Goal: Task Accomplishment & Management: Complete application form

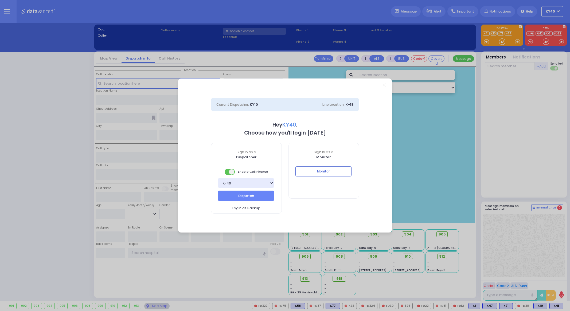
select select "5"
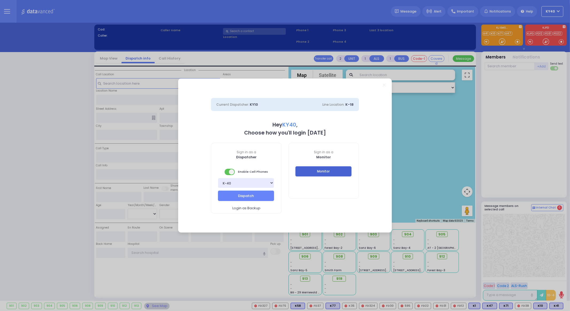
click at [331, 172] on button "Monitor" at bounding box center [324, 171] width 56 height 10
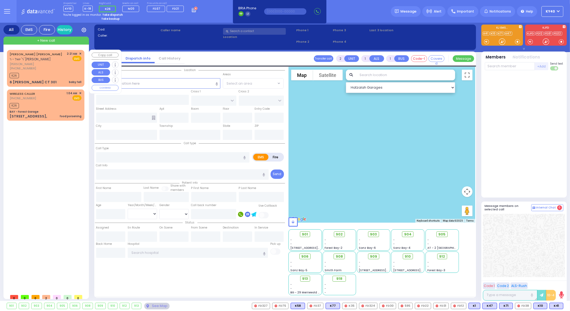
click at [49, 59] on div "[PERSON_NAME] [PERSON_NAME] - ר' [PERSON_NAME]" at bounding box center [38, 57] width 56 height 10
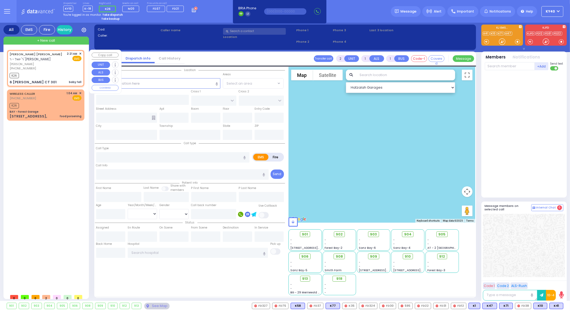
select select
type input "baby fell"
radio input "true"
type input "[PERSON_NAME] [PERSON_NAME]"
type input "KOHN"
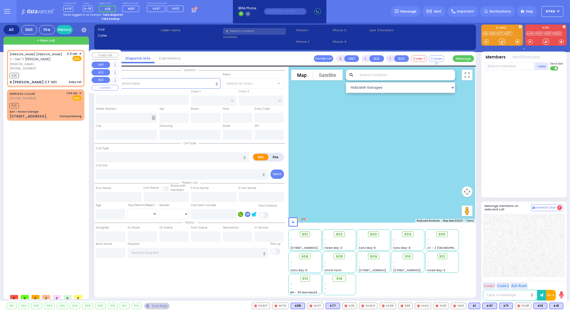
select select
type input "02:21"
type input "02:23"
select select "Hatzalah Garages"
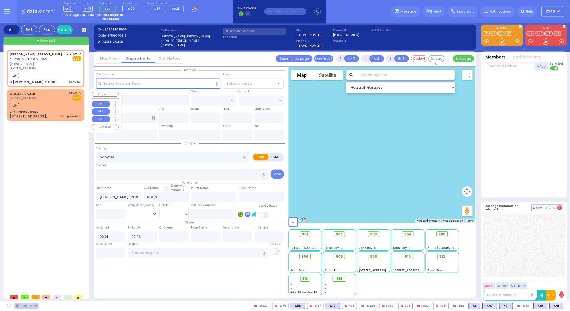
type input "ACRES RD"
type input "6 LEMBERG CT"
type input "301"
type input "Monroe"
type input "[US_STATE]"
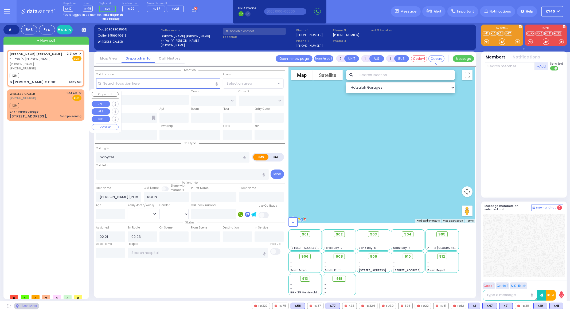
type input "10950"
click at [51, 93] on div "WIRELESS CALLER [PHONE_NUMBER] 1:04 AM ✕ EMS" at bounding box center [46, 96] width 72 height 10
select select "PALM TREE"
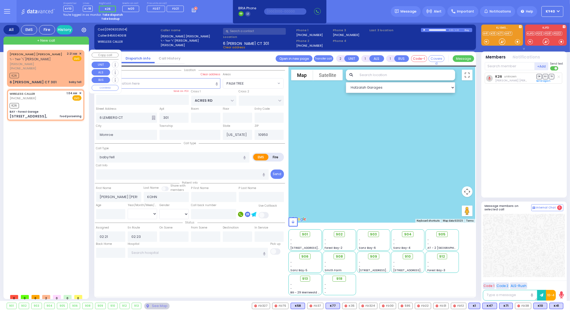
select select
type input "food poisening"
radio input "true"
select select
type input "01:04"
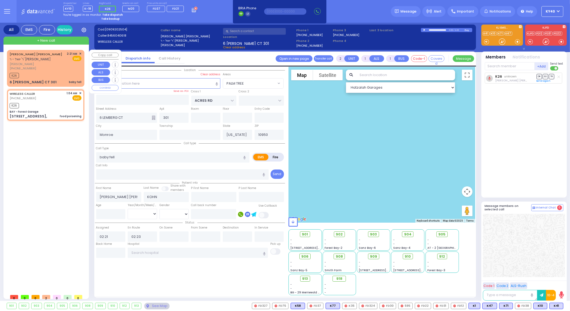
type input "01:06"
select select "Hatzalah Garages"
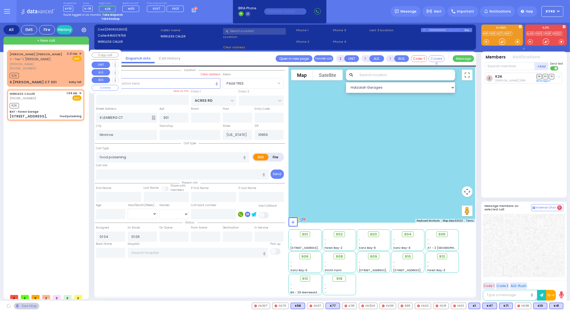
type input "BAY - Forest Garage"
type input "SANZ COURT"
type input "HAYES COURT"
type input "[STREET_ADDRESS],"
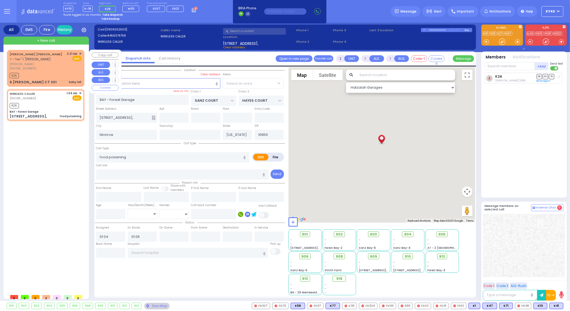
select select "SECTION 2"
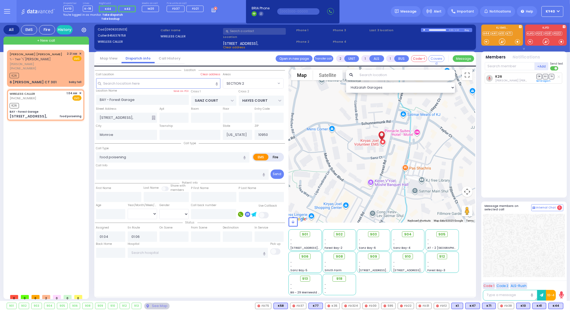
click at [114, 16] on strong "Take dispatch" at bounding box center [112, 15] width 21 height 4
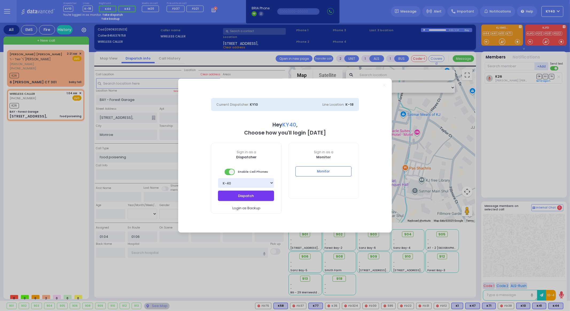
select select "5"
click at [229, 192] on button "Dispatch" at bounding box center [246, 196] width 56 height 10
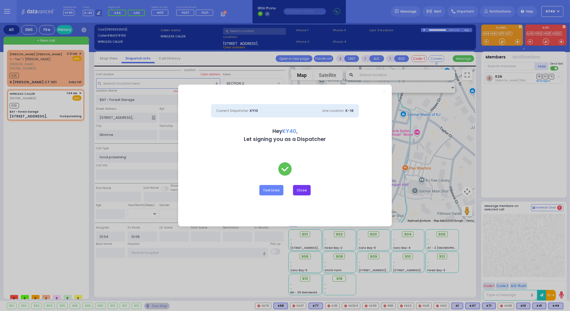
click at [300, 189] on button "Close" at bounding box center [302, 190] width 18 height 10
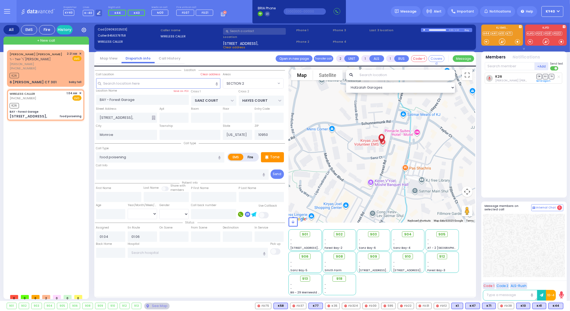
click at [7, 254] on div "[PERSON_NAME] [PERSON_NAME] - ר' [PERSON_NAME] [PERSON_NAME] [PHONE_NUMBER] 2:2…" at bounding box center [47, 171] width 80 height 242
click at [26, 191] on div "[PERSON_NAME] [PERSON_NAME] - ר' [PERSON_NAME] [PERSON_NAME] [PHONE_NUMBER] 2:2…" at bounding box center [47, 171] width 80 height 242
click at [33, 197] on div "[PERSON_NAME] [PERSON_NAME] - ר' [PERSON_NAME] [PERSON_NAME] [PHONE_NUMBER] 2:2…" at bounding box center [47, 171] width 80 height 242
click at [35, 203] on div "[PERSON_NAME] [PERSON_NAME] - ר' [PERSON_NAME] [PERSON_NAME] [PHONE_NUMBER] 2:2…" at bounding box center [47, 171] width 80 height 242
click at [51, 64] on span "[PERSON_NAME]" at bounding box center [38, 64] width 56 height 5
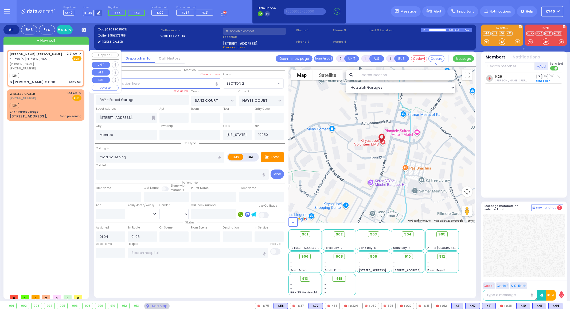
select select
type input "baby fell"
radio input "true"
type input "[PERSON_NAME] [PERSON_NAME]"
type input "KOHN"
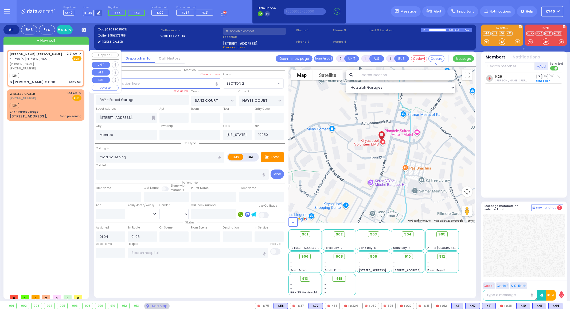
select select
type input "02:21"
type input "02:23"
select select "Hatzalah Garages"
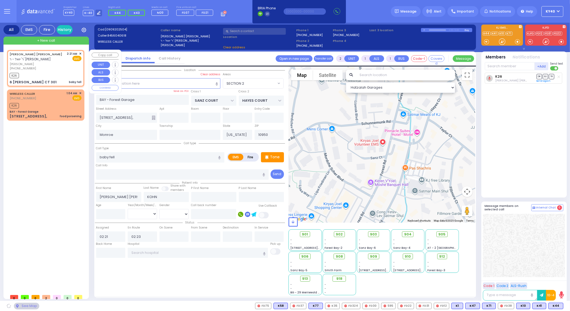
type input "ACRES RD"
type input "6 LEMBERG CT"
type input "301"
click at [51, 63] on span "[PERSON_NAME]" at bounding box center [38, 64] width 56 height 5
select select "PALM TREE"
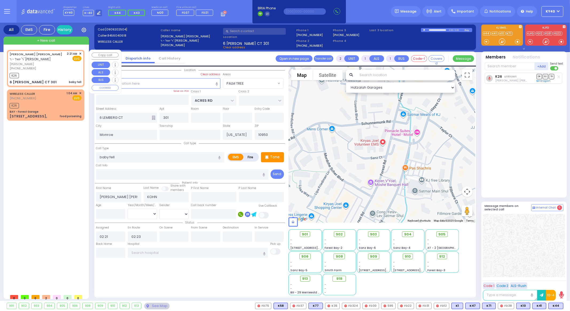
select select
radio input "true"
select select
select select "Hatzalah Garages"
select select "PALM TREE"
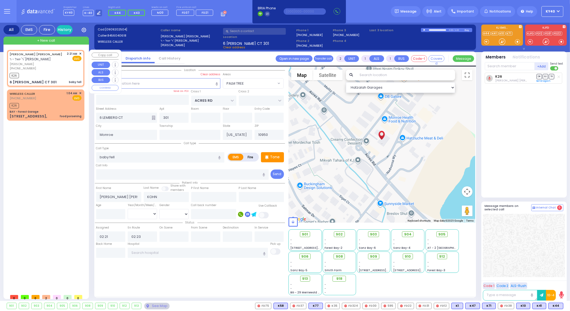
click at [50, 64] on span "[PERSON_NAME]" at bounding box center [38, 64] width 56 height 5
select select
radio input "true"
select select
select select "Hatzalah Garages"
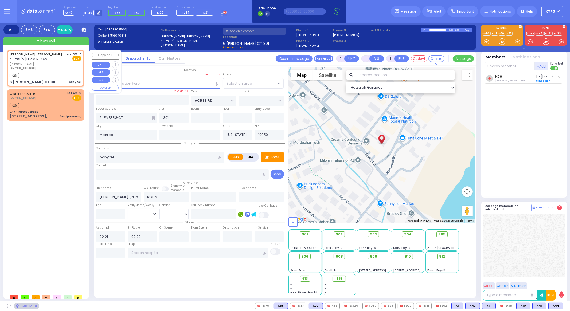
select select "PALM TREE"
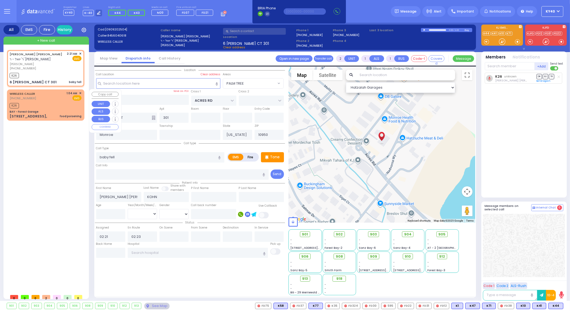
click at [65, 104] on div "K26" at bounding box center [46, 105] width 72 height 7
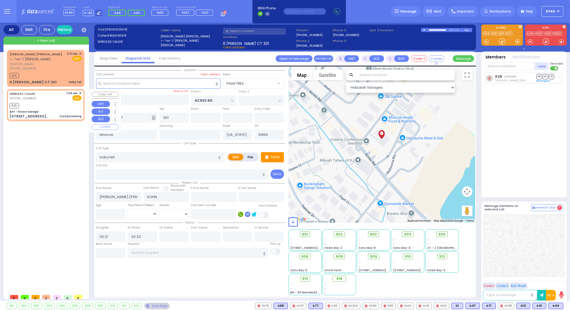
select select
type input "food poisening"
radio input "true"
select select
type input "01:04"
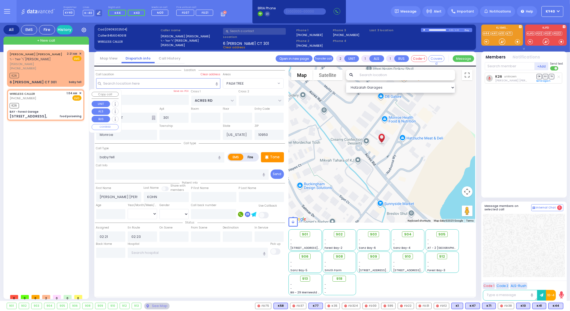
type input "01:06"
select select "Hatzalah Garages"
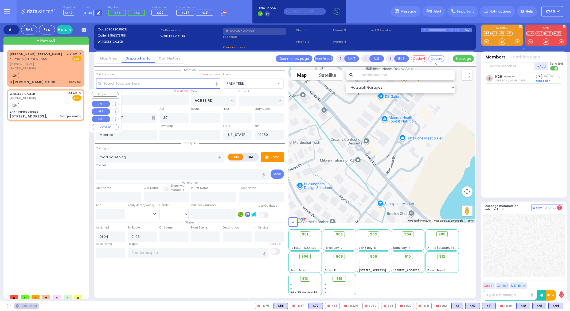
type input "BAY - Forest Garage"
type input "SANZ COURT"
type input "HAYES COURT"
type input "[STREET_ADDRESS],"
select select "SECTION 2"
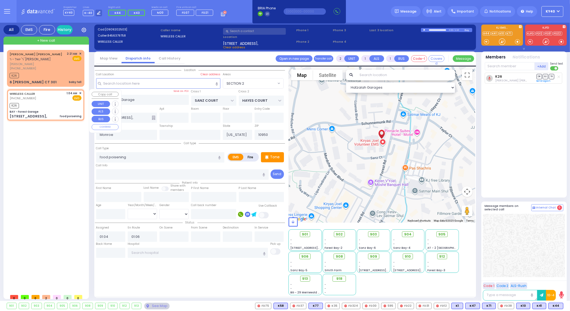
click at [65, 105] on div "K26" at bounding box center [46, 105] width 72 height 7
select select
radio input "true"
select select
select select "Hatzalah Garages"
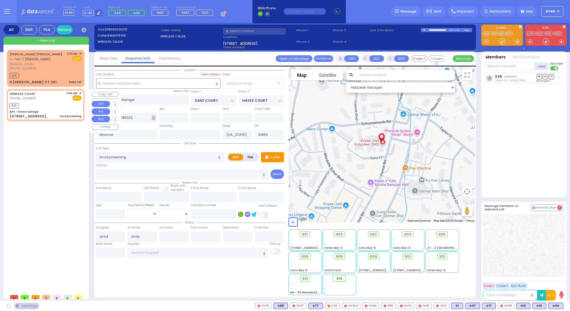
select select "SECTION 2"
click at [64, 105] on div "K26" at bounding box center [46, 105] width 72 height 7
select select
radio input "true"
select select
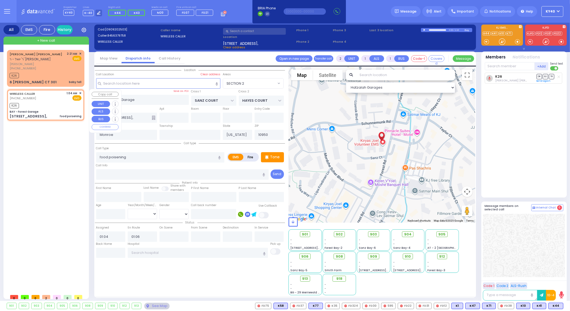
select select "Hatzalah Garages"
select select "SECTION 2"
click at [510, 176] on div "K26 [PERSON_NAME] [PERSON_NAME] DR SO TR Send again" at bounding box center [525, 133] width 80 height 120
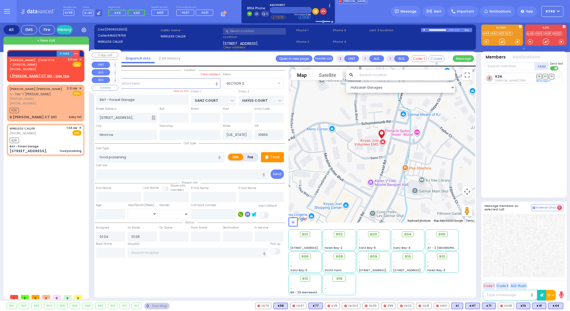
click at [43, 65] on span "ר' [PERSON_NAME]" at bounding box center [32, 65] width 45 height 5
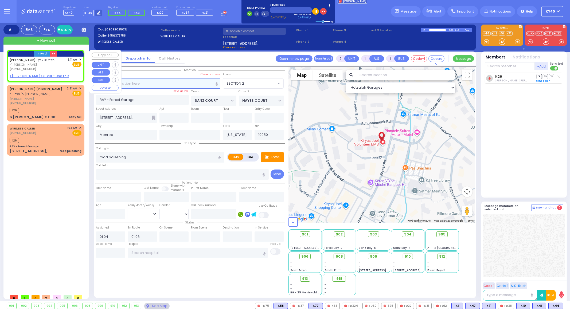
select select
radio input "true"
type input "MRS."
type input "[PERSON_NAME]"
select select
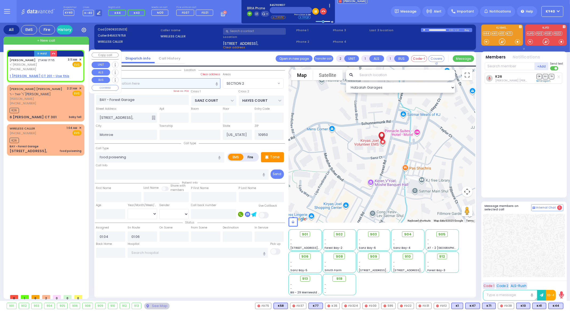
type input "03:11"
select select "Hatzalah Garages"
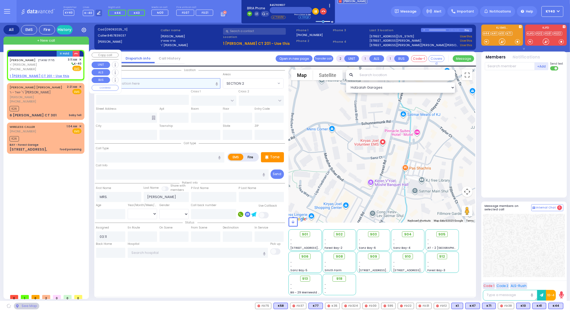
select select
radio input "true"
select select
select select "Hatzalah Garages"
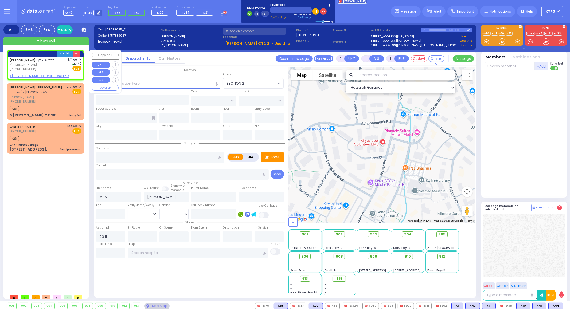
click at [39, 75] on u "1 [PERSON_NAME] CT 201 - Use this" at bounding box center [40, 76] width 60 height 5
select select
radio input "true"
select select
select select "Hatzalah Garages"
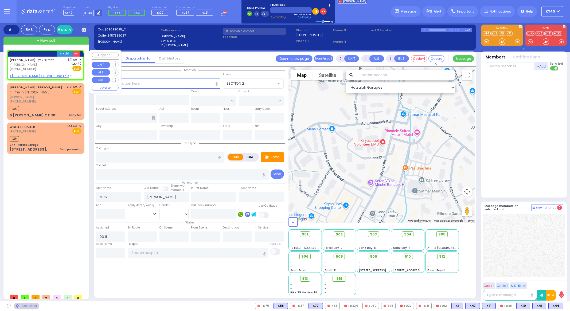
type input "FOREST RD"
type input "GARFIELD RD"
type input "1 [PERSON_NAME] CT"
type input "201"
type input "[PERSON_NAME]"
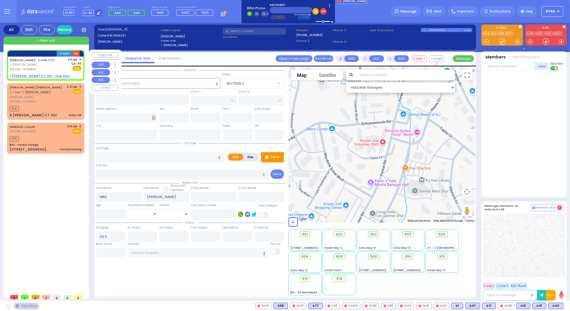
type input "[US_STATE]"
type input "10950"
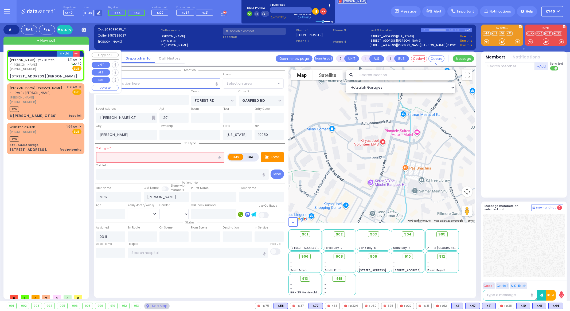
select select "MONROE"
select select
radio input "true"
select select
select select "Hatzalah Garages"
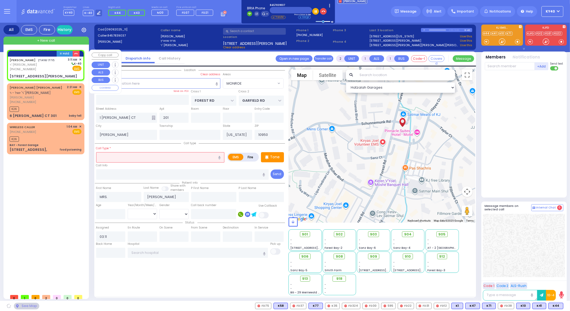
select select "MONROE"
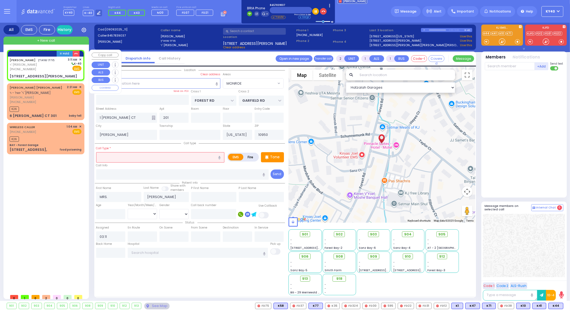
click at [52, 71] on div "[PERSON_NAME] מרת שווארץ [PERSON_NAME] [PHONE_NUMBER] 3:11 AM ✕ K-40 EMS" at bounding box center [46, 64] width 72 height 14
select select
radio input "true"
select select
select select "Hatzalah Garages"
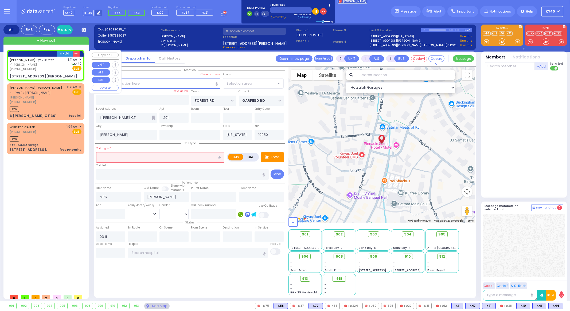
select select "MONROE"
click at [513, 63] on input "text" at bounding box center [510, 66] width 50 height 8
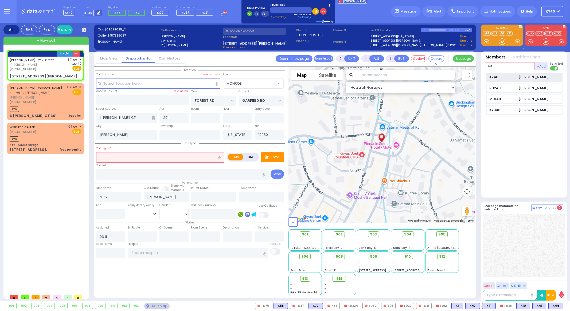
type input "48"
click at [528, 75] on div "[PERSON_NAME]" at bounding box center [534, 77] width 30 height 5
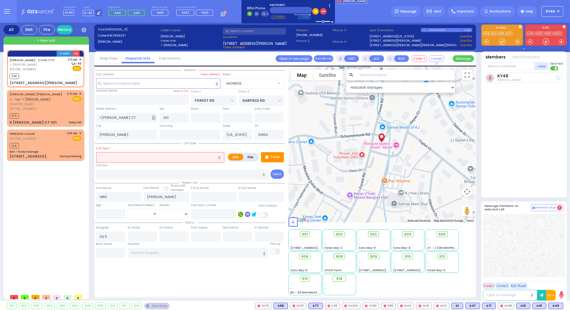
select select
radio input "true"
select select
type input "03:12"
select select "Hatzalah Garages"
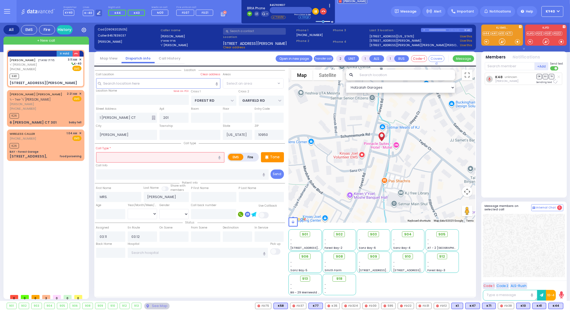
click at [168, 155] on input "text" at bounding box center [160, 157] width 128 height 10
select select "MONROE"
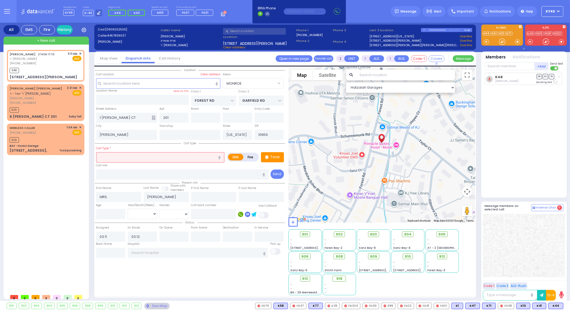
select select
radio input "true"
select select
select select "Hatzalah Garages"
select select "MONROE"
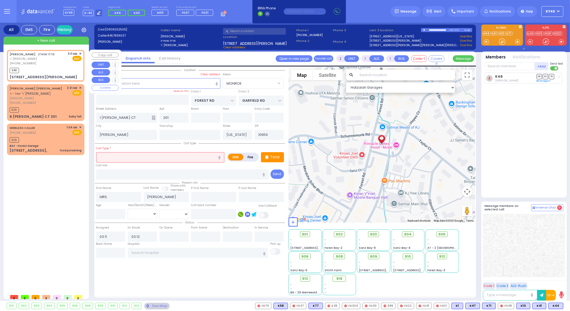
click at [48, 63] on div "[PHONE_NUMBER]" at bounding box center [32, 63] width 45 height 5
select select
radio input "true"
select select
select select "Hatzalah Garages"
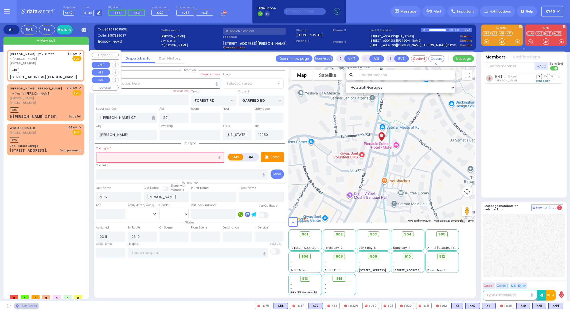
select select "MONROE"
select select
radio input "true"
select select
select select "Hatzalah Garages"
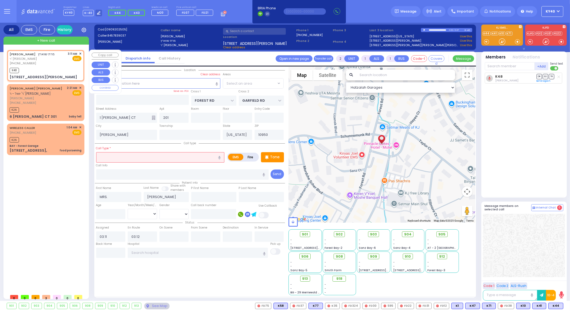
select select "MONROE"
drag, startPoint x: 49, startPoint y: 72, endPoint x: 41, endPoint y: 73, distance: 8.0
click at [46, 73] on div "K48" at bounding box center [46, 70] width 72 height 7
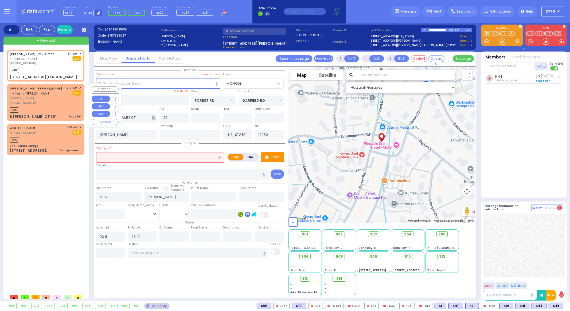
select select
radio input "true"
select select
select select "Hatzalah Garages"
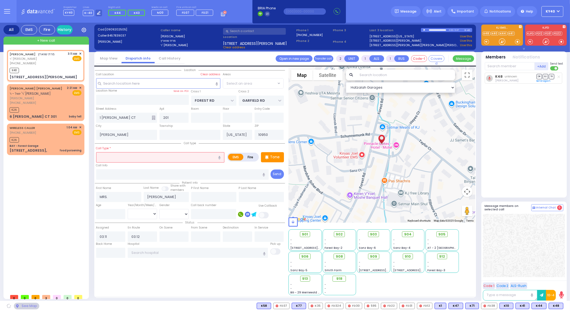
click at [129, 154] on input "text" at bounding box center [160, 157] width 128 height 10
select select "MONROE"
click at [124, 156] on input "text" at bounding box center [160, 157] width 128 height 10
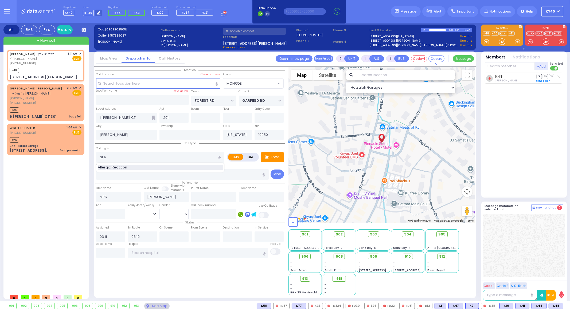
click at [128, 167] on span "Allergic Reaction" at bounding box center [113, 167] width 31 height 5
type input "Allergic Reaction"
click at [51, 68] on div "K48" at bounding box center [46, 70] width 72 height 7
select select
radio input "true"
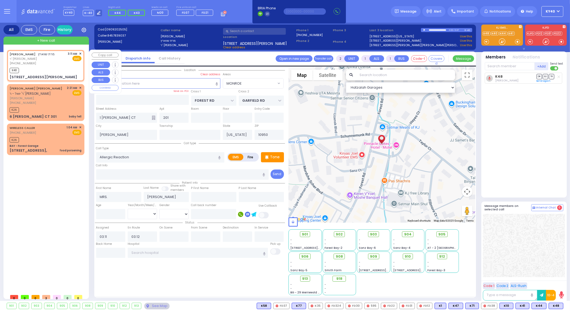
select select
select select "Hatzalah Garages"
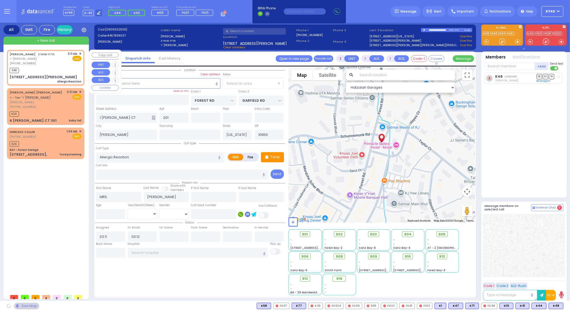
select select "MONROE"
select select
radio input "true"
select select
select select "Hatzalah Garages"
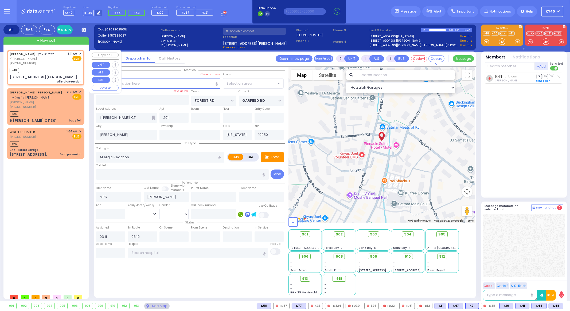
select select "MONROE"
click at [53, 67] on div "K48" at bounding box center [46, 70] width 72 height 7
select select
radio input "true"
select select
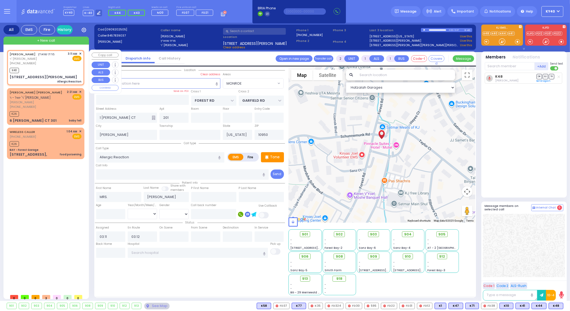
select select "Hatzalah Garages"
select select "MONROE"
click at [53, 67] on div "K48" at bounding box center [46, 70] width 72 height 7
select select
radio input "true"
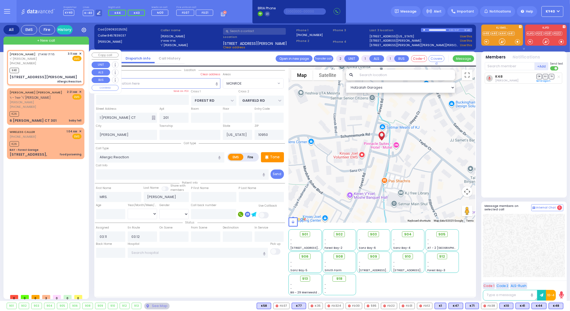
select select
select select "Hatzalah Garages"
select select "MONROE"
drag, startPoint x: 54, startPoint y: 63, endPoint x: 57, endPoint y: 64, distance: 3.6
click at [57, 64] on div "[PERSON_NAME] מרת שווארץ [PERSON_NAME] [PHONE_NUMBER] 3:11 AM ✕ EMS" at bounding box center [46, 59] width 72 height 14
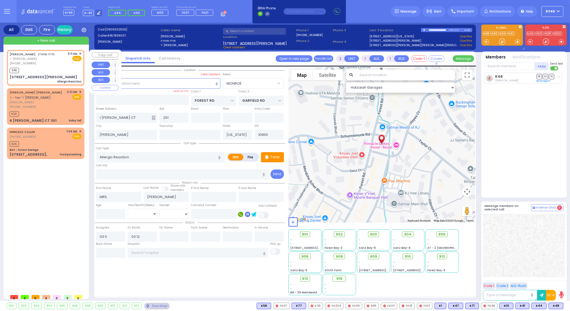
select select
radio input "true"
select select
select select "Hatzalah Garages"
select select "MONROE"
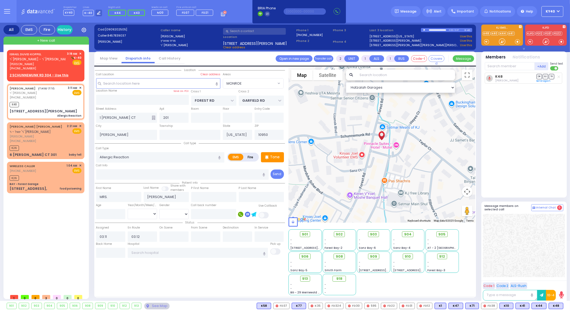
drag, startPoint x: 0, startPoint y: 221, endPoint x: 38, endPoint y: 234, distance: 40.3
click at [38, 235] on div "ISRAEL [PERSON_NAME] ר' [PERSON_NAME]' [PERSON_NAME] [PERSON_NAME] [PHONE_NUMBE…" at bounding box center [47, 171] width 80 height 242
drag, startPoint x: 33, startPoint y: 57, endPoint x: 36, endPoint y: 58, distance: 3.1
click at [36, 58] on span "ר' [PERSON_NAME] - ר' [PERSON_NAME]" at bounding box center [40, 59] width 61 height 5
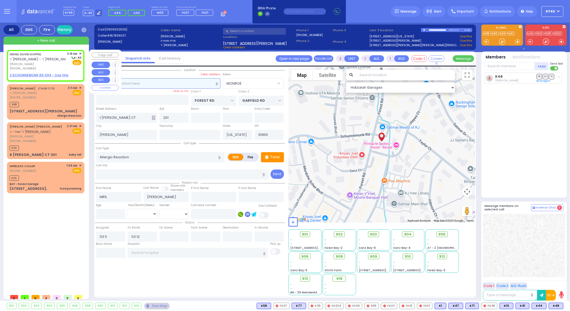
select select
radio input "true"
type input "ISRAEL DUVID"
type input "[PERSON_NAME]"
select select
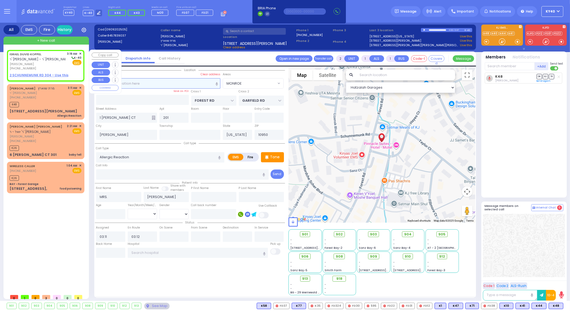
type input "03:19"
select select "Hatzalah Garages"
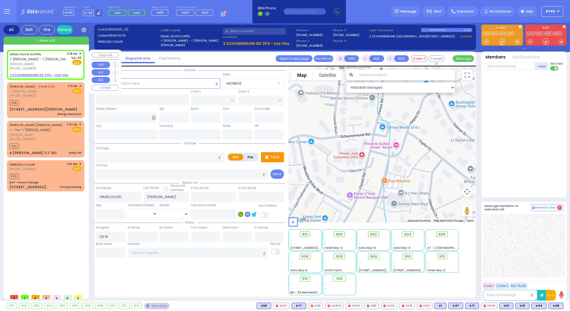
select select
radio input "true"
select select
click at [46, 72] on div "ISRAEL [PERSON_NAME] ר' [PERSON_NAME]' [PERSON_NAME] [PERSON_NAME] [PHONE_NUMBE…" at bounding box center [45, 65] width 75 height 28
select select "Hatzalah Garages"
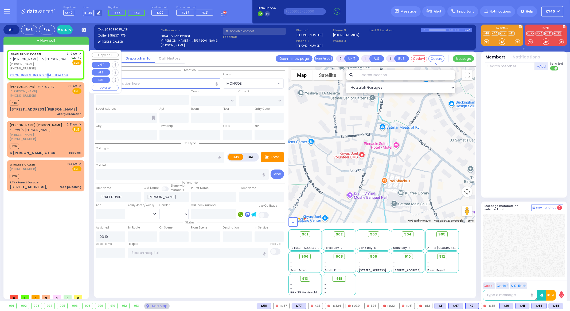
select select
click at [38, 73] on div "ISRAEL [PERSON_NAME] ר' [PERSON_NAME]' [PERSON_NAME] [PERSON_NAME] [PHONE_NUMBE…" at bounding box center [45, 65] width 75 height 28
click at [41, 72] on div "ISRAEL [PERSON_NAME] ר' [PERSON_NAME]' [PERSON_NAME] [PERSON_NAME] [PHONE_NUMBE…" at bounding box center [45, 65] width 75 height 28
click at [36, 74] on u "2 SCHUNNEMUNK RD 304 - Use this" at bounding box center [39, 75] width 59 height 5
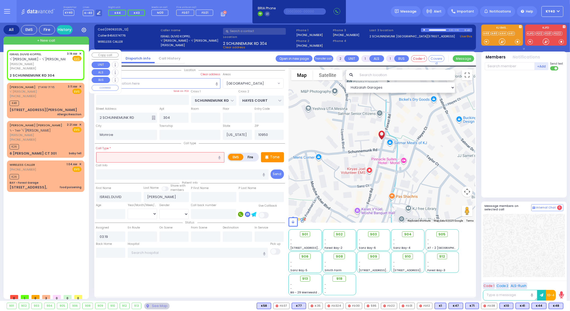
click at [52, 65] on span "[PERSON_NAME]" at bounding box center [38, 64] width 56 height 5
click at [131, 157] on input "text" at bounding box center [160, 157] width 128 height 10
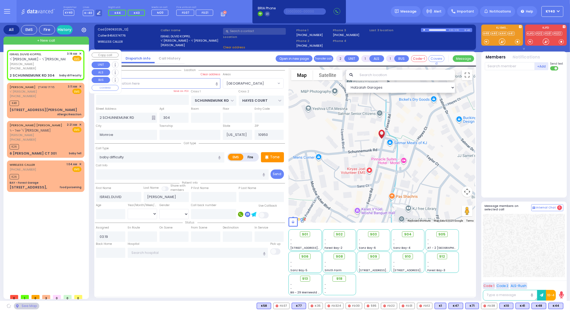
click at [55, 63] on span "[PERSON_NAME]" at bounding box center [38, 64] width 56 height 5
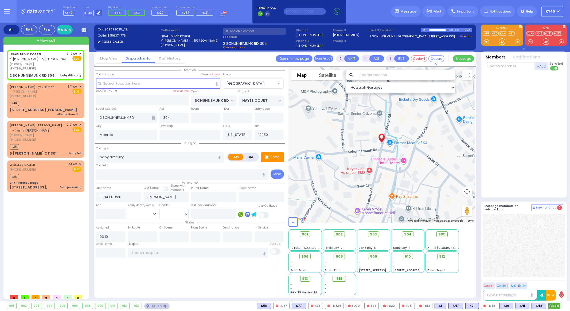
click at [554, 306] on span "K44" at bounding box center [556, 306] width 14 height 6
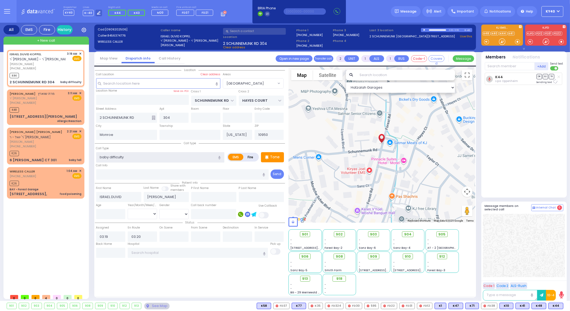
drag, startPoint x: 142, startPoint y: 158, endPoint x: 143, endPoint y: 155, distance: 3.0
click at [143, 155] on input "baby difficulty" at bounding box center [160, 157] width 128 height 10
click at [56, 103] on div "[PERSON_NAME] מרת שווארץ [PERSON_NAME] [PHONE_NUMBER] 3:11 AM ✕ EMS" at bounding box center [46, 98] width 72 height 14
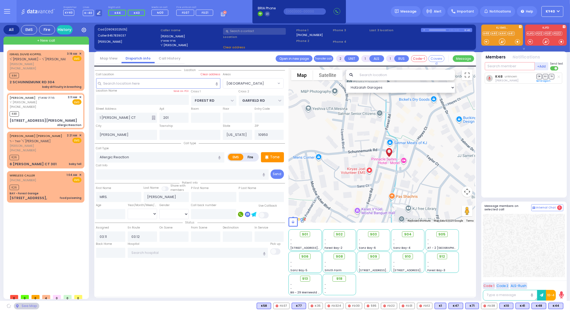
click at [518, 66] on input "text" at bounding box center [510, 66] width 50 height 8
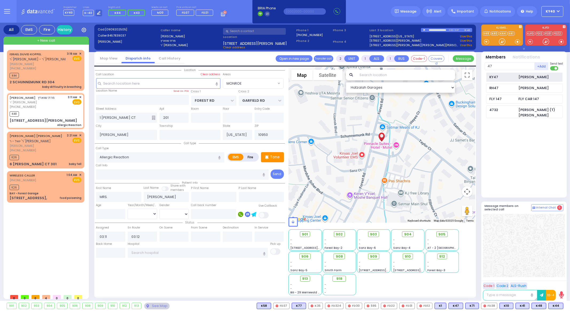
click at [524, 78] on div "[PERSON_NAME]" at bounding box center [534, 77] width 30 height 5
click at [273, 157] on p "Tone" at bounding box center [275, 157] width 10 height 6
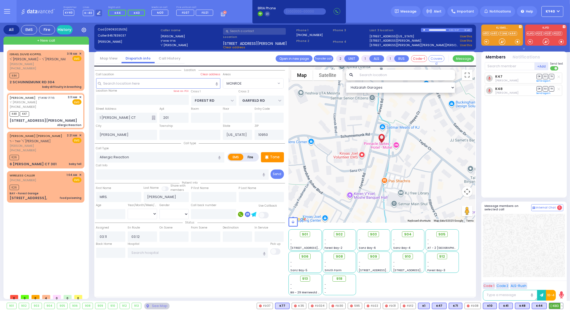
click at [554, 306] on span "K83" at bounding box center [556, 306] width 14 height 6
click at [60, 107] on div "[PERSON_NAME] מרת שווארץ [PERSON_NAME] [PHONE_NUMBER] 3:11 AM ✕ EMS" at bounding box center [46, 102] width 72 height 14
click at [56, 144] on span "[PERSON_NAME]" at bounding box center [38, 146] width 56 height 5
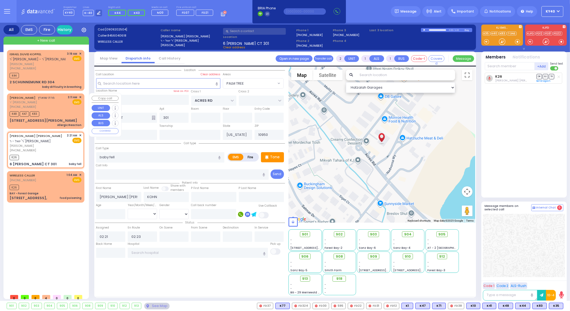
click at [66, 104] on div "[PERSON_NAME] מרת שווארץ [PERSON_NAME] [PHONE_NUMBER] 3:11 AM ✕ EMS" at bounding box center [46, 102] width 72 height 14
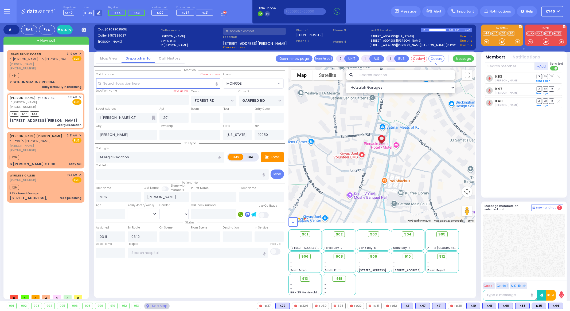
click at [558, 78] on icon at bounding box center [559, 76] width 3 height 3
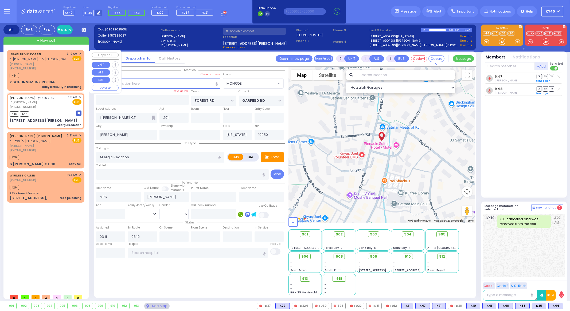
click at [47, 67] on div "[PHONE_NUMBER]" at bounding box center [38, 68] width 56 height 5
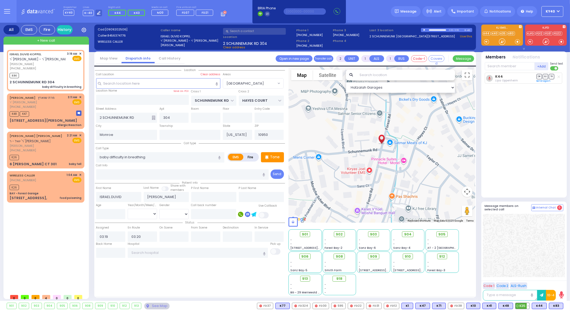
click at [524, 304] on span "K35" at bounding box center [523, 306] width 14 height 6
click at [556, 305] on span "K83" at bounding box center [556, 306] width 14 height 6
click at [529, 307] on button at bounding box center [528, 306] width 3 height 6
drag, startPoint x: 515, startPoint y: 213, endPoint x: 519, endPoint y: 209, distance: 5.1
click at [519, 209] on div "Message members on selected call Internal Chat 0 Code 1 Code 2 ALS-Rush 00 : 00" at bounding box center [523, 253] width 85 height 102
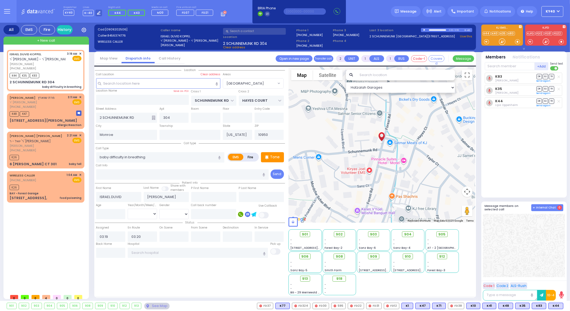
click at [545, 208] on span "Internal Chat" at bounding box center [546, 208] width 20 height 4
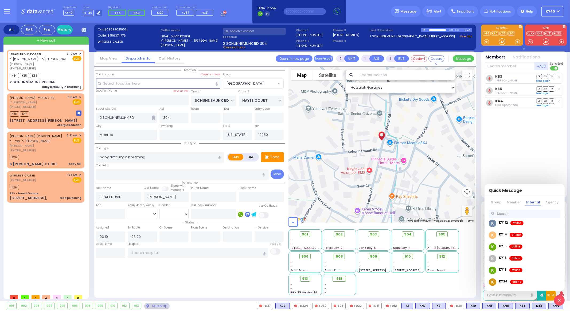
scroll to position [100, 0]
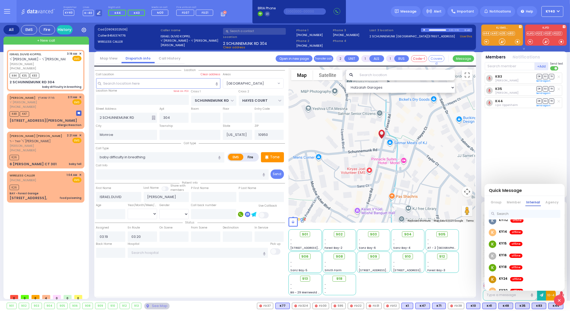
click at [506, 213] on input "text" at bounding box center [525, 214] width 72 height 8
click at [511, 200] on link "Member" at bounding box center [514, 203] width 16 height 7
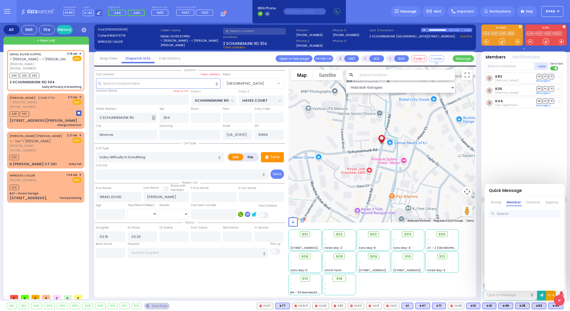
scroll to position [0, 0]
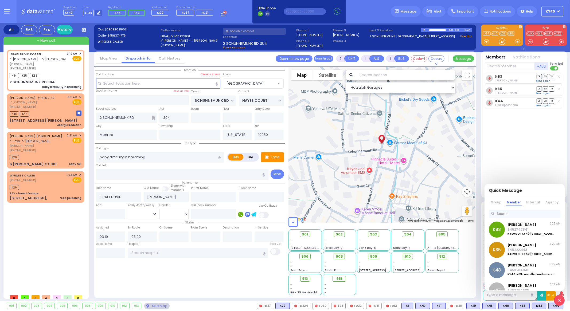
click at [509, 215] on input "text" at bounding box center [525, 214] width 72 height 8
click at [510, 223] on span "[PERSON_NAME]" at bounding box center [525, 224] width 62 height 6
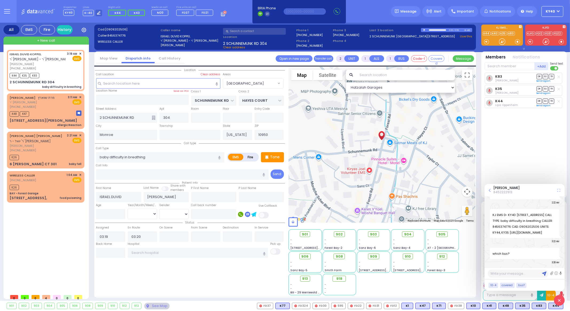
scroll to position [21870, 0]
click at [49, 63] on span "[PERSON_NAME]" at bounding box center [38, 64] width 56 height 5
drag, startPoint x: 67, startPoint y: 136, endPoint x: 70, endPoint y: 134, distance: 3.3
click at [67, 136] on div "[PERSON_NAME] [PERSON_NAME] - ר' [PERSON_NAME] [PERSON_NAME] [PHONE_NUMBER] 2:2…" at bounding box center [46, 142] width 72 height 19
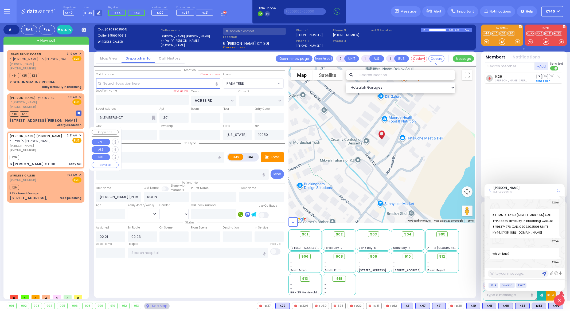
click at [81, 133] on span "✕" at bounding box center [80, 135] width 2 height 5
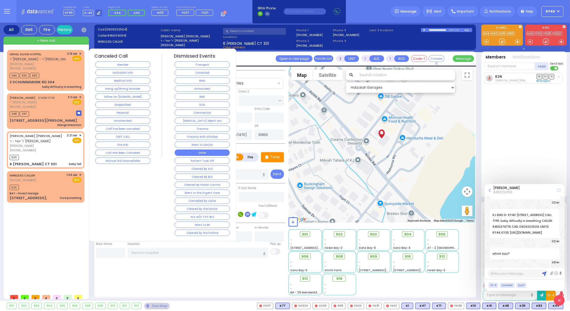
click at [186, 150] on button "Other" at bounding box center [202, 153] width 55 height 6
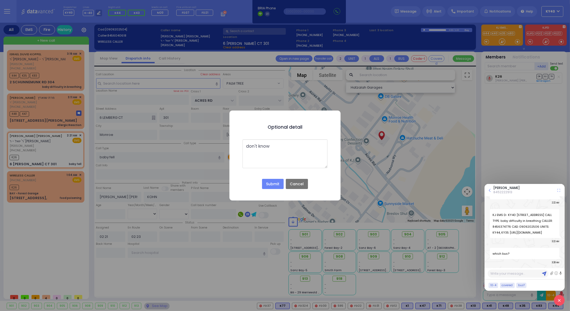
drag, startPoint x: 277, startPoint y: 147, endPoint x: 280, endPoint y: 150, distance: 4.2
click at [281, 149] on textarea "don't know" at bounding box center [285, 153] width 85 height 29
drag, startPoint x: 269, startPoint y: 148, endPoint x: 259, endPoint y: 160, distance: 15.6
click at [259, 160] on textarea "don't know disposition found on screen on signin" at bounding box center [285, 153] width 85 height 29
drag, startPoint x: 287, startPoint y: 147, endPoint x: 234, endPoint y: 145, distance: 53.2
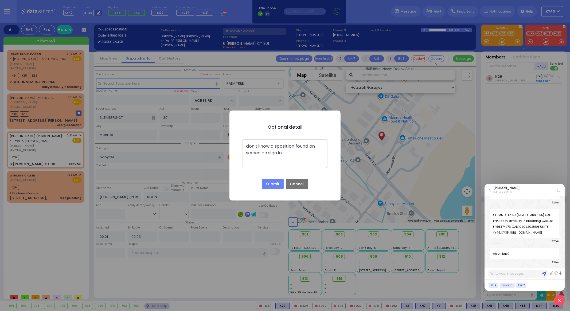
click at [228, 141] on div "Optional detail × don't know disposition found on screen on sign in Submit No C…" at bounding box center [285, 155] width 570 height 311
click at [255, 152] on textarea "don't know disposition found on screen on sign in" at bounding box center [285, 153] width 85 height 29
click at [63, 69] on div "Optional detail × don't know disposition found on screen on sign in Submit No C…" at bounding box center [285, 155] width 570 height 311
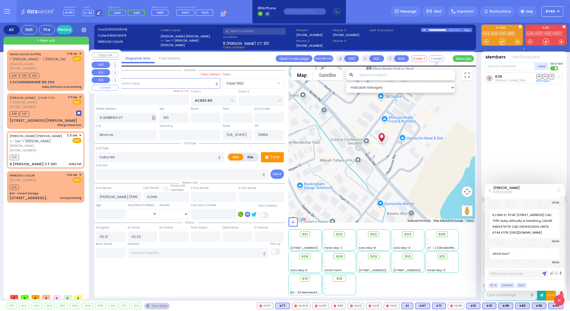
click at [65, 76] on div "K44 K35 K83" at bounding box center [46, 75] width 72 height 7
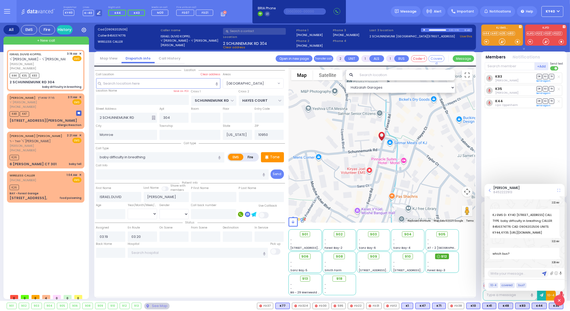
click at [441, 254] on div "912" at bounding box center [442, 257] width 14 height 6
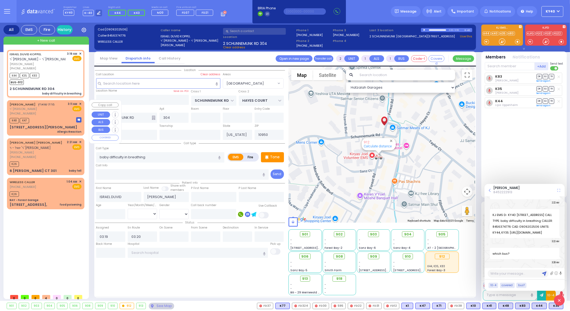
click at [57, 105] on div "[PERSON_NAME] מרת שווארץ [PERSON_NAME] [PHONE_NUMBER] 3:11 AM ✕ EMS" at bounding box center [46, 109] width 72 height 14
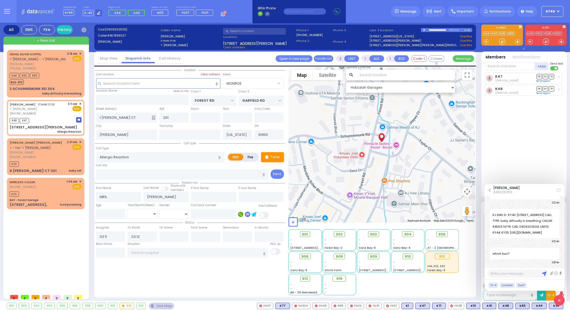
click at [511, 274] on textarea at bounding box center [518, 274] width 61 height 8
click at [543, 272] on img at bounding box center [544, 274] width 5 height 5
click at [521, 158] on div "K47 [PERSON_NAME] DR SO TR" at bounding box center [525, 133] width 80 height 120
click at [560, 298] on icon at bounding box center [559, 301] width 3 height 6
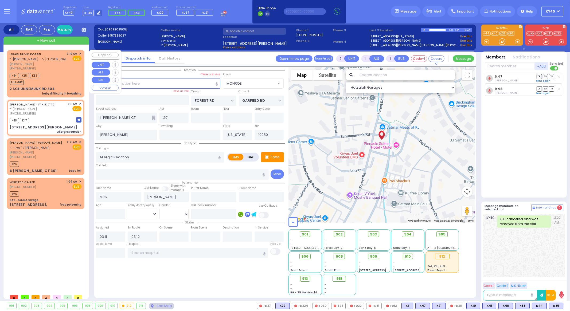
click at [63, 70] on div "[PHONE_NUMBER]" at bounding box center [38, 68] width 56 height 5
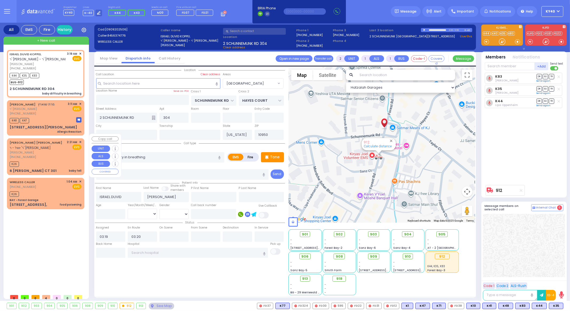
click at [80, 140] on span "✕" at bounding box center [80, 142] width 2 height 5
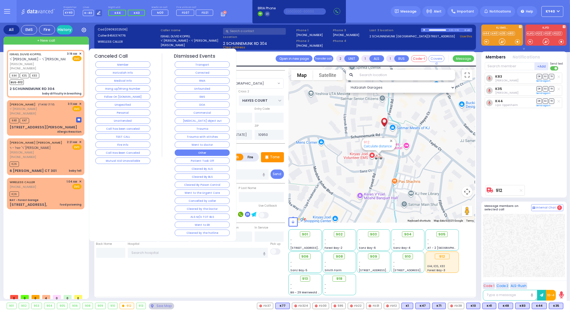
click at [196, 151] on button "Other" at bounding box center [202, 153] width 55 height 6
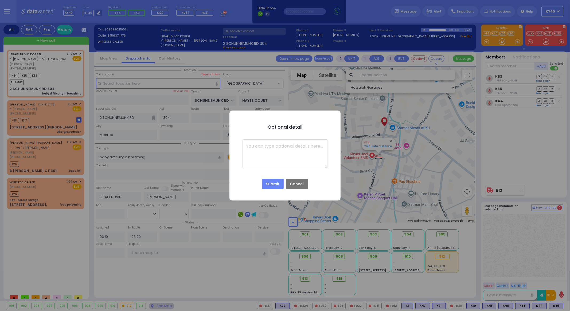
click at [248, 149] on textarea at bounding box center [285, 153] width 85 height 29
click at [233, 186] on div "Optional detail × Submit No Cancel" at bounding box center [285, 156] width 111 height 90
drag, startPoint x: 297, startPoint y: 148, endPoint x: 297, endPoint y: 144, distance: 3.5
click at [297, 144] on textarea at bounding box center [285, 153] width 85 height 29
drag, startPoint x: 288, startPoint y: 154, endPoint x: 245, endPoint y: 145, distance: 44.0
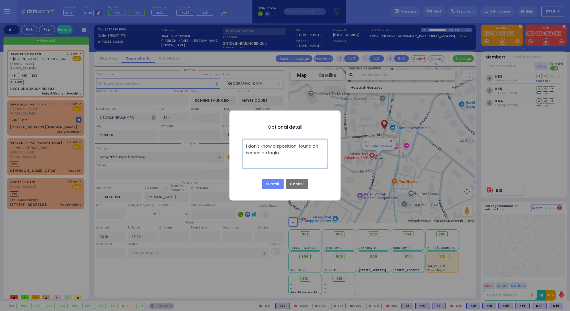
click at [244, 145] on textarea "i don't know disposition found on screen on login" at bounding box center [285, 153] width 85 height 29
click at [275, 181] on button "Submit" at bounding box center [272, 184] width 21 height 10
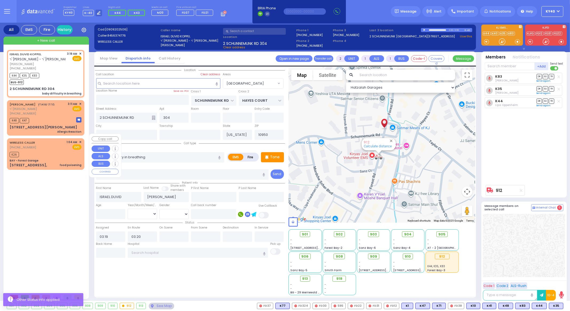
click at [80, 140] on span "✕" at bounding box center [80, 142] width 2 height 5
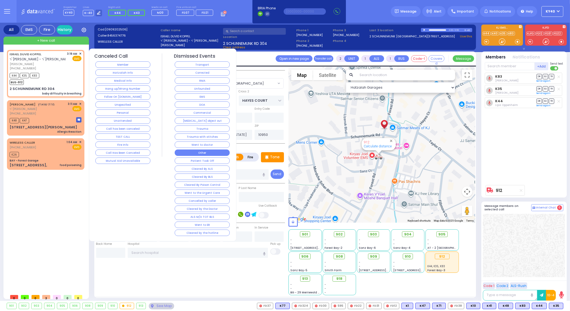
click at [205, 150] on button "Other" at bounding box center [202, 153] width 55 height 6
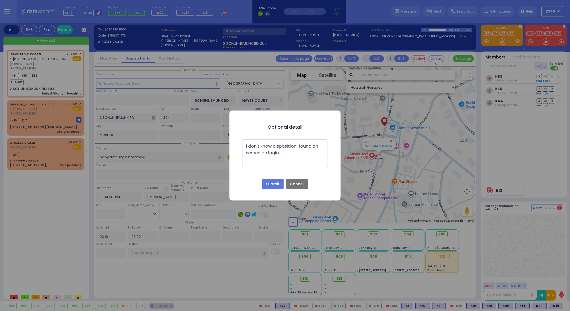
click at [275, 183] on button "Submit" at bounding box center [272, 184] width 21 height 10
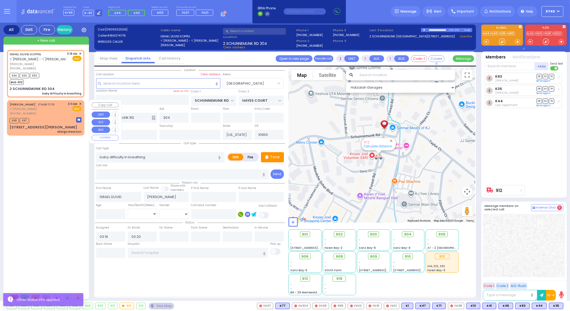
click at [61, 117] on div "K48 K47" at bounding box center [46, 120] width 72 height 7
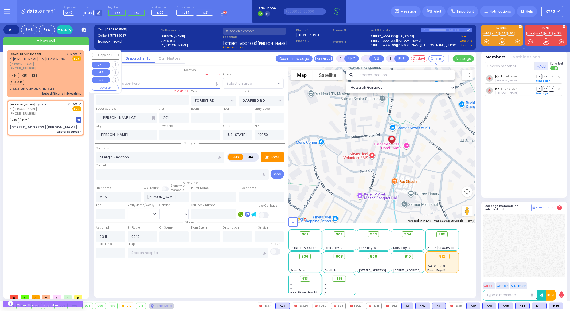
click at [66, 75] on div "K44 K35 K83 BUS-912" at bounding box center [46, 78] width 72 height 13
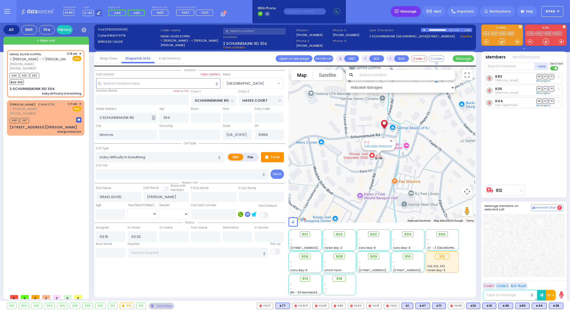
click at [410, 13] on span "Message" at bounding box center [409, 11] width 16 height 5
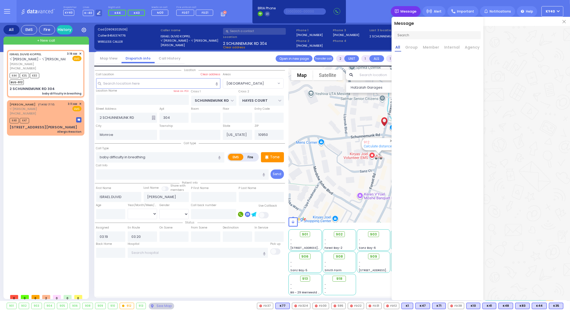
click at [407, 11] on span "Message" at bounding box center [409, 11] width 16 height 5
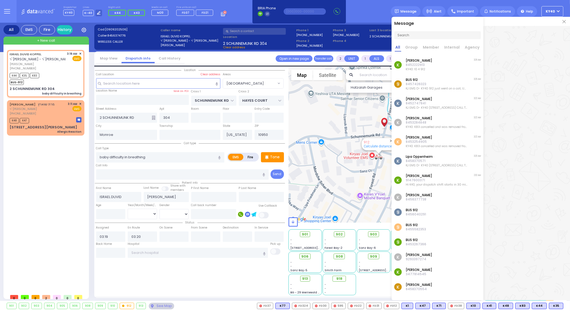
click at [388, 12] on div "Dispatcher KY40 shift has started. Are you ? Lines K-40" at bounding box center [285, 11] width 570 height 23
click at [564, 21] on img at bounding box center [564, 21] width 3 height 3
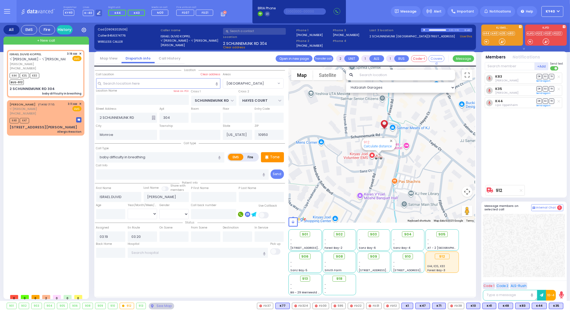
click at [525, 139] on div "K83 [PERSON_NAME] DR SO TR DR" at bounding box center [525, 128] width 80 height 110
click at [67, 77] on div "K44 K35 K83 BUS-912" at bounding box center [46, 78] width 72 height 13
click at [68, 76] on div "K44 K35 K83 BUS-912" at bounding box center [46, 78] width 72 height 13
click at [27, 91] on div "2 SCHUNNEMUNK RD 304 baby difficulty in breathing" at bounding box center [46, 90] width 72 height 9
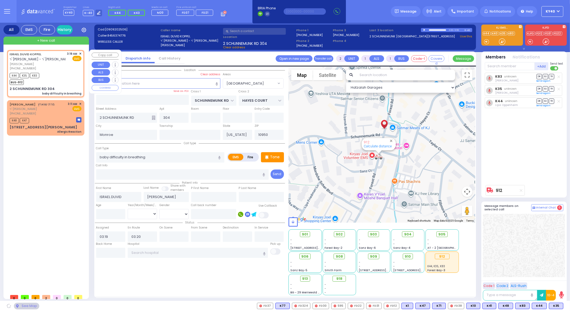
click at [55, 77] on div "K44 K35 K83 BUS-912" at bounding box center [46, 78] width 72 height 13
drag, startPoint x: 63, startPoint y: 64, endPoint x: 61, endPoint y: 66, distance: 3.4
click at [61, 66] on div "ISRAEL [PERSON_NAME] ר' [PERSON_NAME]' [PERSON_NAME] [PERSON_NAME] [PHONE_NUMBE…" at bounding box center [38, 61] width 56 height 19
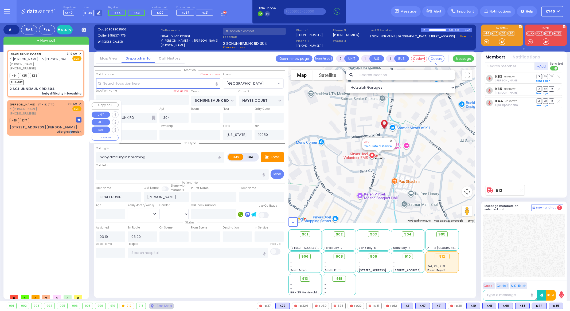
click at [72, 153] on div "ISRAEL [PERSON_NAME] ר' [PERSON_NAME]' [PERSON_NAME] [PERSON_NAME] [PHONE_NUMBE…" at bounding box center [47, 171] width 80 height 242
click at [45, 81] on div "K44 K35 K83 BUS-912" at bounding box center [46, 78] width 72 height 13
click at [58, 171] on div "ISRAEL [PERSON_NAME] ר' [PERSON_NAME]' [PERSON_NAME] [PERSON_NAME] [PHONE_NUMBE…" at bounding box center [47, 171] width 80 height 242
click at [223, 13] on circle at bounding box center [224, 12] width 3 height 3
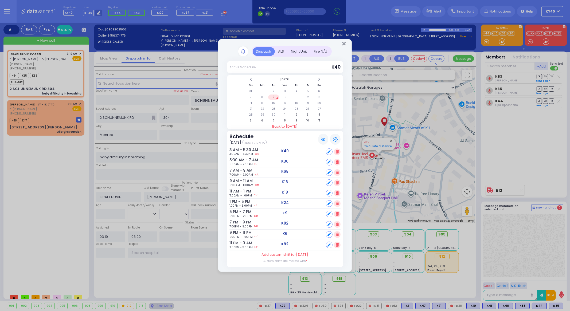
click at [219, 13] on div "Dispatch Active Schedule K40" at bounding box center [285, 155] width 570 height 311
click at [343, 43] on icon "Close" at bounding box center [343, 43] width 3 height 5
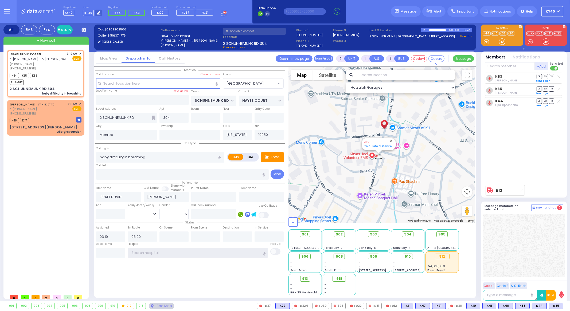
click at [170, 254] on input "text" at bounding box center [198, 253] width 140 height 10
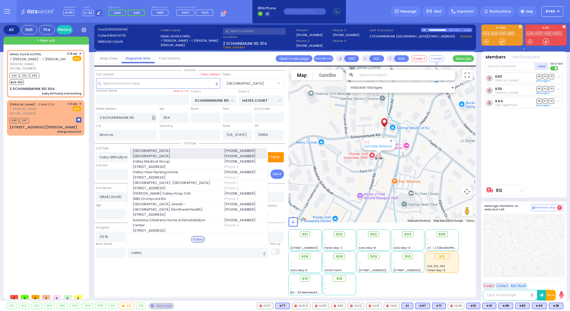
click at [178, 153] on div "[GEOGRAPHIC_DATA] [GEOGRAPHIC_DATA]" at bounding box center [176, 153] width 92 height 10
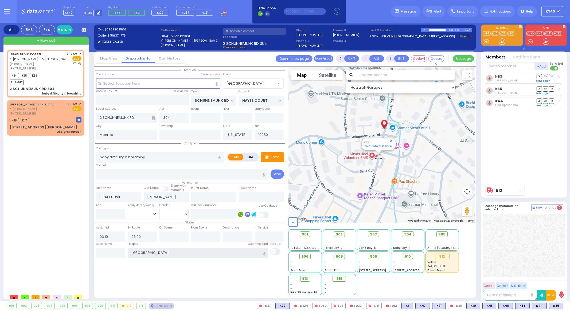
click at [176, 254] on input "[GEOGRAPHIC_DATA]" at bounding box center [198, 253] width 140 height 10
click at [60, 81] on div "K44 K35 K83 BUS-912" at bounding box center [46, 78] width 72 height 13
click at [49, 108] on span "ר' [PERSON_NAME]" at bounding box center [32, 109] width 45 height 5
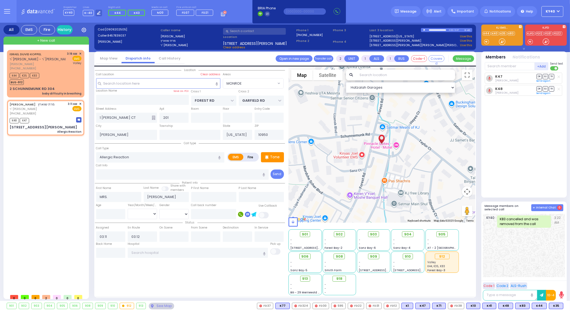
click at [542, 207] on span "Internal Chat" at bounding box center [546, 208] width 20 height 4
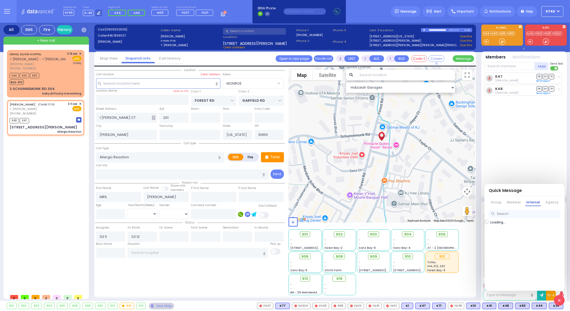
scroll to position [0, 0]
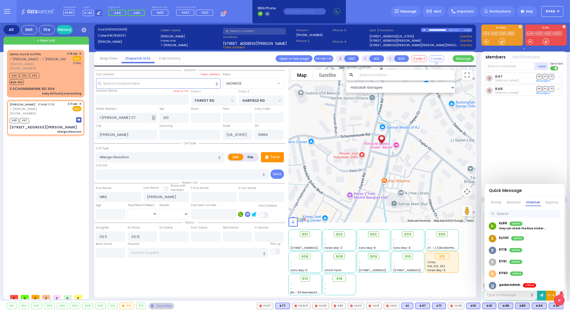
click at [510, 213] on input "text" at bounding box center [525, 214] width 72 height 8
click at [514, 201] on link "Member" at bounding box center [514, 203] width 16 height 7
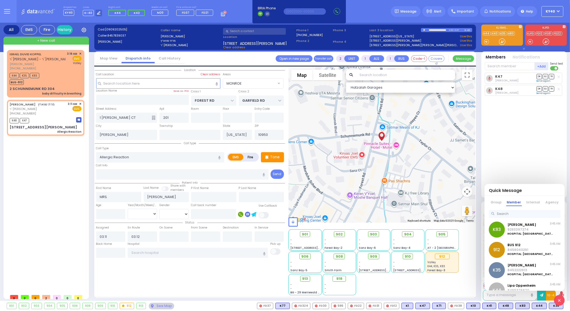
click at [511, 227] on div "[PERSON_NAME] 9293397274 HOSPITAL: [GEOGRAPHIC_DATA] ADDRESS: [STREET_ADDRESS] …" at bounding box center [531, 229] width 47 height 13
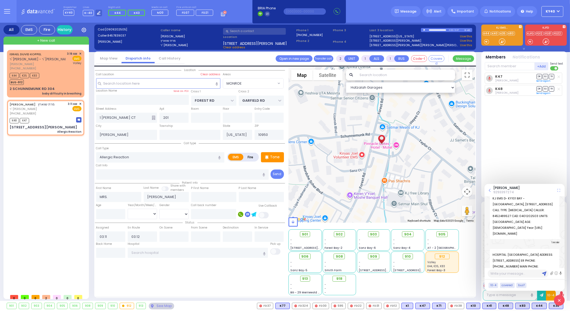
scroll to position [56315, 0]
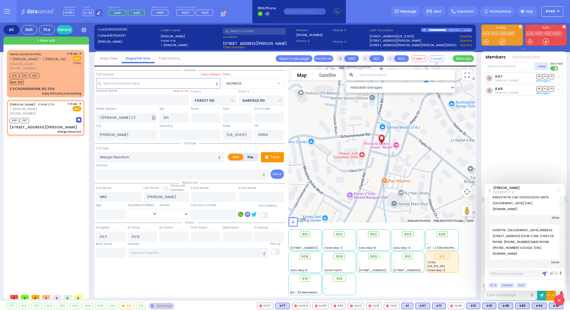
click at [492, 189] on div "[PERSON_NAME] 9293397274" at bounding box center [525, 190] width 80 height 12
click at [490, 190] on icon at bounding box center [490, 190] width 2 height 3
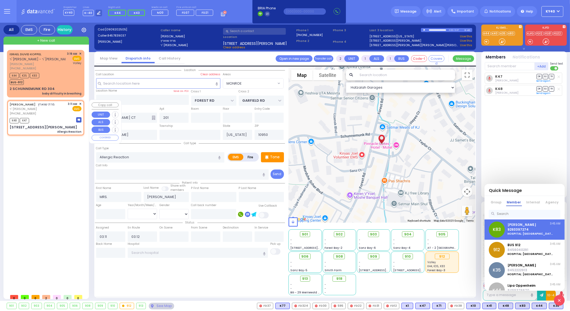
click at [45, 111] on div "[PHONE_NUMBER]" at bounding box center [32, 113] width 45 height 5
click at [500, 214] on input "text" at bounding box center [525, 214] width 72 height 8
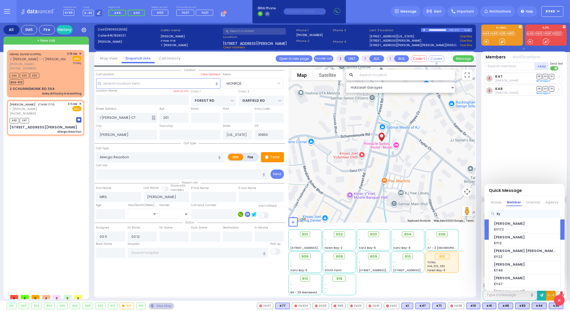
drag, startPoint x: 512, startPoint y: 152, endPoint x: 511, endPoint y: 148, distance: 4.0
click at [511, 148] on div "K47 [PERSON_NAME] DR SO TR" at bounding box center [525, 133] width 80 height 120
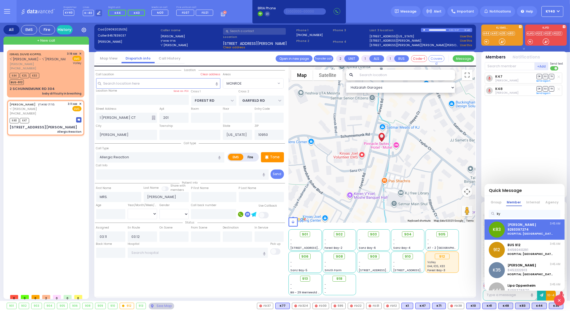
click at [512, 211] on input "ky" at bounding box center [525, 214] width 72 height 8
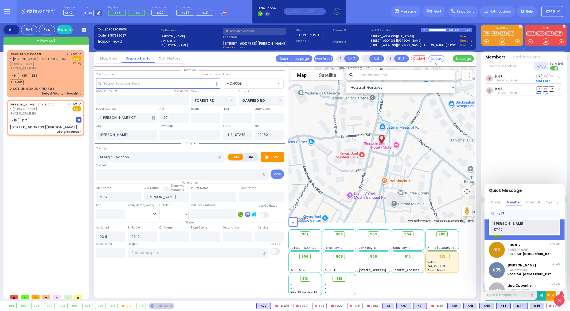
click at [509, 223] on span "[PERSON_NAME]" at bounding box center [525, 224] width 62 height 6
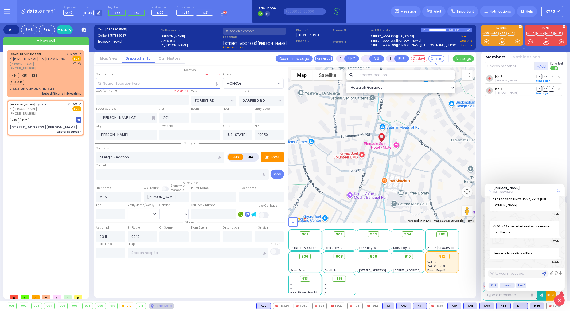
scroll to position [17847, 0]
click at [69, 74] on div "K44 K35 K83 BUS-912" at bounding box center [46, 78] width 72 height 13
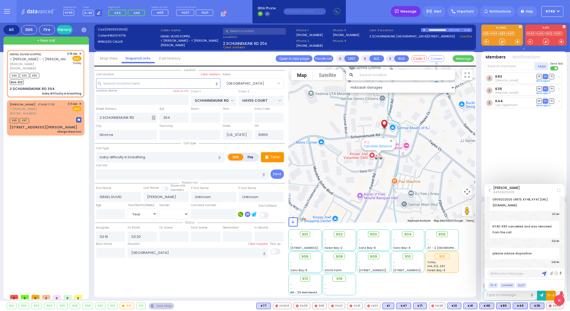
click at [408, 12] on span "Message" at bounding box center [409, 11] width 16 height 5
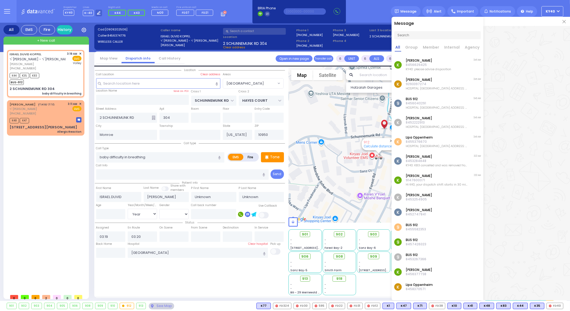
click at [411, 63] on p "8456629425" at bounding box center [428, 65] width 45 height 4
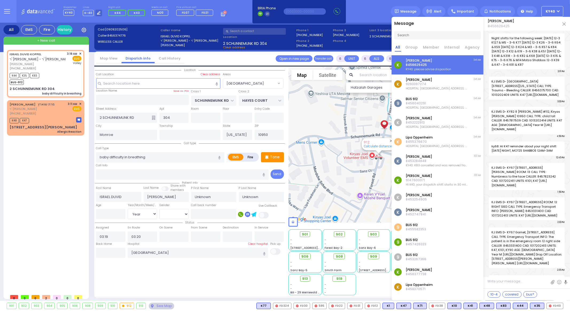
scroll to position [12757, 0]
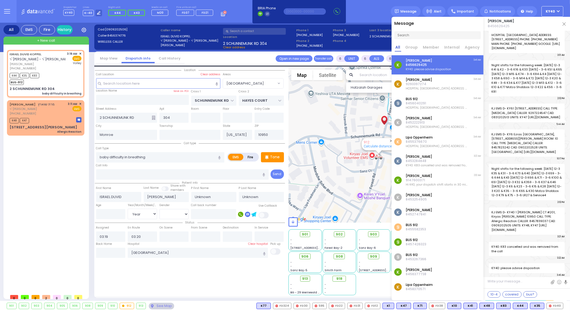
click at [441, 176] on p "[PERSON_NAME]" at bounding box center [437, 176] width 62 height 4
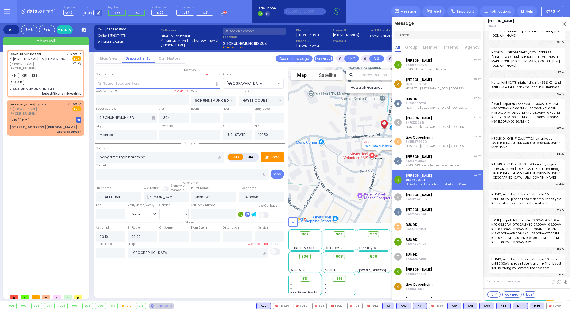
scroll to position [14053, 0]
click at [563, 24] on img at bounding box center [564, 23] width 3 height 3
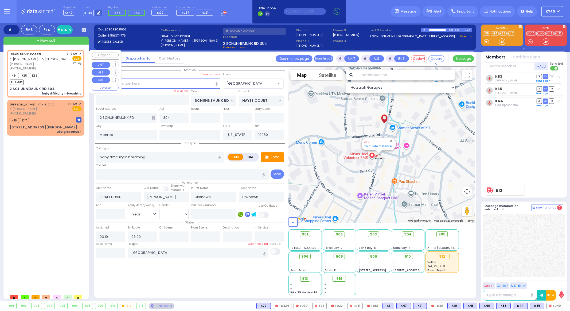
click at [54, 77] on div "K44 K35 K83 BUS-912" at bounding box center [46, 78] width 72 height 13
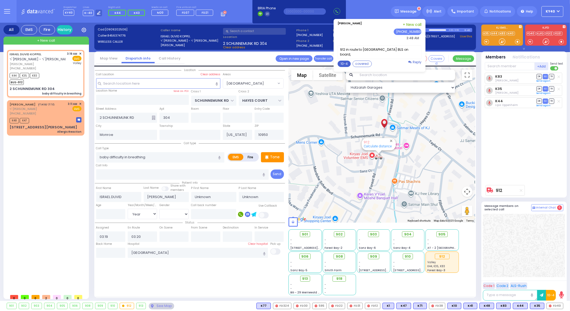
click at [344, 61] on button "10-4" at bounding box center [344, 64] width 13 height 6
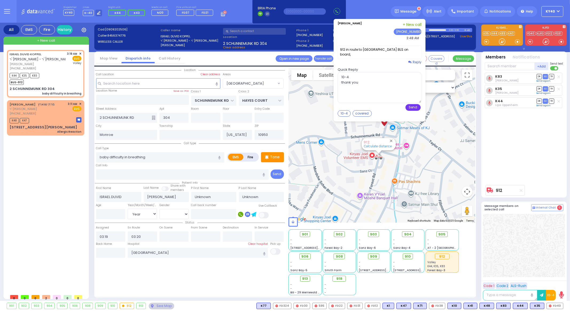
click at [416, 104] on button "Send" at bounding box center [413, 107] width 15 height 7
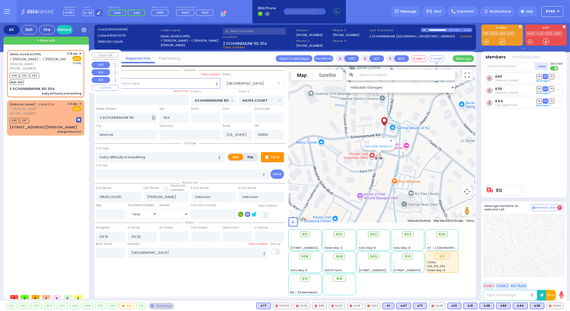
click at [64, 86] on div "ISRAEL [PERSON_NAME] ר' [PERSON_NAME]' [PERSON_NAME] [PERSON_NAME] [PHONE_NUMBE…" at bounding box center [45, 74] width 75 height 46
select select "[GEOGRAPHIC_DATA]"
select select "Year"
select select
radio input "true"
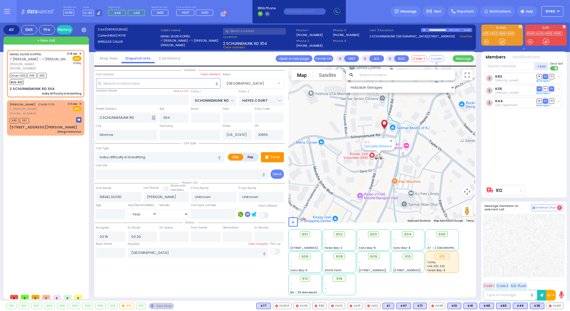
select select "Year"
select select "Hatzalah Garages"
select select "[GEOGRAPHIC_DATA]"
select select
radio input "true"
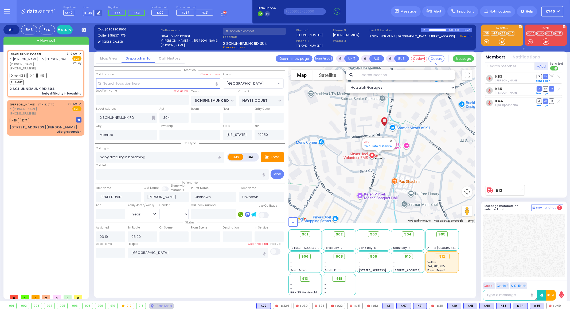
select select "Year"
type input "03:21"
type input "03:45"
select select "Hatzalah Garages"
select select
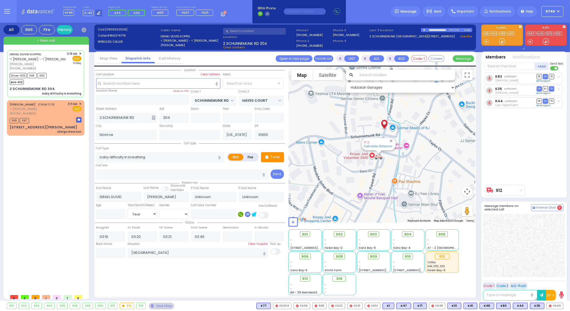
radio input "true"
select select "Year"
select select "Hatzalah Garages"
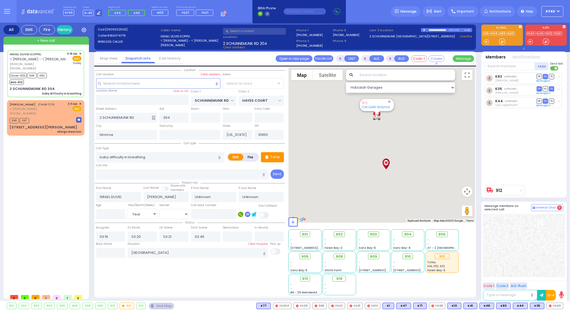
select select "[GEOGRAPHIC_DATA]"
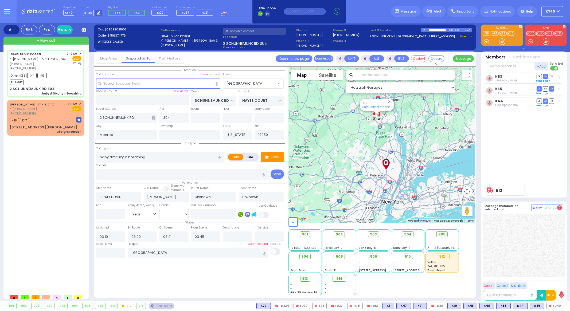
select select
radio input "true"
type input "Mendy"
type input "Koppel"
type input "10"
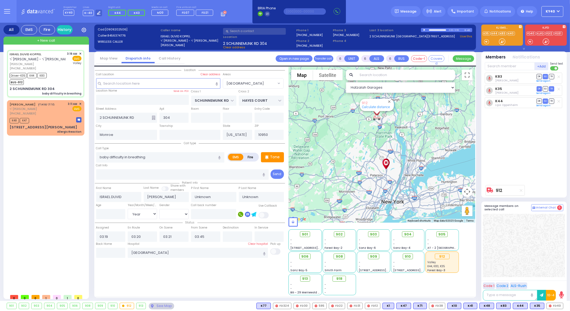
select select "Month"
select select "[DEMOGRAPHIC_DATA]"
select select "Hatzalah Garages"
select select "[GEOGRAPHIC_DATA]"
select select
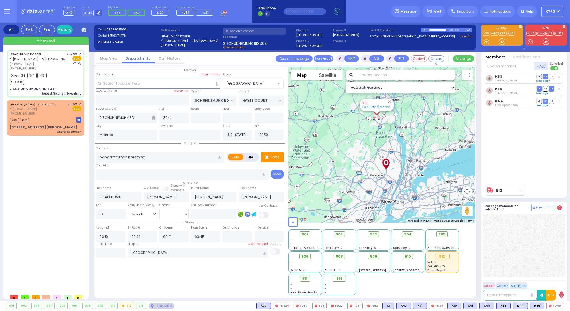
radio input "true"
select select "Month"
select select "[DEMOGRAPHIC_DATA]"
select select "Hatzalah Garages"
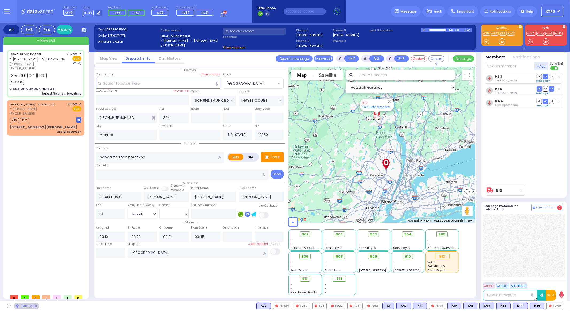
select select
radio input "true"
select select "Month"
select select "[DEMOGRAPHIC_DATA]"
select select "Hatzalah Garages"
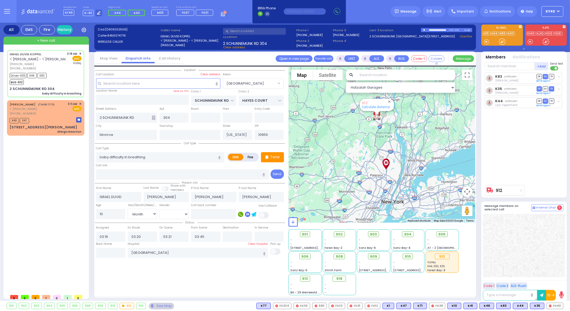
select select "[GEOGRAPHIC_DATA]"
select select
radio input "true"
select select "Month"
select select "[DEMOGRAPHIC_DATA]"
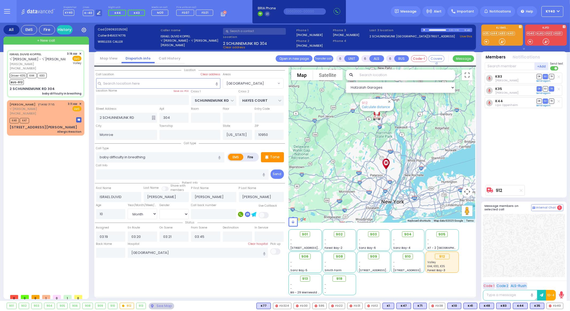
select select "Hatzalah Garages"
select select "[GEOGRAPHIC_DATA]"
select select
radio input "true"
select select "Month"
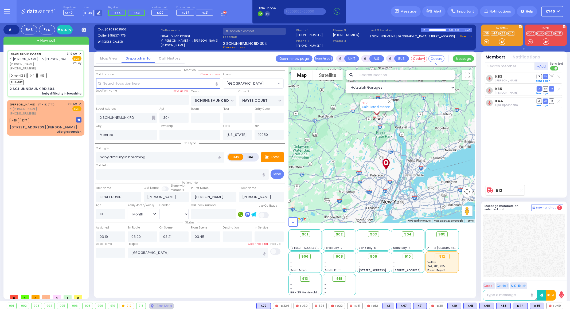
select select "[DEMOGRAPHIC_DATA]"
select select "Hatzalah Garages"
select select "[GEOGRAPHIC_DATA]"
select select
radio input "true"
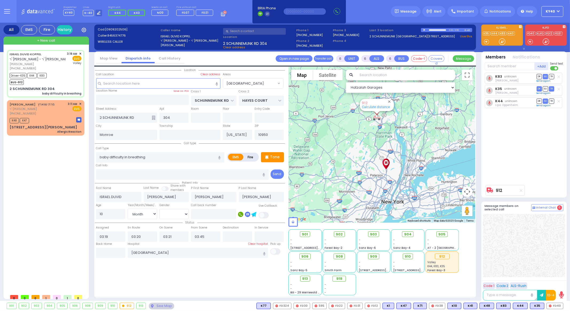
select select "Month"
select select "[DEMOGRAPHIC_DATA]"
select select "Hatzalah Garages"
select select "[GEOGRAPHIC_DATA]"
select select
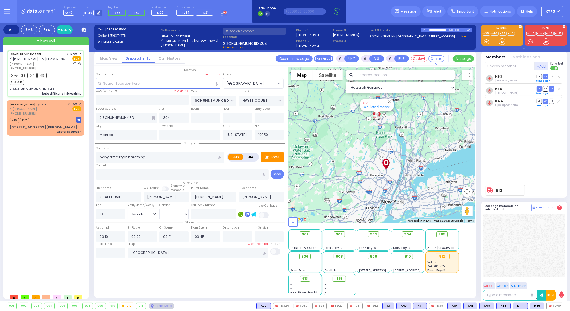
radio input "true"
select select "Month"
select select "[DEMOGRAPHIC_DATA]"
select select "Hatzalah Garages"
select select "[GEOGRAPHIC_DATA]"
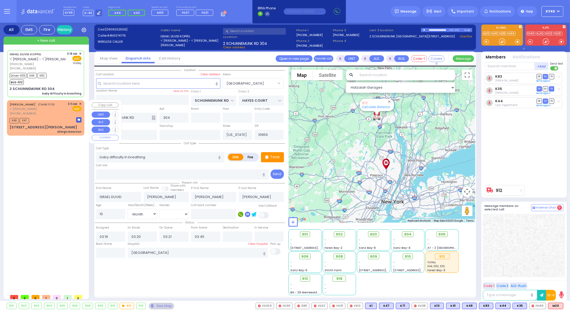
click at [52, 115] on div "[PERSON_NAME] מרת שווארץ [PERSON_NAME] [PHONE_NUMBER] 3:11 AM ✕ EMS" at bounding box center [46, 109] width 72 height 14
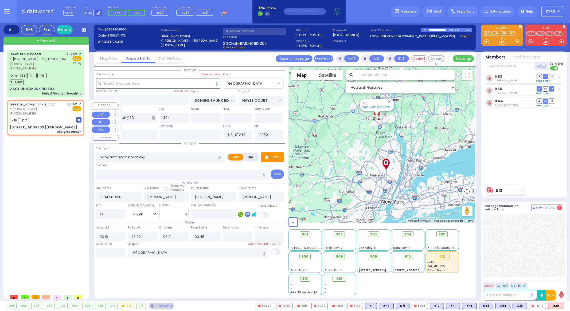
type input "2"
type input "1"
select select
type input "Allergic Reaction"
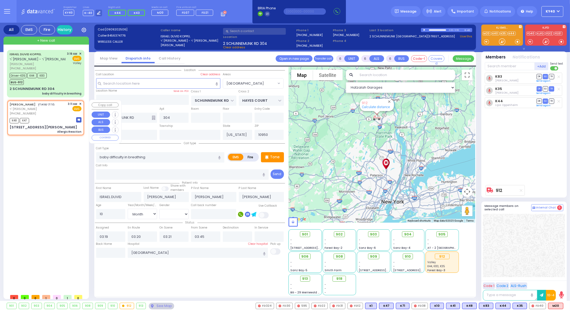
radio input "true"
type input "MRS."
type input "[PERSON_NAME]"
select select
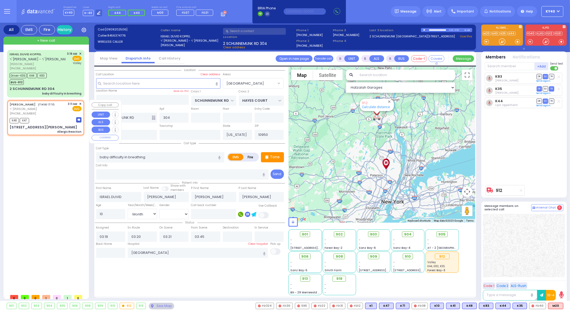
type input "03:11"
type input "03:12"
select select "Hatzalah Garages"
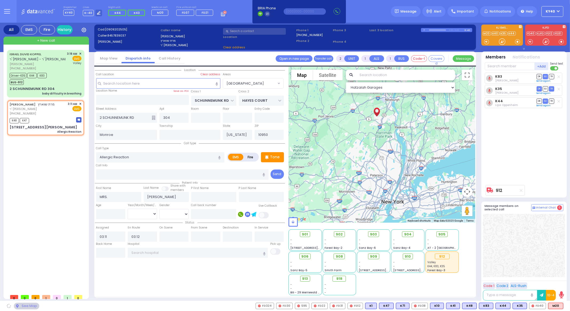
type input "FOREST RD"
type input "GARFIELD RD"
type input "1 [PERSON_NAME] CT"
type input "201"
type input "[PERSON_NAME]"
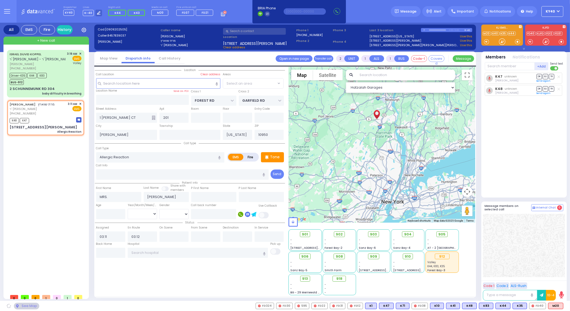
select select "MONROE"
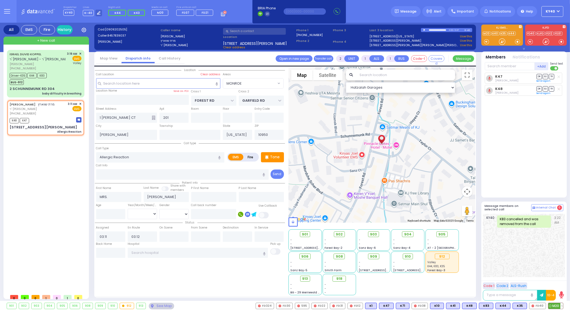
click at [554, 304] on span "M20" at bounding box center [556, 306] width 15 height 6
select select
radio input "true"
select select
select select "Hatzalah Garages"
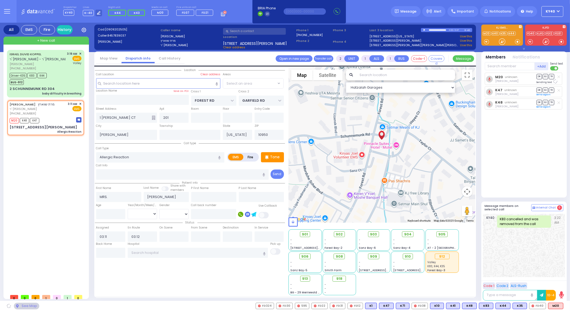
select select "MONROE"
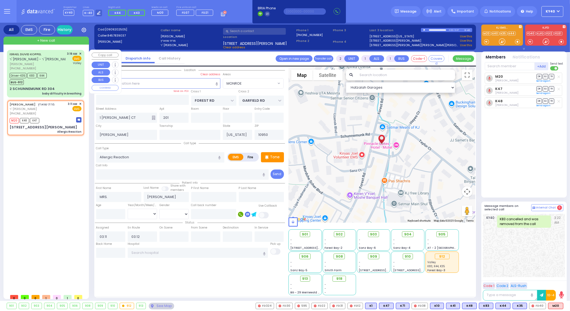
click at [60, 73] on div "Driver-K35 K83 K44 BUS-912" at bounding box center [46, 78] width 72 height 13
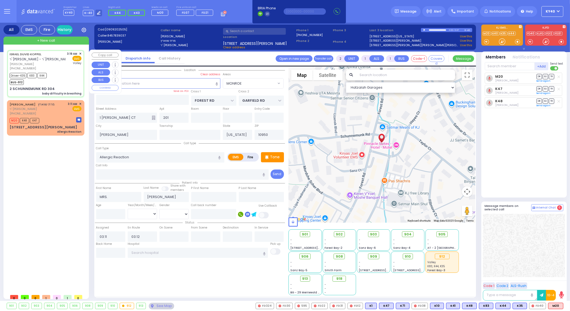
type input "6"
select select
type input "baby difficulty in breathing"
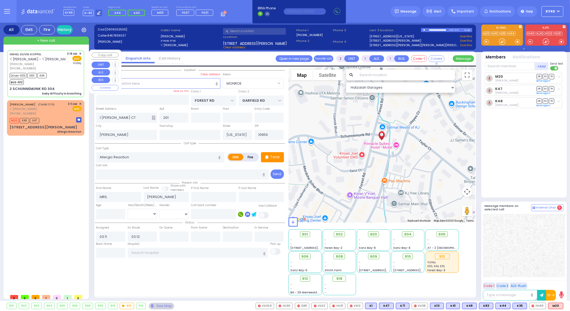
radio input "true"
type input "ISRAEL DUVID"
type input "[PERSON_NAME]"
type input "Mendy"
type input "Koppel"
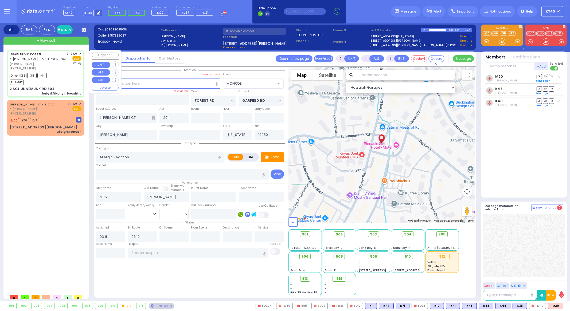
type input "10"
select select "Month"
select select "[DEMOGRAPHIC_DATA]"
type input "03:19"
type input "03:20"
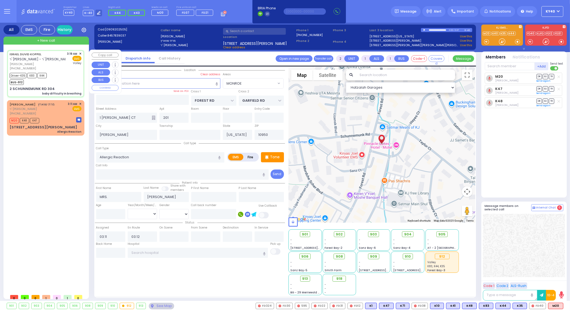
type input "03:21"
type input "03:45"
type input "[GEOGRAPHIC_DATA]"
select select "Hatzalah Garages"
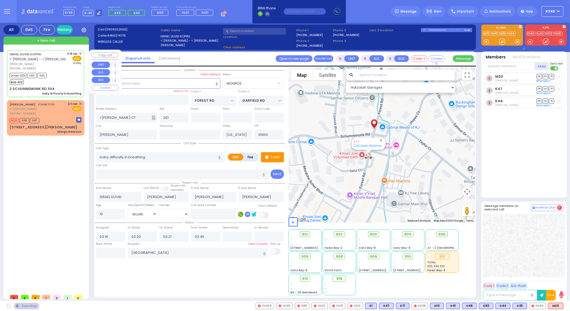
type input "SCHUNNEMUNK RD"
type input "HAYES COURT"
type input "2 SCHUNNEMUNK RD"
type input "304"
type input "Monroe"
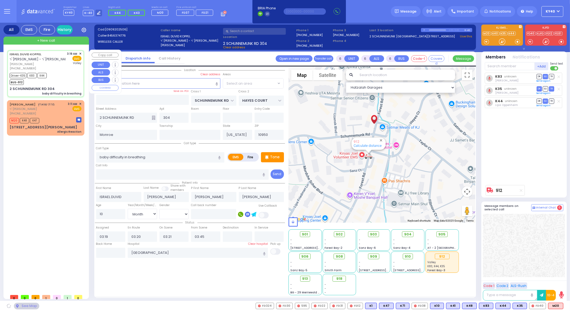
select select "[GEOGRAPHIC_DATA]"
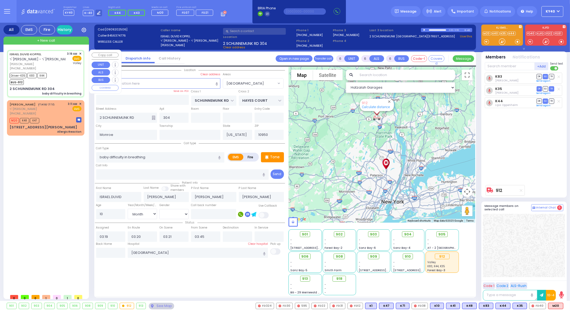
drag, startPoint x: 63, startPoint y: 81, endPoint x: 60, endPoint y: 83, distance: 3.0
click at [61, 83] on div "Driver-K35 K83 K44 BUS-912" at bounding box center [46, 78] width 72 height 13
select select
radio input "true"
select select "Month"
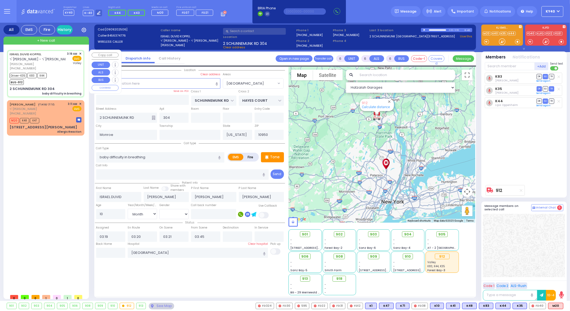
select select "[DEMOGRAPHIC_DATA]"
select select "Hatzalah Garages"
select select "[GEOGRAPHIC_DATA]"
click at [59, 81] on div "Driver-K35 K83 K44 BUS-912" at bounding box center [46, 78] width 72 height 13
select select
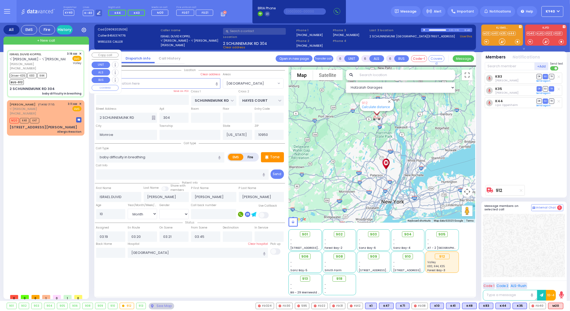
radio input "true"
select select "Month"
select select "[DEMOGRAPHIC_DATA]"
select select "Hatzalah Garages"
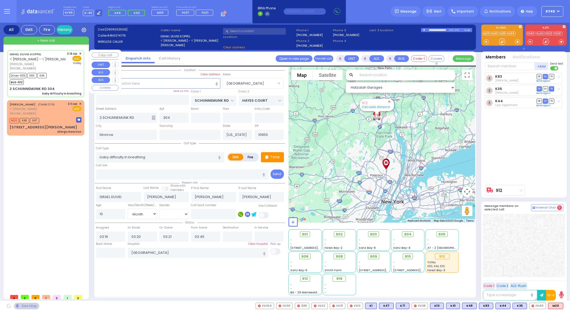
select select "[GEOGRAPHIC_DATA]"
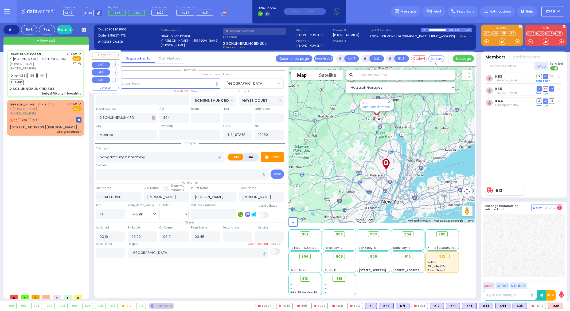
click at [63, 78] on div "Driver-K35 K83 K44 BUS-912" at bounding box center [46, 78] width 72 height 13
select select
radio input "true"
select select "Month"
select select "[DEMOGRAPHIC_DATA]"
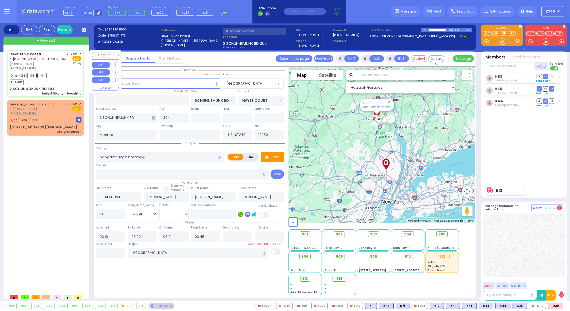
select select "Hatzalah Garages"
select select "[GEOGRAPHIC_DATA]"
click at [59, 84] on div "ISRAEL DUVID KOPPEL ר' זלמן לייב - ר' משה יודא גאלדבערגער ישראל דוד קאפל (845) …" at bounding box center [45, 74] width 75 height 46
select select
radio input "true"
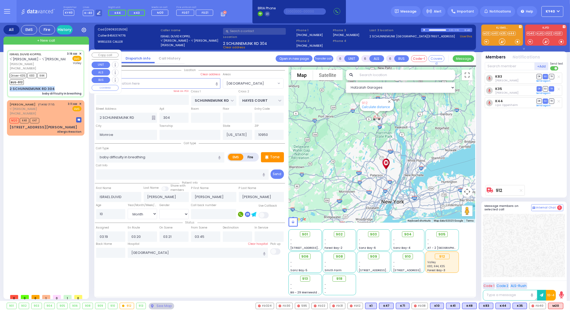
select select "Month"
select select "[DEMOGRAPHIC_DATA]"
select select "Hatzalah Garages"
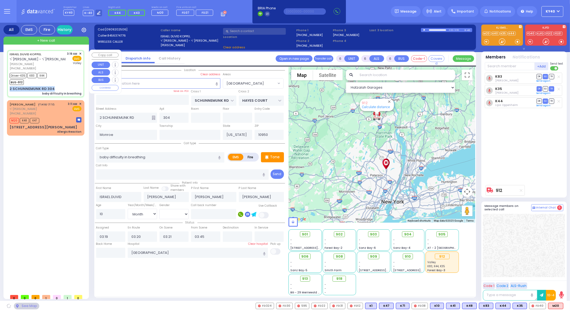
click at [63, 83] on div "Driver-K35 K83 K44 BUS-912" at bounding box center [46, 78] width 72 height 13
select select
radio input "true"
select select "Month"
select select "[DEMOGRAPHIC_DATA]"
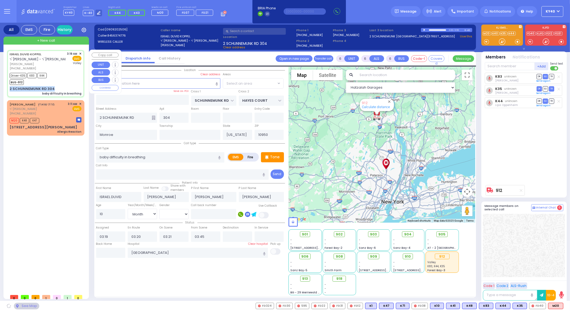
select select
select select "Hatzalah Garages"
select select "[GEOGRAPHIC_DATA]"
click at [63, 73] on div "Driver-K35 K83 K44 BUS-912" at bounding box center [46, 78] width 72 height 13
select select
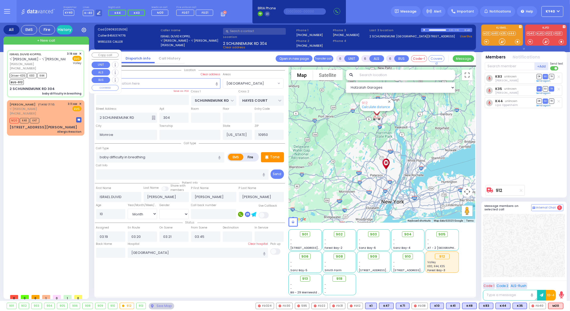
radio input "true"
select select "Month"
select select "[DEMOGRAPHIC_DATA]"
select select "Hatzalah Garages"
select select "[GEOGRAPHIC_DATA]"
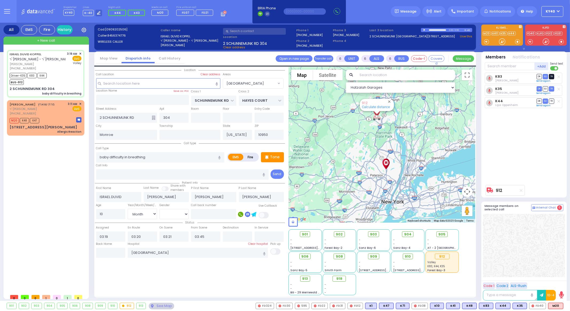
click at [552, 78] on span "TR" at bounding box center [551, 76] width 5 height 5
click at [552, 76] on span "TR" at bounding box center [551, 76] width 5 height 5
select select
radio input "true"
select select "Month"
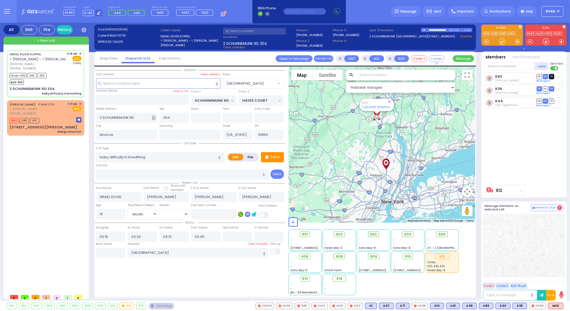
select select "[DEMOGRAPHIC_DATA]"
select select "Hatzalah Garages"
select select
radio input "true"
select select "Month"
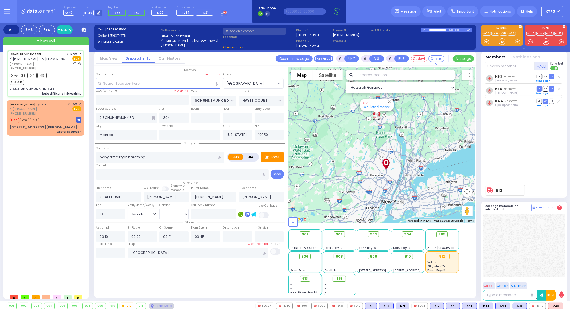
select select "[DEMOGRAPHIC_DATA]"
select select "Hatzalah Garages"
select select "[GEOGRAPHIC_DATA]"
click at [551, 78] on span "TR" at bounding box center [551, 76] width 5 height 5
select select
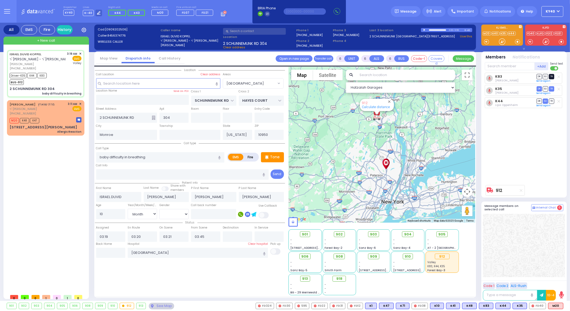
radio input "true"
select select "Month"
select select "[DEMOGRAPHIC_DATA]"
select select "Hatzalah Garages"
select select "[GEOGRAPHIC_DATA]"
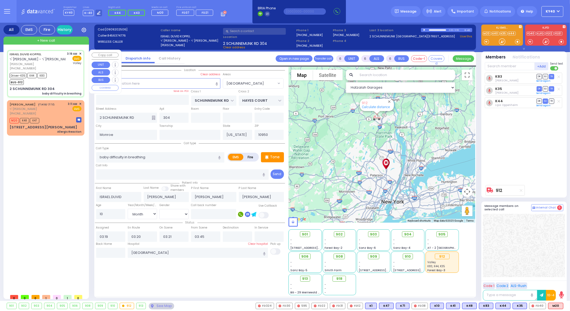
click at [57, 75] on div "Driver-K35 K44 K83 BUS-912" at bounding box center [46, 78] width 72 height 13
select select
radio input "true"
select select "Month"
select select "[DEMOGRAPHIC_DATA]"
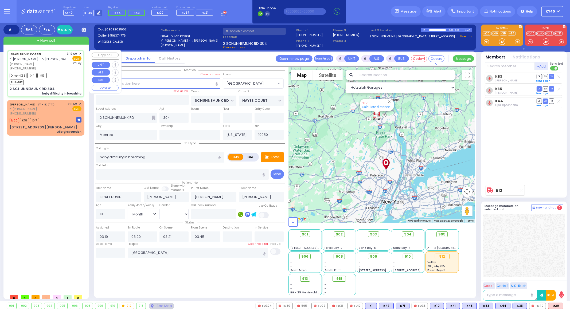
select select "Hatzalah Garages"
select select "[GEOGRAPHIC_DATA]"
click at [55, 104] on div "[PERSON_NAME] מרת שווארץ [PERSON_NAME] [PHONE_NUMBER] 3:11 AM ✕ EMS" at bounding box center [46, 109] width 72 height 14
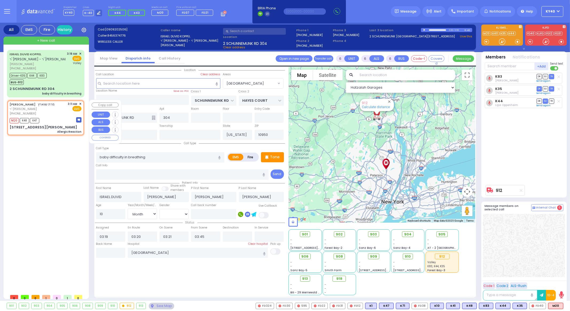
type input "2"
type input "1"
select select
type input "Allergic Reaction"
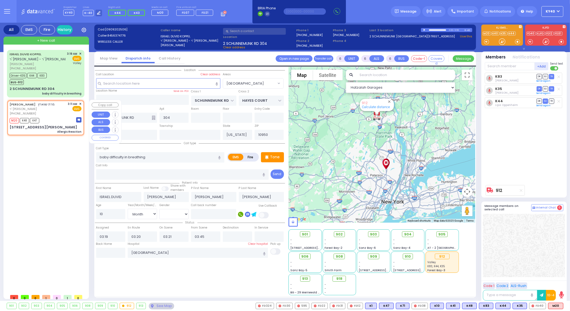
radio input "true"
type input "MRS."
type input "[PERSON_NAME]"
select select
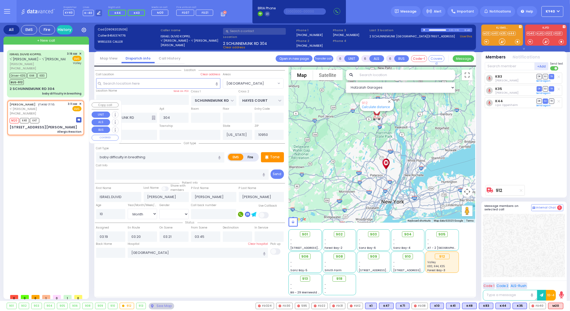
type input "03:11"
type input "03:12"
select select "Hatzalah Garages"
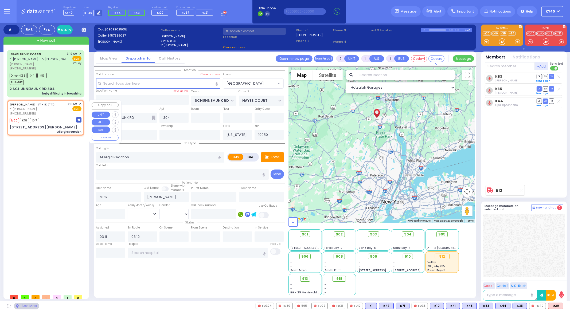
type input "FOREST RD"
type input "GARFIELD RD"
type input "1 [PERSON_NAME] CT"
type input "201"
type input "[PERSON_NAME]"
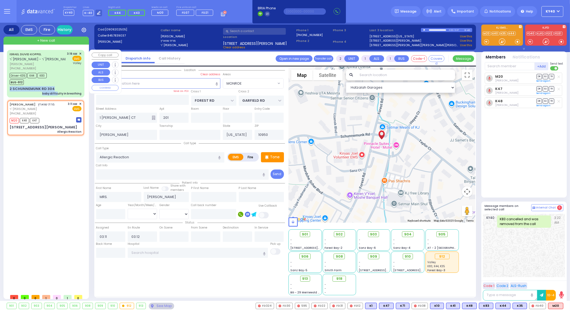
drag, startPoint x: 61, startPoint y: 84, endPoint x: 64, endPoint y: 81, distance: 4.4
click at [64, 81] on div "ISRAEL DUVID KOPPEL ר' זלמן לייב - ר' משה יודא גאלדבערגער ישראל דוד קאפל (845) …" at bounding box center [45, 74] width 75 height 46
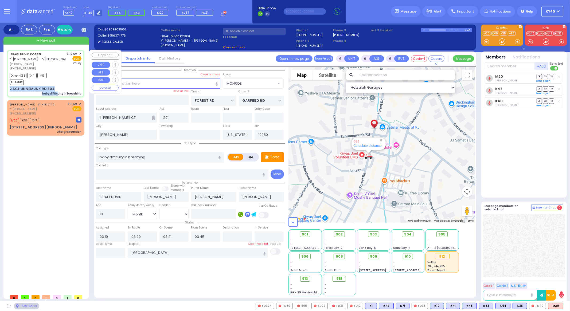
click at [66, 78] on div "Driver-K35 K44 K83 BUS-912" at bounding box center [46, 78] width 72 height 13
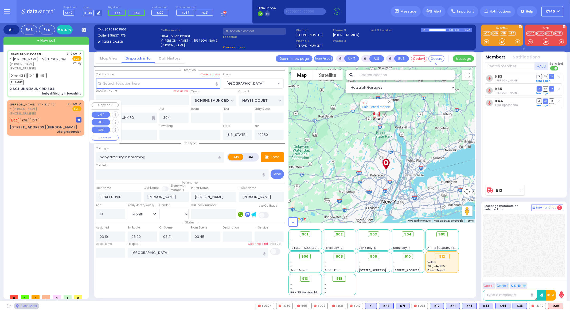
click at [52, 109] on div "[PERSON_NAME] מרת שווארץ [PERSON_NAME] [PHONE_NUMBER] 3:11 AM ✕ EMS" at bounding box center [46, 109] width 72 height 14
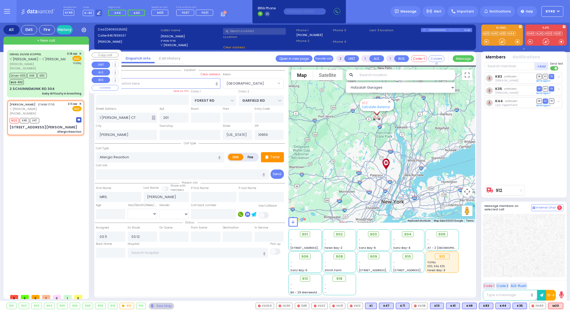
click at [63, 81] on div "Driver-K35 K44 K83 BUS-912" at bounding box center [46, 78] width 72 height 13
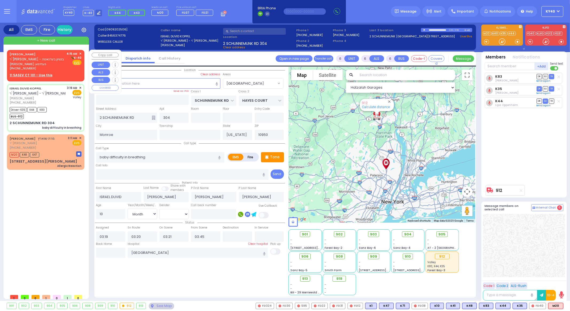
click at [34, 63] on span "מנחם גרשון פעלדמאן" at bounding box center [37, 64] width 55 height 5
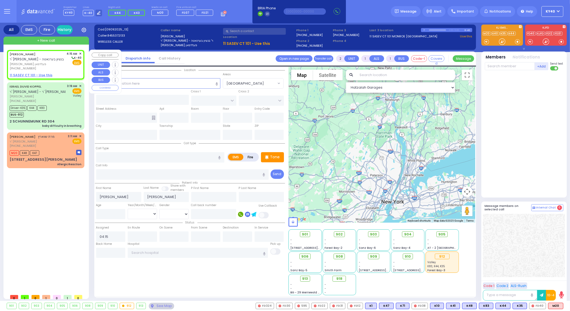
click at [34, 63] on span "מנחם גרשון פעלדמאן" at bounding box center [37, 64] width 55 height 5
click at [35, 75] on u "11 SASEV CT 101 - Use this" at bounding box center [31, 75] width 43 height 5
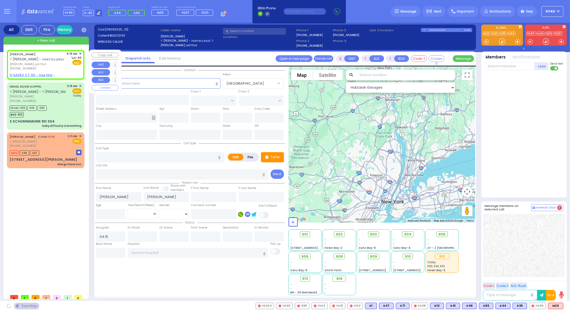
click at [30, 74] on u "11 SASEV CT 101 - Use this" at bounding box center [31, 75] width 43 height 5
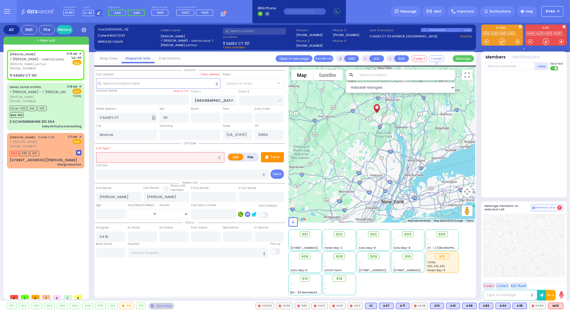
drag, startPoint x: 130, startPoint y: 159, endPoint x: 123, endPoint y: 172, distance: 14.9
click at [135, 166] on div "Call type Call Type * EMS Fire Tone" at bounding box center [190, 160] width 190 height 40
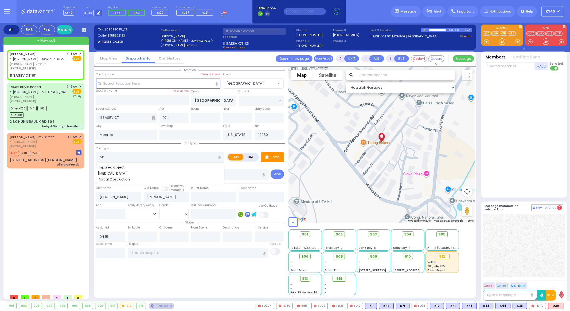
drag, startPoint x: 69, startPoint y: 200, endPoint x: 72, endPoint y: 198, distance: 2.8
click at [73, 198] on div "MENACHEM GERSHON FELDMAN ר' שלום משה - ר' בנציון בערנאטה מנחם גרשון פעלדמאן (84…" at bounding box center [47, 171] width 80 height 242
click at [272, 154] on p "Tone" at bounding box center [275, 157] width 10 height 6
click at [557, 304] on span "K44" at bounding box center [556, 306] width 14 height 6
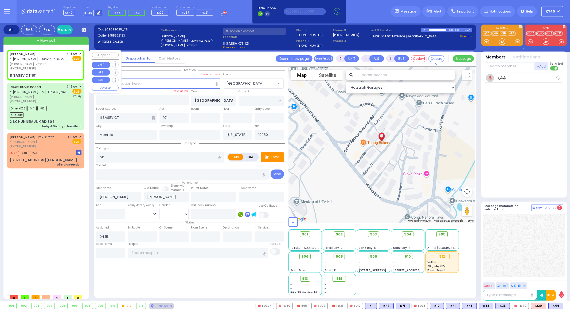
drag, startPoint x: 64, startPoint y: 64, endPoint x: 61, endPoint y: 64, distance: 2.7
click at [62, 64] on span "מנחם גרשון פעלדמאן" at bounding box center [37, 64] width 55 height 5
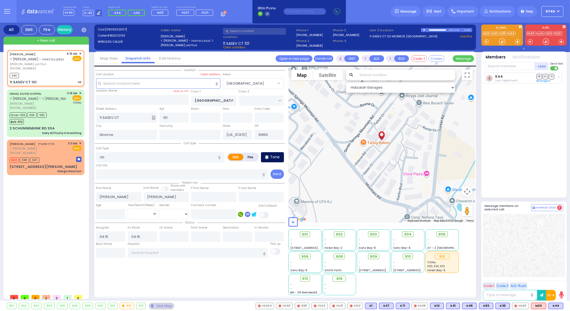
click at [270, 155] on div "Tone" at bounding box center [272, 157] width 23 height 10
click at [32, 64] on span "מנחם גרשון פעלדמאן" at bounding box center [37, 64] width 55 height 5
click at [555, 306] on span "K81" at bounding box center [556, 306] width 13 height 6
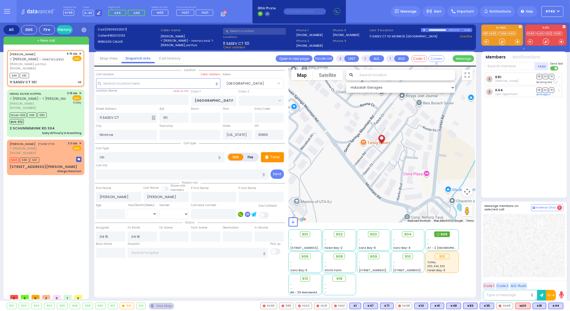
click at [446, 233] on span "905" at bounding box center [444, 234] width 7 height 5
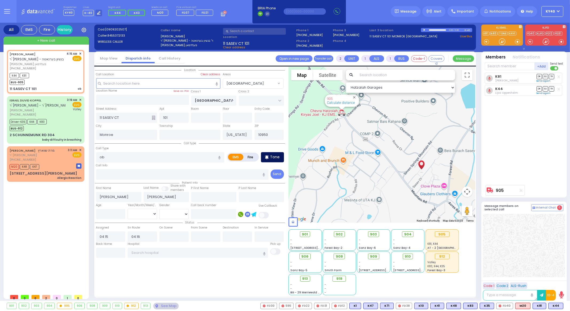
click at [278, 157] on p "Tone" at bounding box center [275, 157] width 10 height 6
click at [63, 74] on div "K44 K81 BUS-905" at bounding box center [46, 78] width 72 height 13
click at [66, 80] on div "K44 K81 BUS-905" at bounding box center [46, 78] width 72 height 13
click at [267, 158] on icon at bounding box center [266, 157] width 3 height 4
click at [554, 306] on span "K41" at bounding box center [556, 306] width 13 height 6
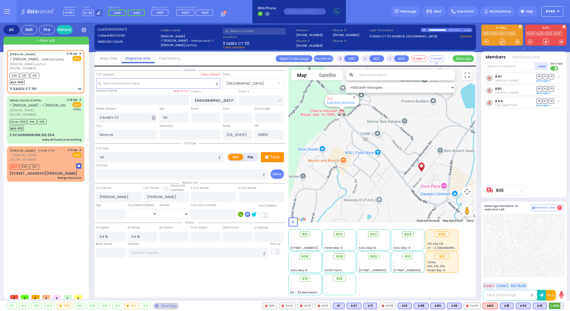
click at [551, 305] on span "K58" at bounding box center [556, 306] width 14 height 6
drag, startPoint x: 71, startPoint y: 75, endPoint x: 71, endPoint y: 78, distance: 2.8
click at [71, 78] on div "K44 K81 K41 K58 BUS-905" at bounding box center [46, 78] width 72 height 13
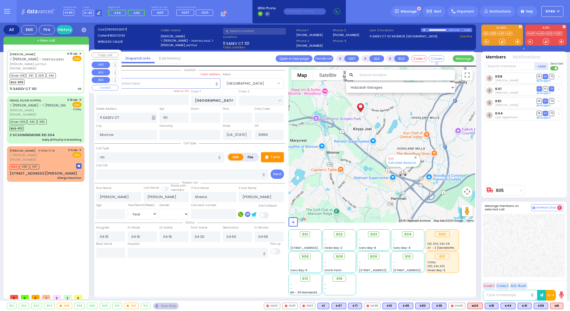
select select "[GEOGRAPHIC_DATA]"
select select "Year"
select select "[DEMOGRAPHIC_DATA]"
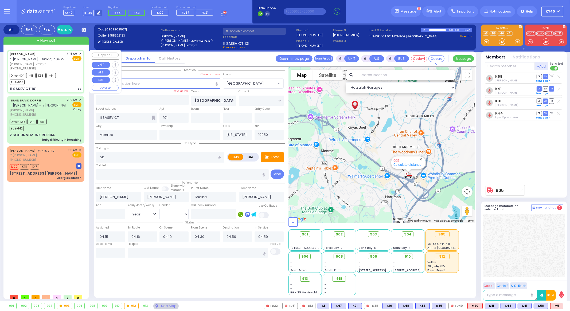
select select
radio input "true"
select select "Year"
select select "[DEMOGRAPHIC_DATA]"
select select "Hatzalah Garages"
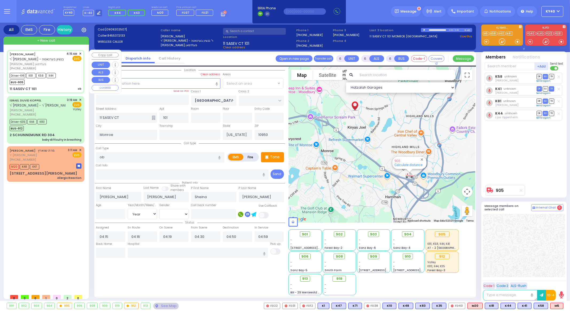
select select "[GEOGRAPHIC_DATA]"
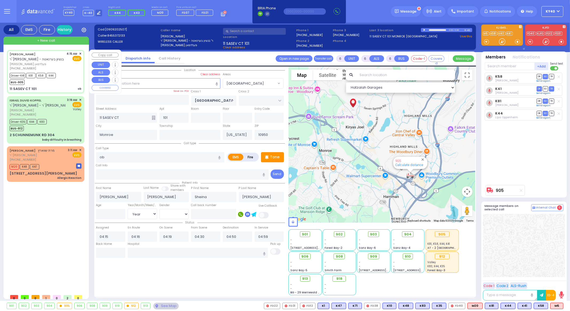
select select
radio input "true"
select select "Year"
select select "[DEMOGRAPHIC_DATA]"
type input "Good Samaritan Hospital 257 Lafayette Avenue 8457909405 Suffern"
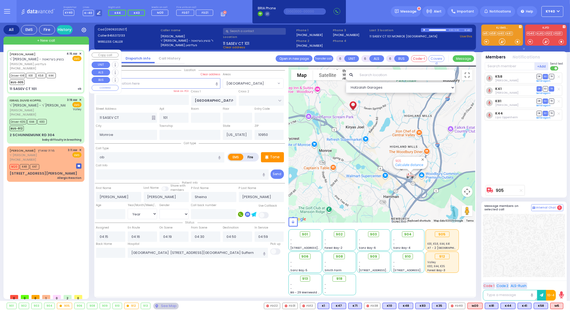
select select "Hatzalah Garages"
select select "[GEOGRAPHIC_DATA]"
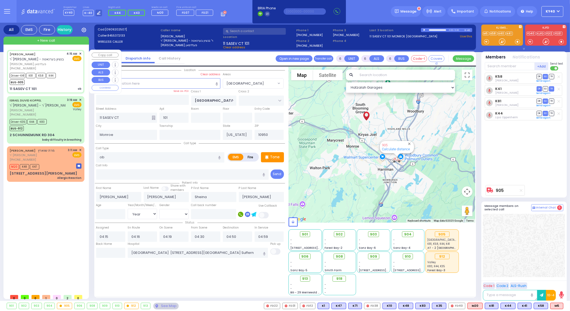
select select
radio input "true"
type input "26"
select select "Year"
select select "[DEMOGRAPHIC_DATA]"
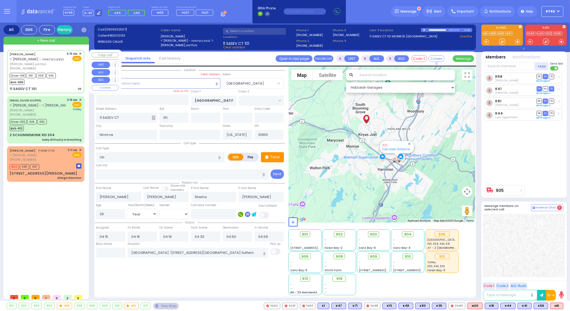
select select "Hatzalah Garages"
select select "[GEOGRAPHIC_DATA]"
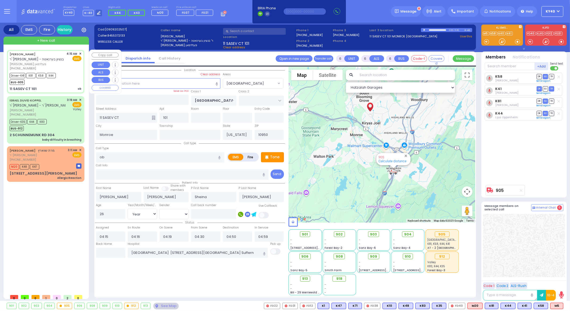
click at [63, 79] on div "Driver-K41 K81 K58 K44 BUS-905" at bounding box center [46, 78] width 72 height 13
select select
radio input "true"
select select "Year"
select select "[DEMOGRAPHIC_DATA]"
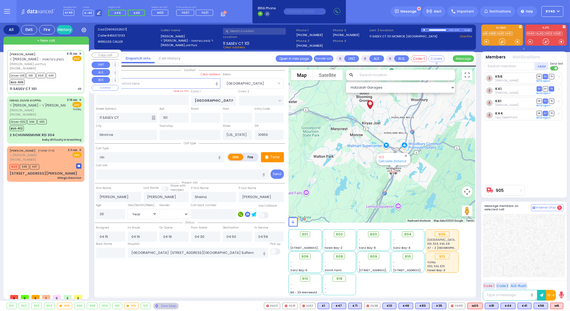
select select "Hatzalah Garages"
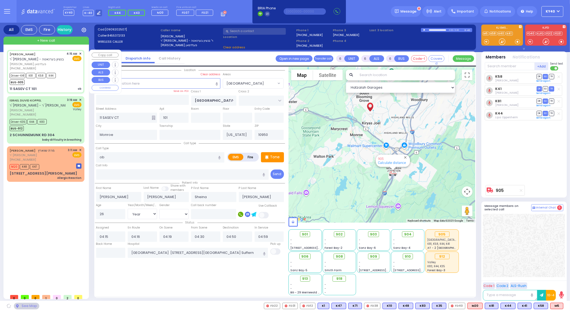
click at [64, 79] on div "Driver-K41 K81 K58 K44 BUS-905" at bounding box center [46, 78] width 72 height 13
select select
radio input "true"
select select "Year"
select select "[DEMOGRAPHIC_DATA]"
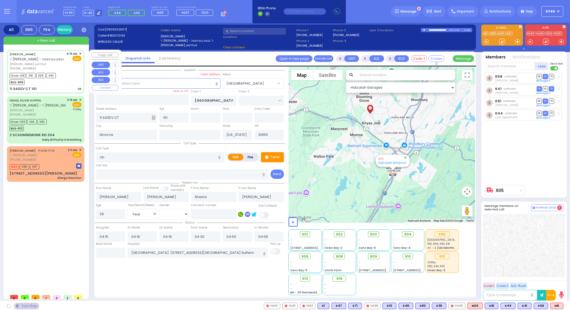
select select "Hatzalah Garages"
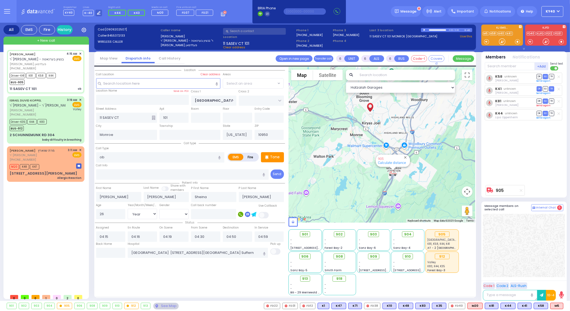
select select "[GEOGRAPHIC_DATA]"
select select
radio input "true"
select select "Year"
select select "[DEMOGRAPHIC_DATA]"
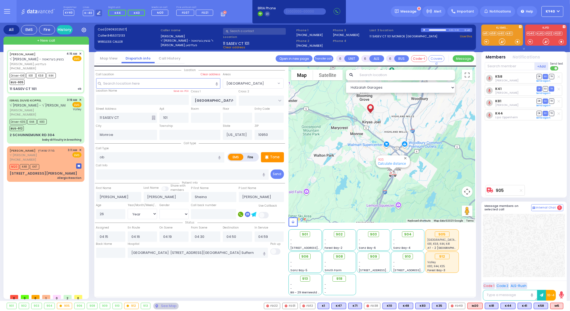
select select "Hatzalah Garages"
select select "[GEOGRAPHIC_DATA]"
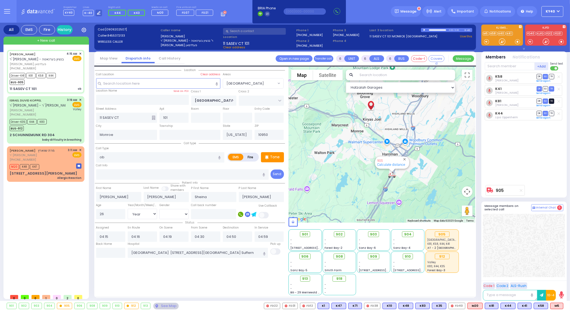
click at [552, 101] on span "TR" at bounding box center [551, 101] width 5 height 5
select select
radio input "true"
select select "Year"
select select "[DEMOGRAPHIC_DATA]"
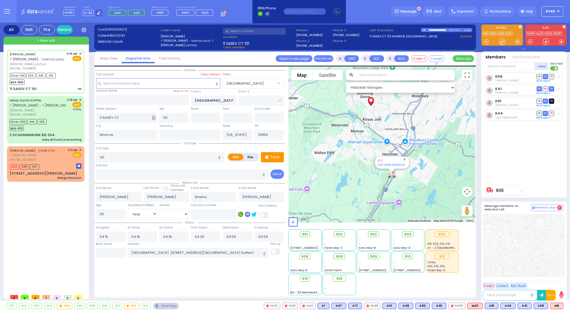
select select "Hatzalah Garages"
select select "[GEOGRAPHIC_DATA]"
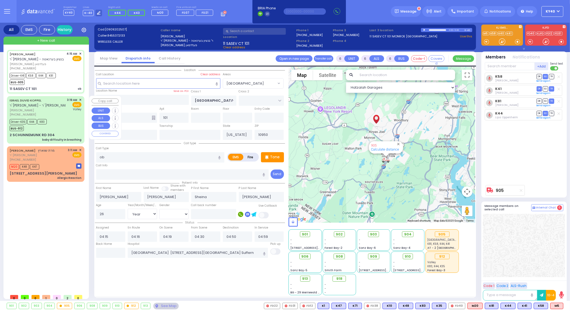
click at [68, 120] on div "Driver-K35 K44 K83 BUS-912" at bounding box center [46, 124] width 72 height 13
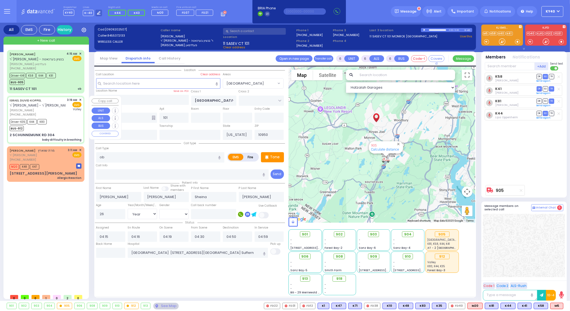
select select
type input "baby difficulty in breathing"
radio input "true"
type input "ISRAEL DUVID"
type input "[PERSON_NAME]"
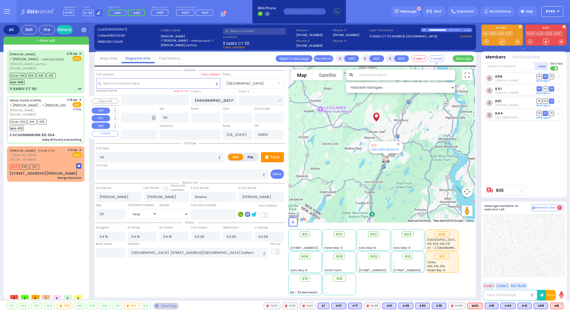
type input "Mendy"
type input "Koppel"
type input "10"
select select "Month"
select select "[DEMOGRAPHIC_DATA]"
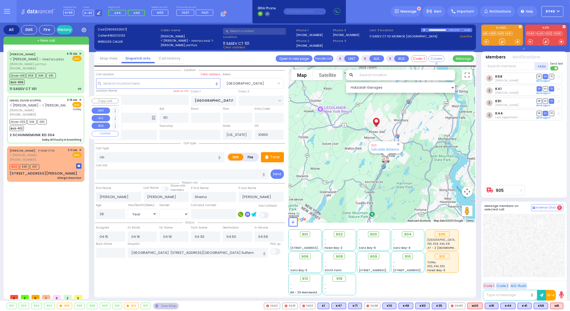
type input "03:19"
type input "03:20"
type input "03:21"
type input "03:45"
type input "04:13"
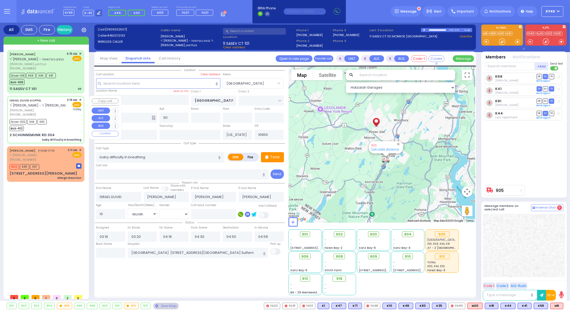
type input "04:18"
type input "[GEOGRAPHIC_DATA]"
select select "Hatzalah Garages"
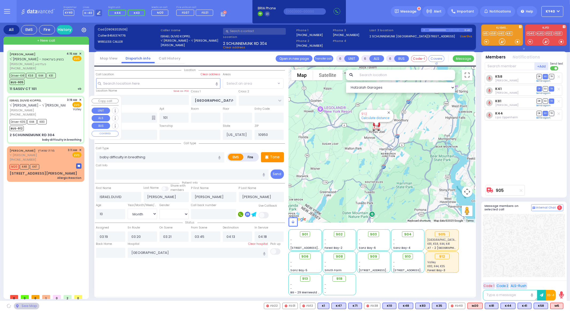
type input "SCHUNNEMUNK RD"
type input "HAYES COURT"
type input "2 SCHUNNEMUNK RD"
type input "304"
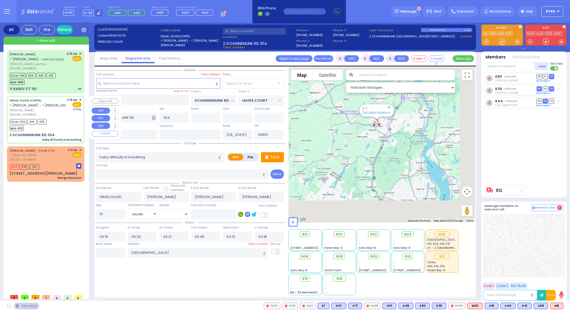
select select "[GEOGRAPHIC_DATA]"
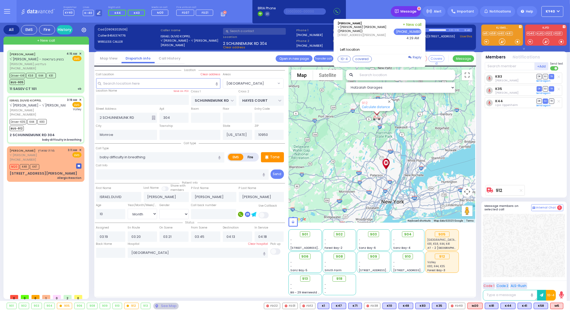
click at [399, 12] on img at bounding box center [397, 11] width 4 height 4
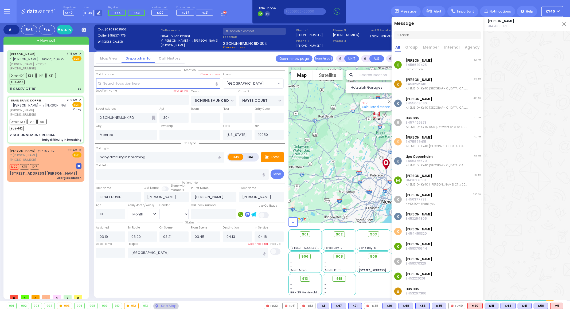
click at [411, 63] on p "8456629425" at bounding box center [419, 65] width 26 height 4
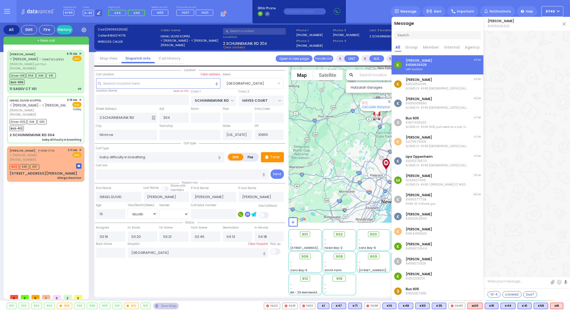
scroll to position [12770, 0]
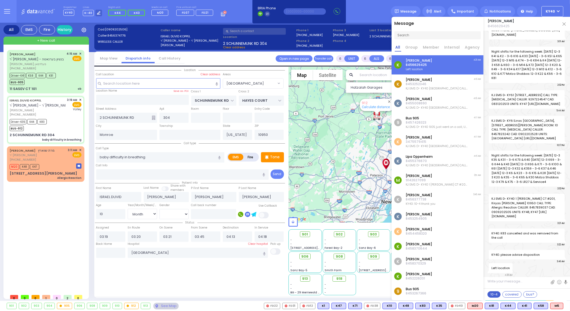
click at [489, 294] on button "10-4" at bounding box center [494, 294] width 13 height 6
type textarea "10-4 thank you"
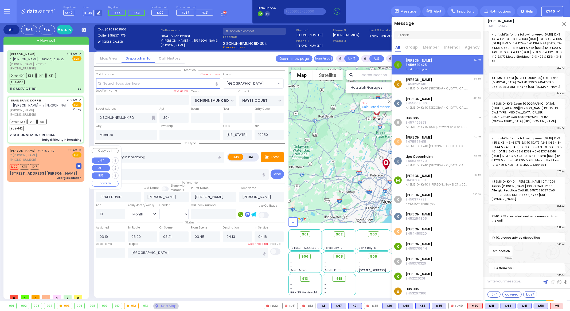
click at [79, 148] on span "✕" at bounding box center [80, 150] width 2 height 5
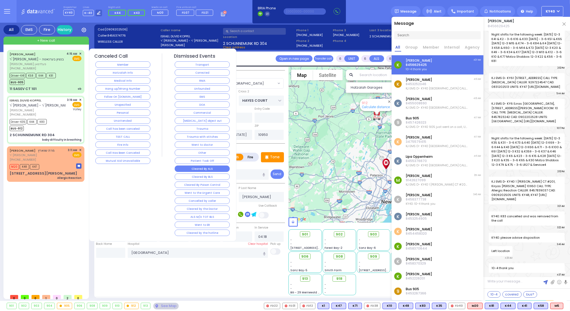
click at [202, 169] on button "Cleared By ALS" at bounding box center [202, 169] width 55 height 6
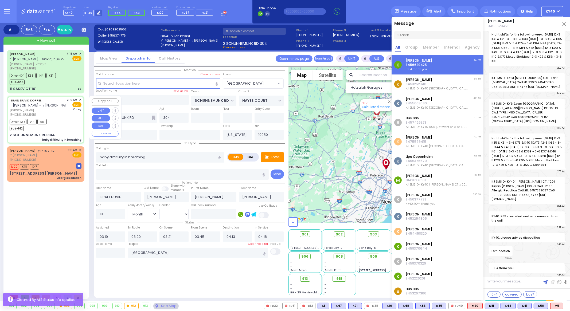
click at [66, 126] on div "Driver-K35 K44 K83 BUS-912" at bounding box center [46, 124] width 72 height 13
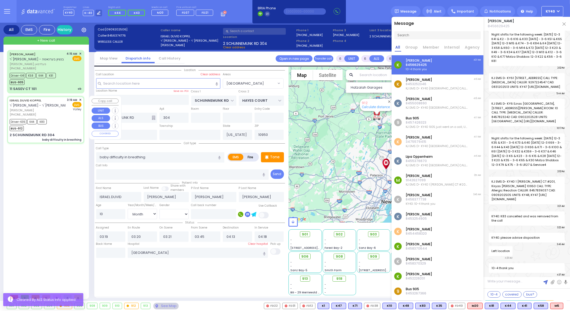
select select
radio input "true"
select select "Month"
select select "[DEMOGRAPHIC_DATA]"
select select "Hatzalah Garages"
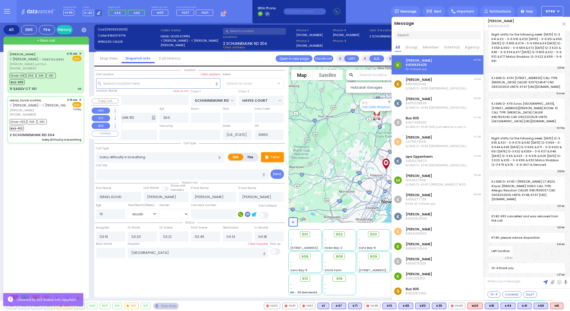
click at [65, 126] on div "Driver-K35 K44 K83 BUS-912" at bounding box center [46, 124] width 72 height 13
select select "[GEOGRAPHIC_DATA]"
select select
radio input "true"
select select "Month"
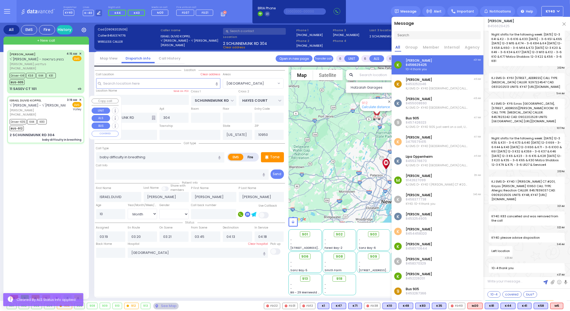
select select "[DEMOGRAPHIC_DATA]"
select select "Hatzalah Garages"
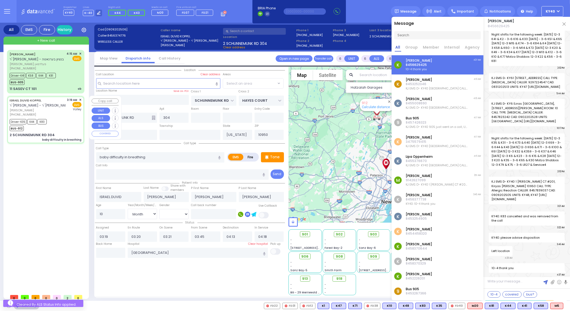
select select "[GEOGRAPHIC_DATA]"
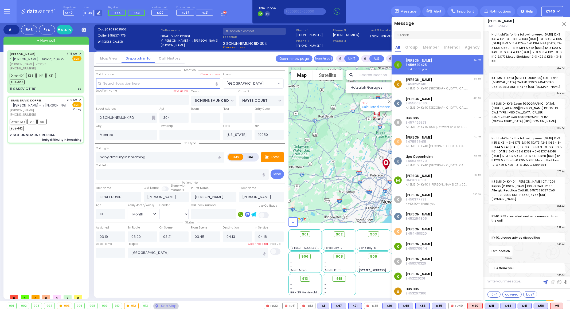
click at [564, 24] on img at bounding box center [564, 23] width 3 height 3
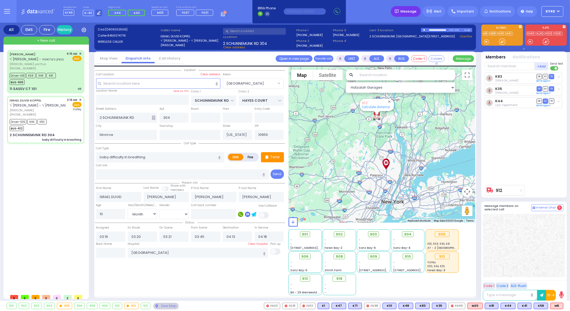
click at [409, 11] on span "Message" at bounding box center [409, 11] width 16 height 5
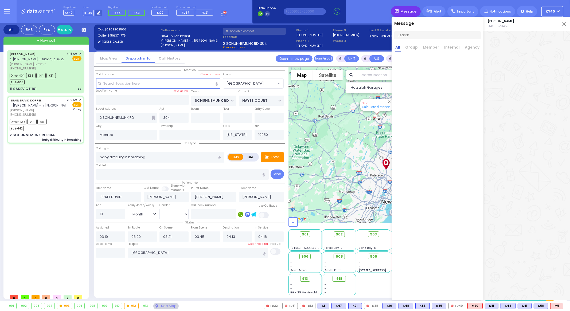
click at [409, 11] on span "Message" at bounding box center [409, 11] width 16 height 5
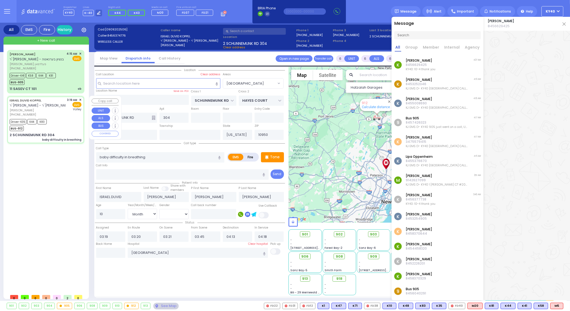
click at [49, 107] on span "ר' [PERSON_NAME] - ר' [PERSON_NAME]" at bounding box center [40, 105] width 61 height 5
select select
radio input "true"
select select "Month"
select select "[DEMOGRAPHIC_DATA]"
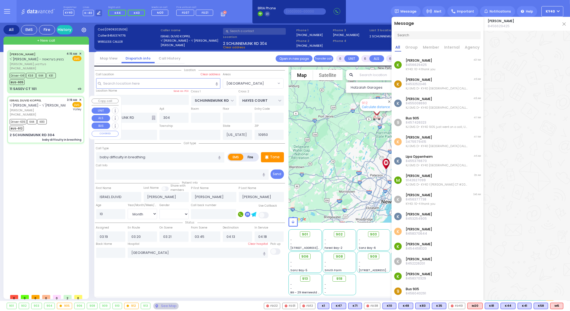
select select "Hatzalah Garages"
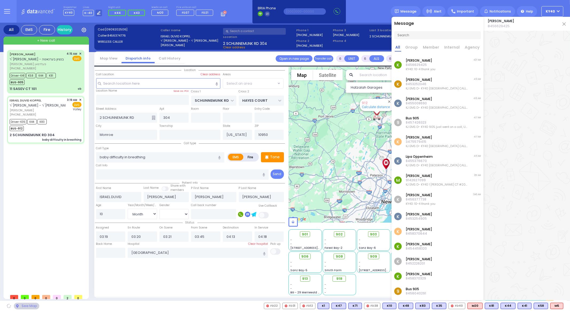
select select "[GEOGRAPHIC_DATA]"
click at [562, 23] on div "Dovy Leiberman 8456629425" at bounding box center [527, 24] width 87 height 14
click at [566, 23] on div "Dovy Leiberman 8456629425" at bounding box center [527, 24] width 87 height 14
click at [564, 23] on img at bounding box center [564, 23] width 3 height 3
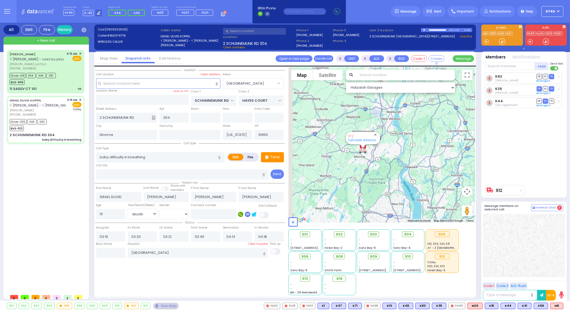
drag, startPoint x: 362, startPoint y: 125, endPoint x: 380, endPoint y: 172, distance: 50.3
click at [380, 172] on div "912 Calculate distance" at bounding box center [382, 145] width 187 height 156
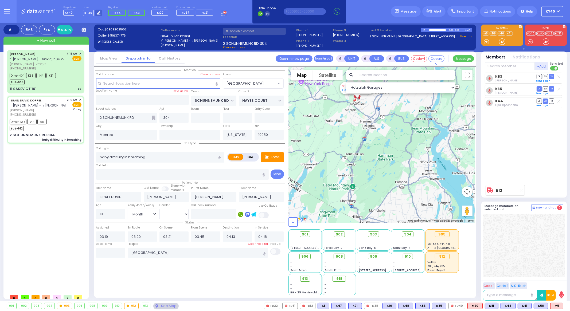
drag, startPoint x: 381, startPoint y: 150, endPoint x: 390, endPoint y: 201, distance: 52.4
click at [390, 201] on div "912 Calculate distance" at bounding box center [382, 145] width 187 height 156
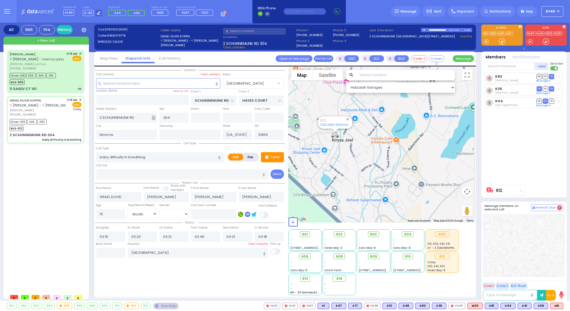
drag, startPoint x: 348, startPoint y: 143, endPoint x: 349, endPoint y: 152, distance: 9.1
click at [348, 152] on div "912 Calculate distance" at bounding box center [382, 145] width 187 height 156
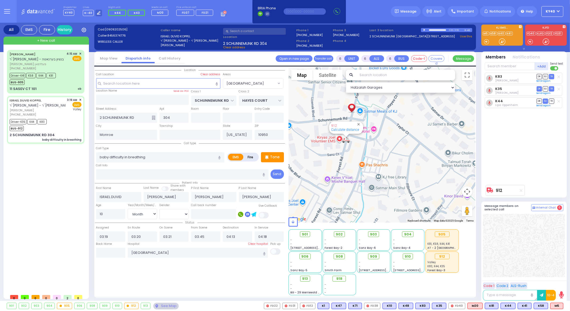
drag, startPoint x: 345, startPoint y: 149, endPoint x: 382, endPoint y: 174, distance: 44.3
click at [382, 174] on div "912 Calculate distance" at bounding box center [382, 145] width 187 height 156
click at [64, 121] on div "Driver-K35 K44 K83 BUS-912" at bounding box center [46, 124] width 72 height 13
select select
radio input "true"
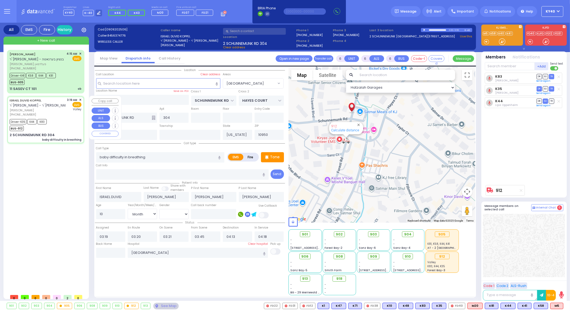
select select "Month"
select select "[DEMOGRAPHIC_DATA]"
select select "Hatzalah Garages"
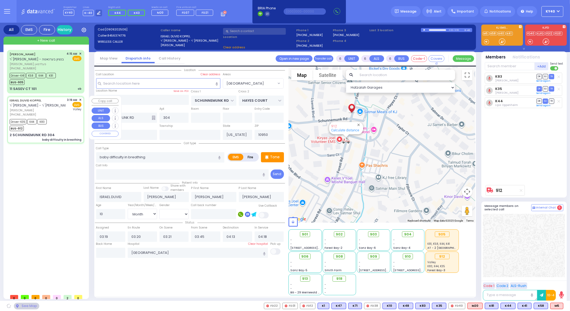
click at [63, 121] on div "Driver-K35 K44 K83 BUS-912" at bounding box center [46, 124] width 72 height 13
select select "[GEOGRAPHIC_DATA]"
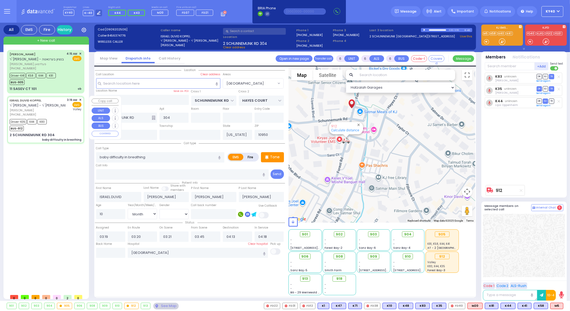
select select
radio input "true"
select select "Month"
select select "[DEMOGRAPHIC_DATA]"
select select "Hatzalah Garages"
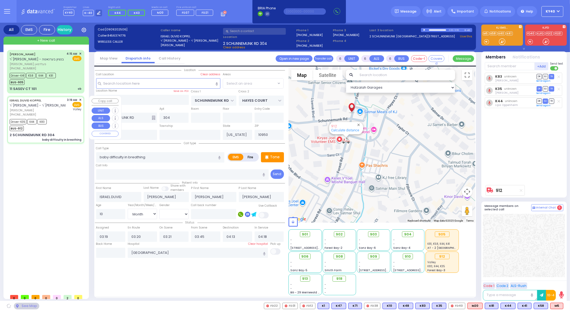
select select "[GEOGRAPHIC_DATA]"
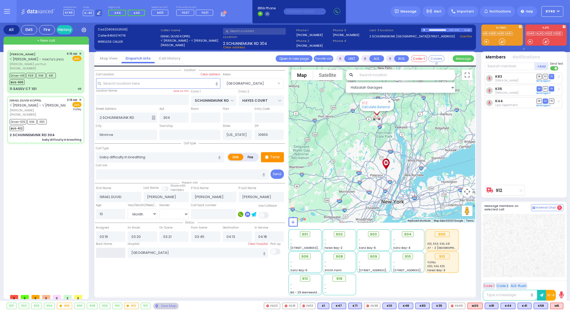
click at [118, 250] on input "text" at bounding box center [110, 253] width 29 height 10
type input "04:38"
select select
radio input "true"
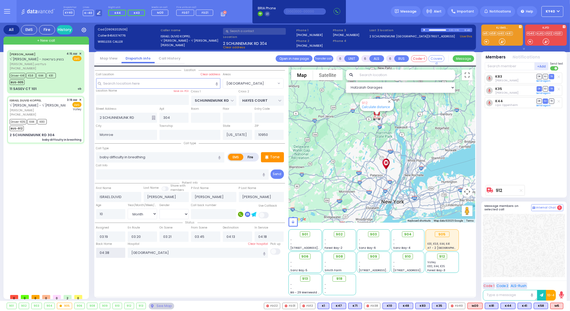
select select
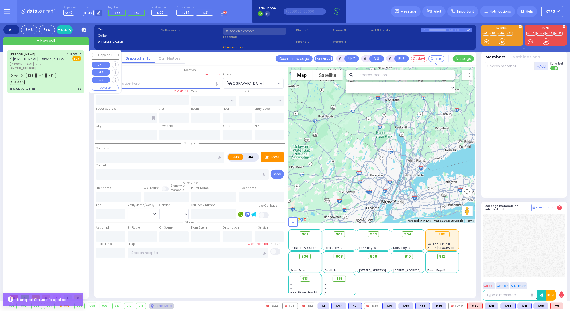
click at [63, 75] on div "Driver-K41 K58 K44 K81 BUS-905" at bounding box center [46, 78] width 72 height 13
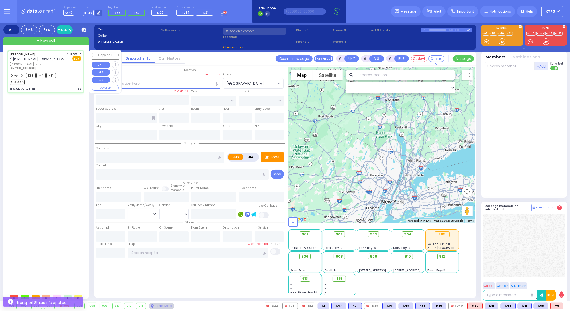
select select
type input "ob"
radio input "true"
type input "MENACHEM GERSHON"
type input "FELDMAN"
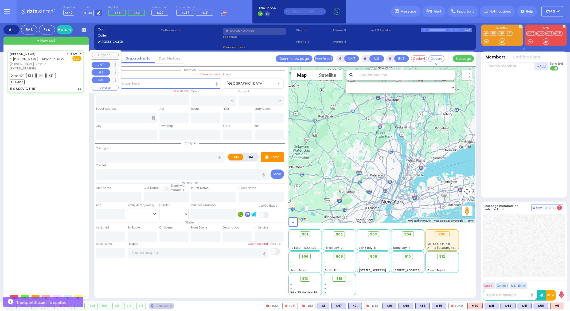
type input "Sheina"
type input "Feldman"
type input "26"
select select "Year"
select select "[DEMOGRAPHIC_DATA]"
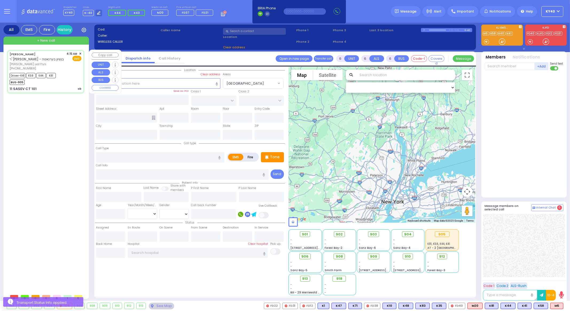
type input "04:15"
type input "04:16"
type input "04:19"
type input "04:30"
type input "04:50"
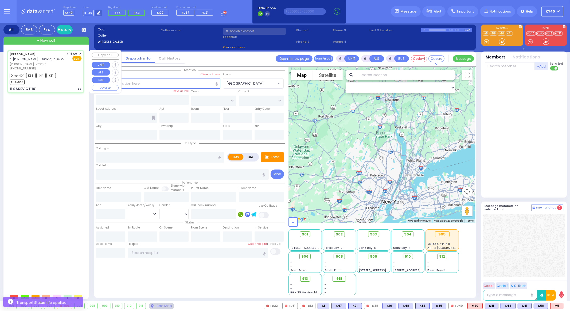
type input "04:59"
type input "Good Samaritan Hospital 257 Lafayette Avenue 8457909405 Suffern"
select select "Hatzalah Garages"
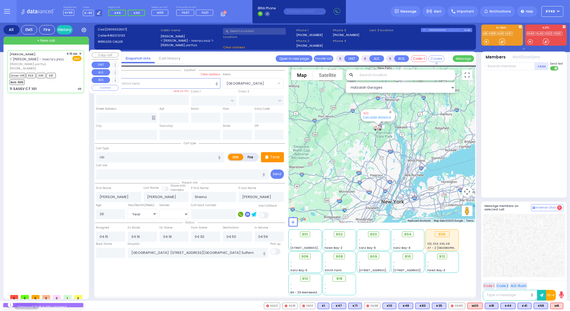
type input "MOUNTAIN RD"
type input "11 SASEV CT"
type input "101"
type input "Monroe"
type input "[US_STATE]"
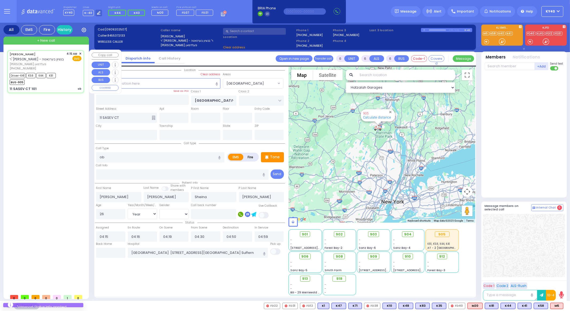
type input "10950"
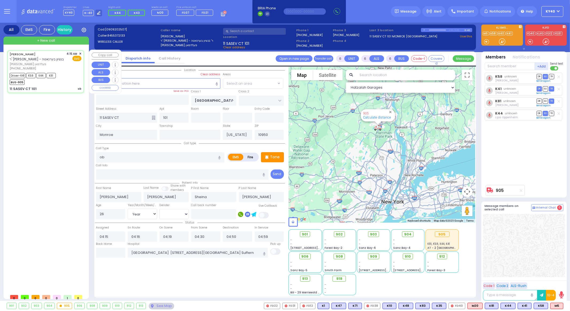
select select "[GEOGRAPHIC_DATA]"
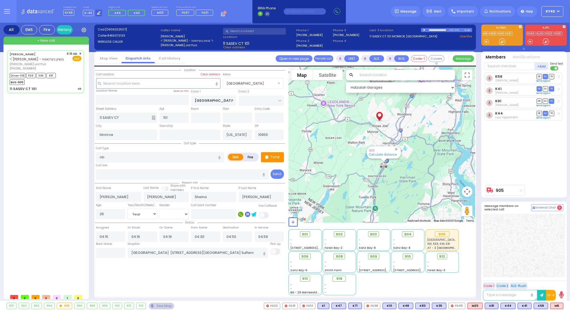
click at [140, 305] on div "913" at bounding box center [141, 306] width 9 height 6
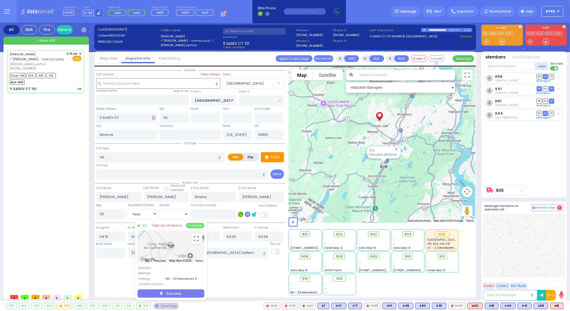
click at [127, 305] on div "912" at bounding box center [129, 306] width 9 height 6
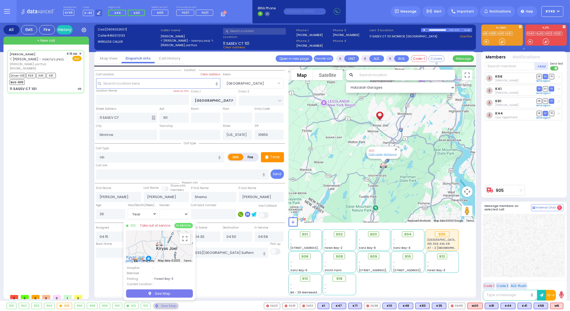
click at [114, 305] on div "910" at bounding box center [117, 306] width 9 height 6
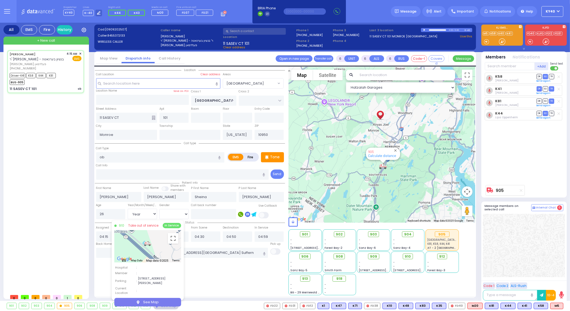
click at [106, 306] on div "909" at bounding box center [105, 306] width 10 height 6
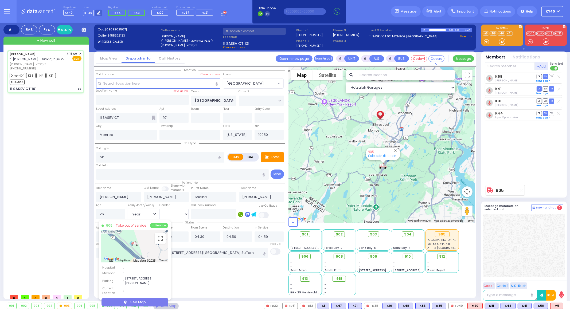
click at [92, 306] on div "908" at bounding box center [92, 306] width 10 height 6
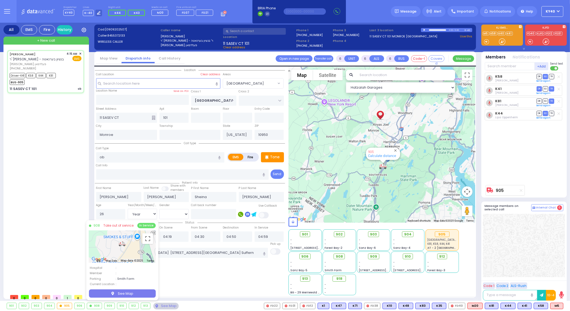
click at [77, 306] on div "906" at bounding box center [80, 306] width 10 height 6
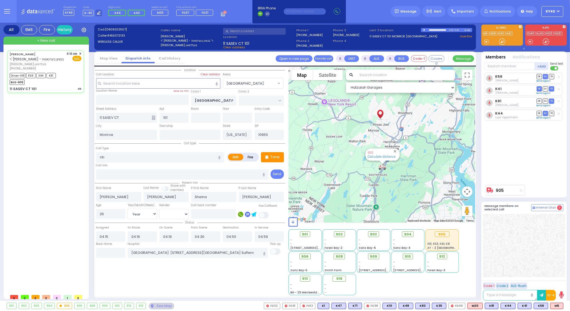
select select
radio input "true"
select select "Year"
select select "[DEMOGRAPHIC_DATA]"
select select "Hatzalah Garages"
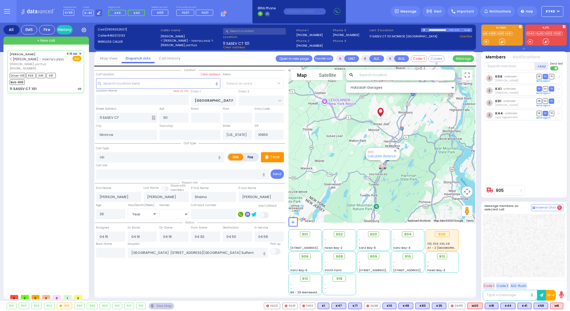
select select "[GEOGRAPHIC_DATA]"
click at [79, 305] on div "906" at bounding box center [80, 306] width 10 height 6
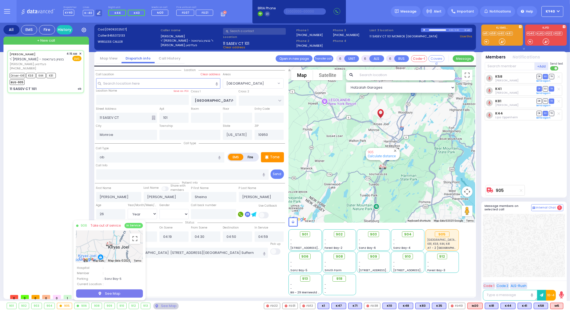
click at [68, 307] on div "905" at bounding box center [64, 306] width 15 height 6
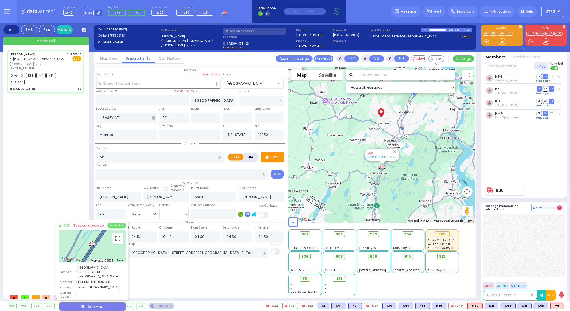
click at [52, 305] on div "904" at bounding box center [49, 306] width 10 height 6
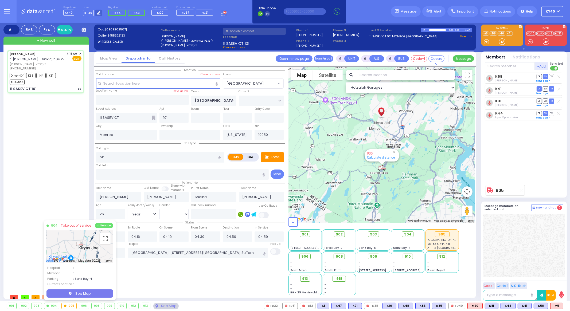
click at [37, 306] on div "903" at bounding box center [37, 306] width 10 height 6
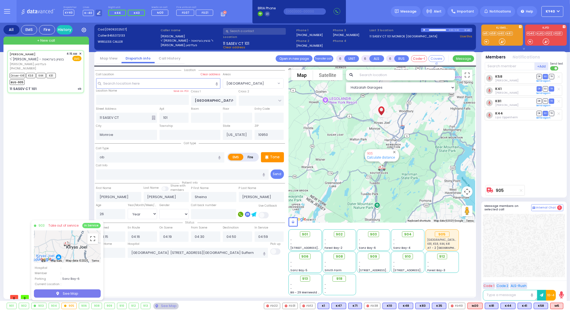
click at [26, 306] on div "902" at bounding box center [24, 306] width 10 height 6
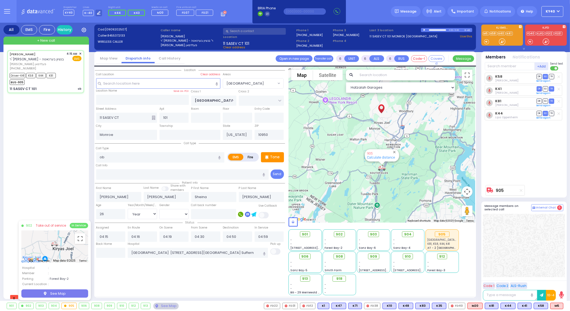
click at [13, 306] on div "901" at bounding box center [11, 306] width 9 height 6
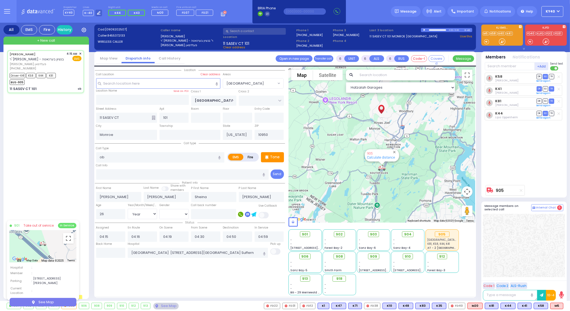
click at [20, 139] on div "MENACHEM GERSHON FELDMAN ר' שלום משה - ר' בנציון בערנאטה מנחם גרשון פעלדמאן (84…" at bounding box center [47, 171] width 80 height 242
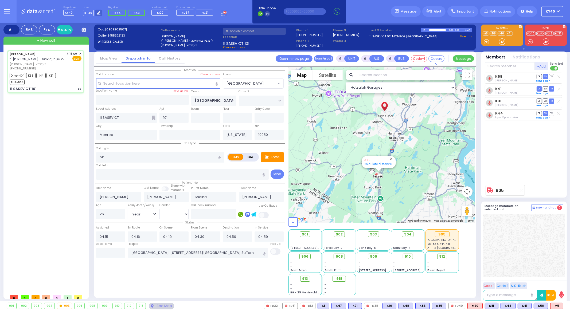
select select
radio input "true"
select select "Year"
select select "[DEMOGRAPHIC_DATA]"
select select "Hatzalah Garages"
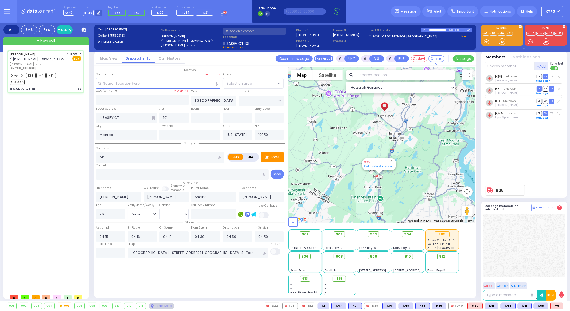
select select "[GEOGRAPHIC_DATA]"
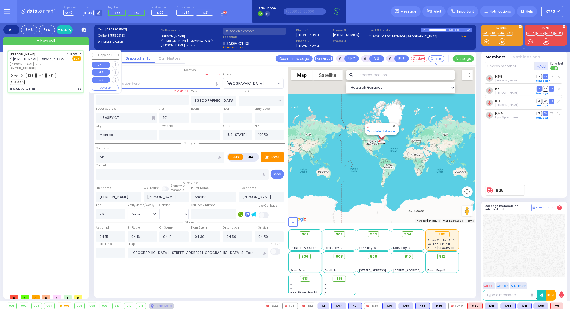
click at [68, 75] on div "Driver-K41 K58 K44 K81 BUS-905" at bounding box center [46, 78] width 72 height 13
select select
radio input "true"
select select "Year"
select select "[DEMOGRAPHIC_DATA]"
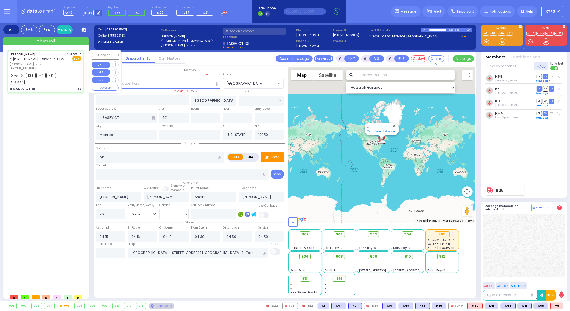
select select "Hatzalah Garages"
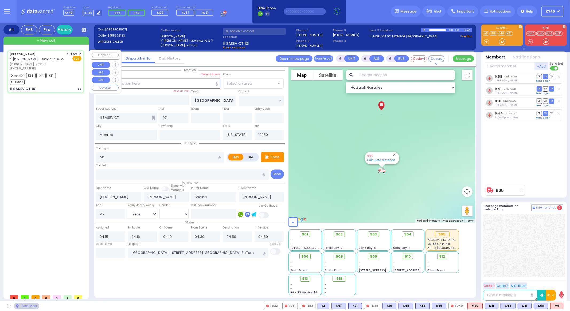
click at [68, 75] on div "Driver-K41 K58 K44 K81 BUS-905" at bounding box center [46, 78] width 72 height 13
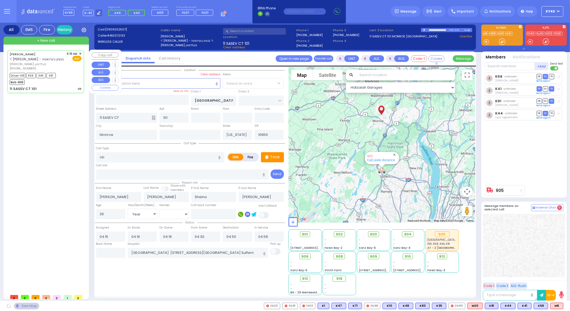
select select "[GEOGRAPHIC_DATA]"
select select
radio input "true"
select select "Year"
select select "[DEMOGRAPHIC_DATA]"
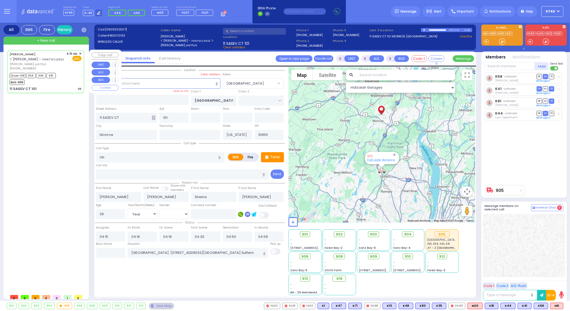
select select "Hatzalah Garages"
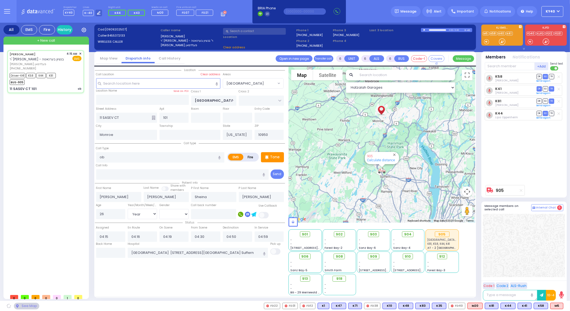
select select "[GEOGRAPHIC_DATA]"
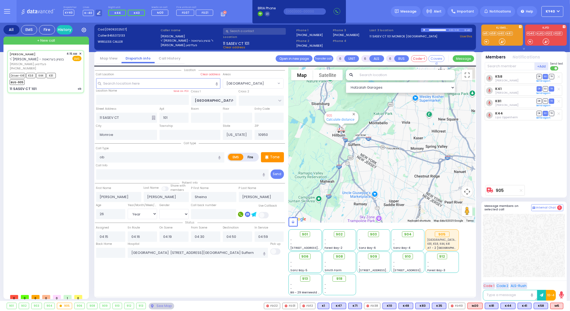
drag, startPoint x: 351, startPoint y: 148, endPoint x: 361, endPoint y: 160, distance: 15.5
click at [361, 160] on div "905 Calculate distance" at bounding box center [382, 145] width 187 height 156
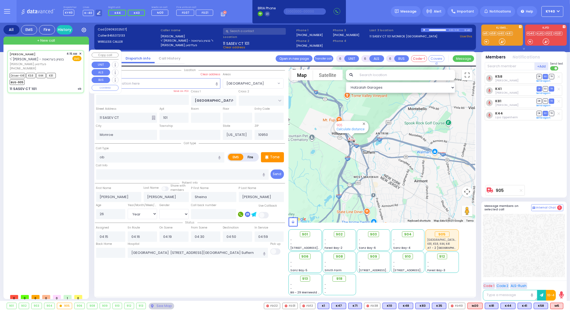
click at [72, 78] on div "Driver-K41 K58 K44 K81 BUS-905" at bounding box center [46, 78] width 72 height 13
select select
radio input "true"
select select "Year"
select select "[DEMOGRAPHIC_DATA]"
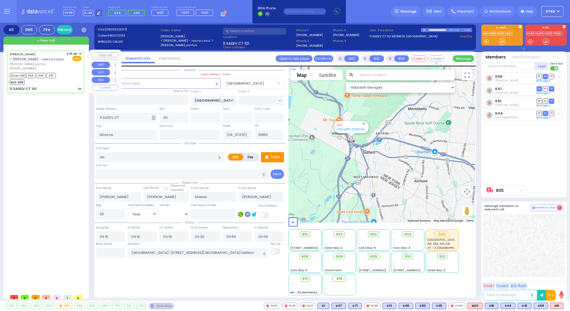
select select "Hatzalah Garages"
select select "[GEOGRAPHIC_DATA]"
click at [69, 76] on div "Driver-K41 K58 K44 K81 BUS-905" at bounding box center [46, 78] width 72 height 13
select select
radio input "true"
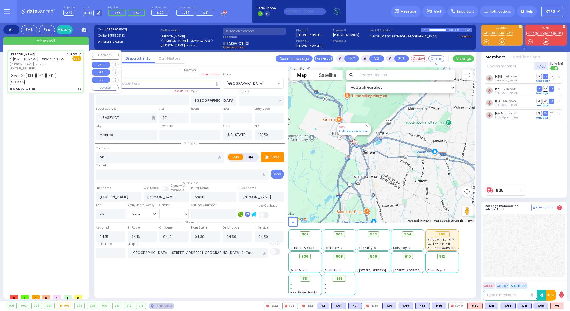
select select "Year"
select select "[DEMOGRAPHIC_DATA]"
select select "Hatzalah Garages"
select select "[GEOGRAPHIC_DATA]"
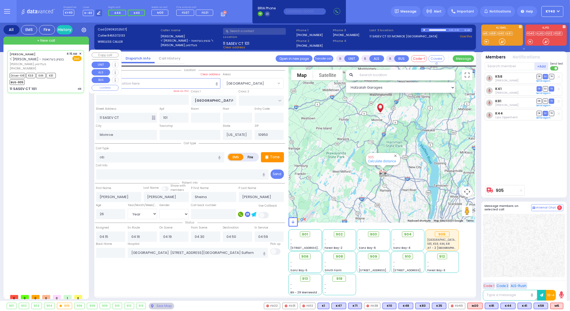
click at [64, 77] on div "Driver-K41 K58 K44 K81 BUS-905" at bounding box center [46, 78] width 72 height 13
select select
radio input "true"
select select "Year"
select select "[DEMOGRAPHIC_DATA]"
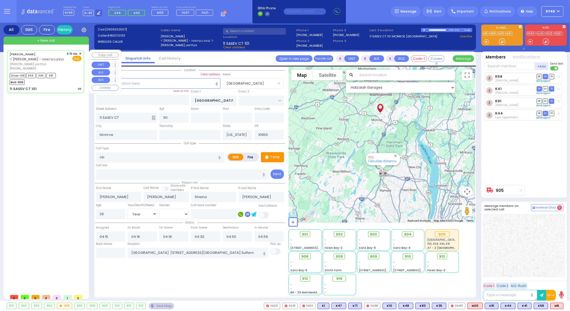
select select "Hatzalah Garages"
select select "[GEOGRAPHIC_DATA]"
click at [67, 78] on div "Driver-K41 K58 K44 K81 BUS-905" at bounding box center [46, 78] width 72 height 13
select select
radio input "true"
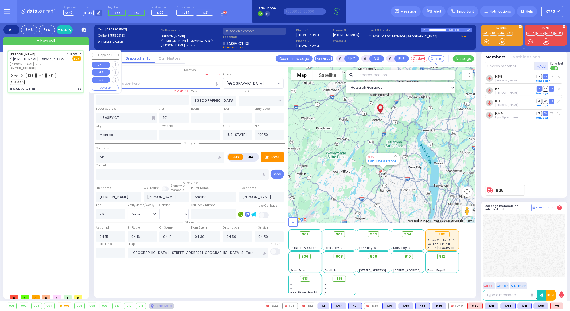
select select "Year"
select select "[DEMOGRAPHIC_DATA]"
select select "Hatzalah Garages"
click at [528, 129] on div "K58 Yoel Katz DR SO TR K41" at bounding box center [525, 128] width 80 height 110
click at [527, 129] on div "K58 Yoel Katz DR SO TR K41" at bounding box center [525, 128] width 80 height 110
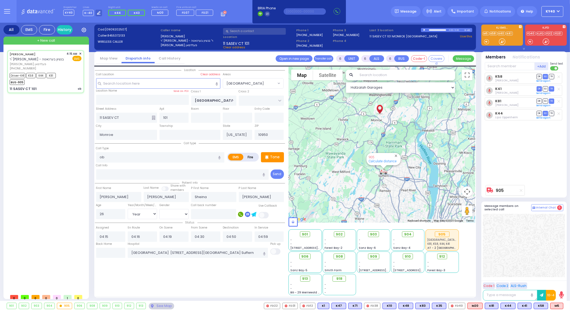
click at [526, 128] on div "K58 Yoel Katz DR SO TR K41" at bounding box center [525, 128] width 80 height 110
click at [550, 77] on span "TR" at bounding box center [551, 76] width 5 height 5
drag, startPoint x: 68, startPoint y: 79, endPoint x: 65, endPoint y: 69, distance: 10.4
click at [65, 69] on div "MENACHEM GERSHON FELDMAN ר' שלום משה - ר' בנציון בערנאטה מנחם גרשון פעלדמאן (84…" at bounding box center [45, 72] width 75 height 42
drag, startPoint x: 68, startPoint y: 105, endPoint x: 64, endPoint y: 103, distance: 4.4
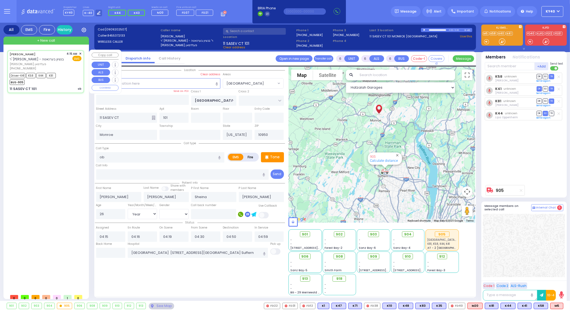
click at [64, 103] on div "MENACHEM GERSHON FELDMAN ר' שלום משה - ר' בנציון בערנאטה מנחם גרשון פעלדמאן (84…" at bounding box center [47, 171] width 80 height 242
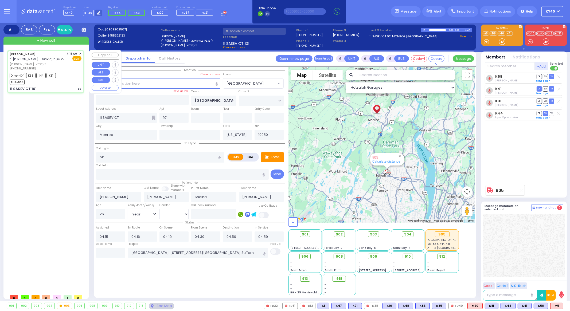
click at [70, 72] on div "Driver-K41 K58 K44 K81 BUS-905" at bounding box center [46, 78] width 72 height 13
click at [64, 67] on div "(845) 537-2133" at bounding box center [37, 68] width 55 height 5
click at [67, 87] on div "11 SASEV CT 101 ob" at bounding box center [46, 88] width 72 height 5
click at [62, 87] on div "11 SASEV CT 101 ob" at bounding box center [46, 88] width 72 height 5
click at [60, 87] on div "11 SASEV CT 101 ob" at bounding box center [46, 88] width 72 height 5
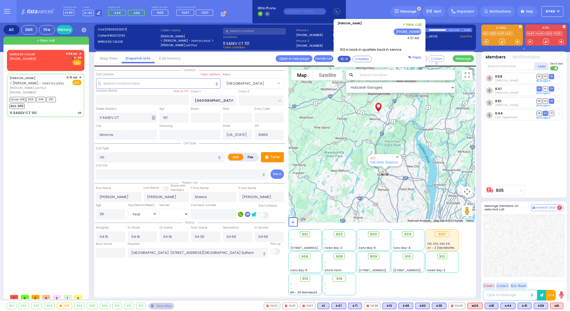
click at [349, 58] on button "10-4" at bounding box center [344, 59] width 13 height 6
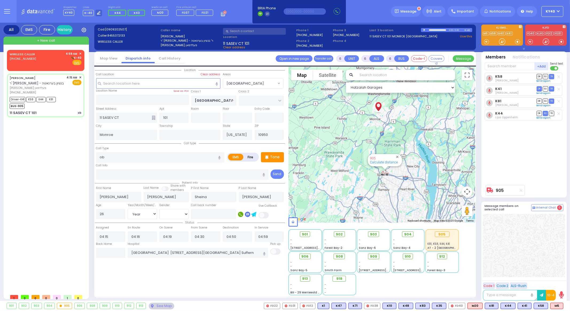
click at [0, 0] on button "Send" at bounding box center [0, 0] width 0 height 0
click at [60, 62] on div "WIRELESS CALLER (845) 806-0999 4:59 AM ✕ K-40" at bounding box center [46, 59] width 72 height 14
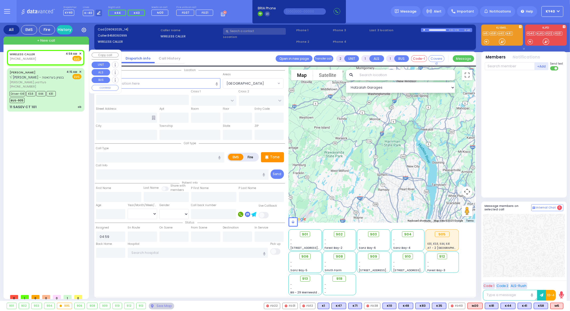
click at [81, 53] on div "WIRELESS CALLER (845) 806-0999 4:59 AM ✕ Fire EMS" at bounding box center [45, 58] width 75 height 14
click at [80, 53] on span "✕" at bounding box center [80, 54] width 2 height 5
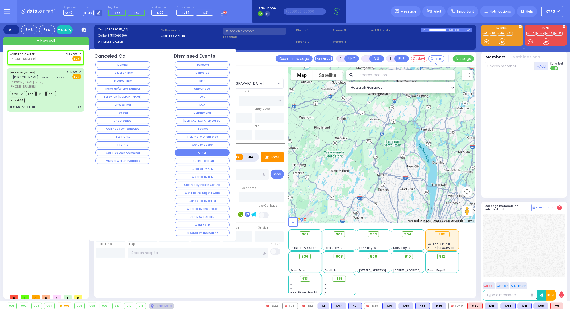
click at [206, 150] on button "Other" at bounding box center [202, 153] width 55 height 6
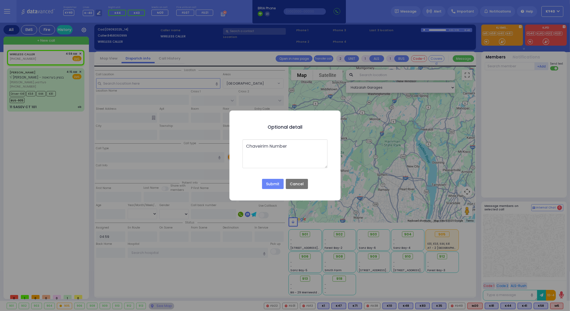
click at [270, 180] on button "Submit" at bounding box center [272, 184] width 21 height 10
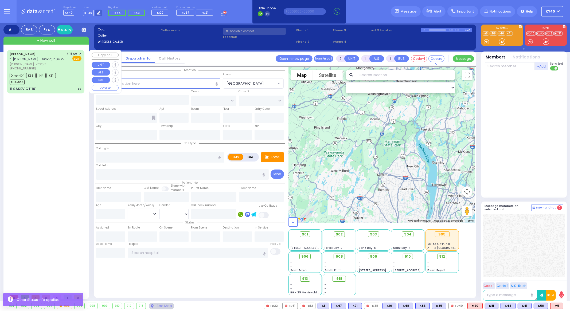
click at [69, 81] on div "Driver-K41 K58 K44 K81 BUS-905" at bounding box center [46, 78] width 72 height 13
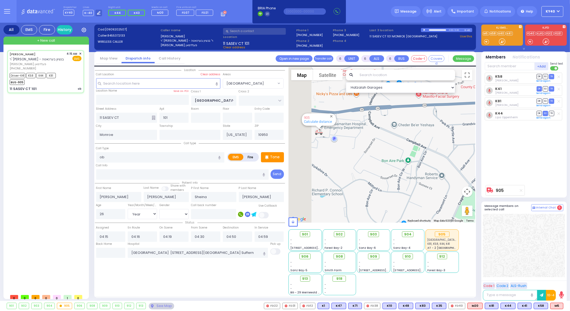
drag, startPoint x: 321, startPoint y: 143, endPoint x: 363, endPoint y: 185, distance: 59.9
click at [363, 185] on div "905 Calculate distance" at bounding box center [382, 145] width 187 height 156
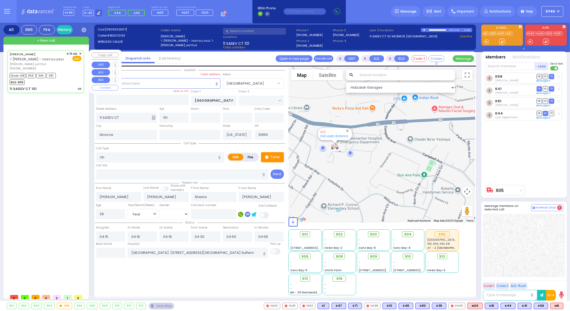
click at [68, 83] on div "Driver-K41 K58 K44 K81 BUS-905" at bounding box center [46, 78] width 72 height 13
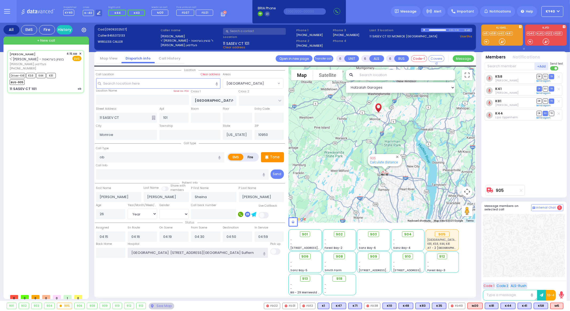
click at [256, 255] on input "Good Samaritan Hospital 257 Lafayette Avenue 8457909405 Suffern" at bounding box center [198, 253] width 140 height 10
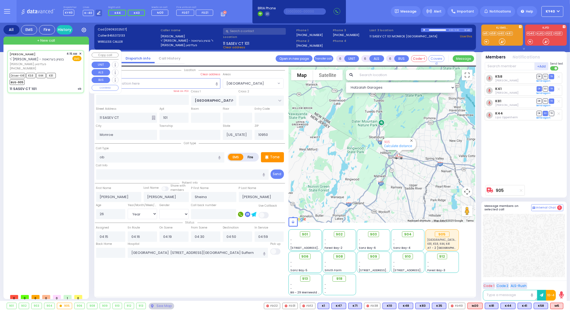
click at [72, 70] on div "4:15 AM ✕ EMS" at bounding box center [74, 61] width 15 height 19
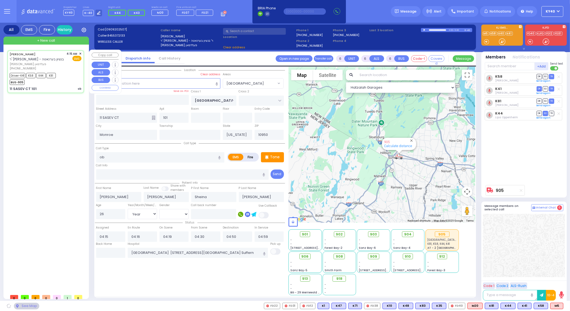
click at [72, 70] on div "4:15 AM ✕ EMS" at bounding box center [74, 61] width 15 height 19
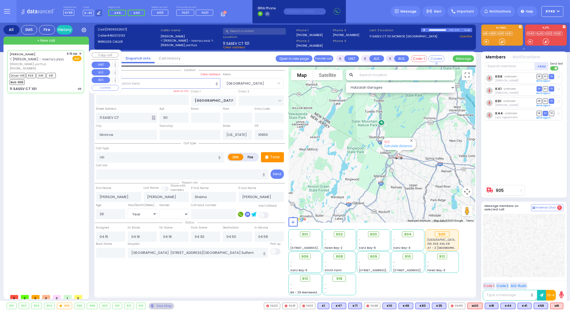
click at [71, 143] on div "MENACHEM GERSHON FELDMAN ר' שלום משה - ר' בנציון בערנאטה מנחם גרשון פעלדמאן (84…" at bounding box center [47, 171] width 80 height 242
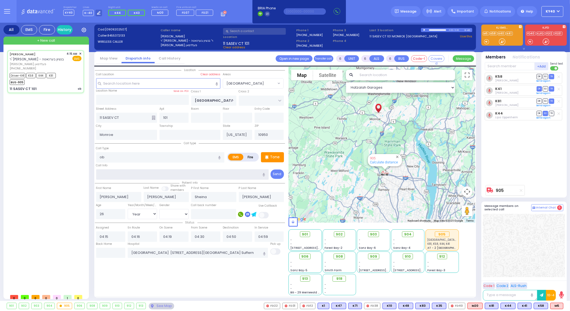
click at [153, 173] on input "text" at bounding box center [182, 174] width 173 height 10
click at [68, 77] on div "Driver-K41 K58 K44 K81 BUS-905" at bounding box center [46, 78] width 72 height 13
drag, startPoint x: 55, startPoint y: 110, endPoint x: 48, endPoint y: 94, distance: 17.3
click at [48, 94] on div "MENACHEM GERSHON FELDMAN ר' שלום משה - ר' בנציון בערנאטה מנחם גרשון פעלדמאן (84…" at bounding box center [47, 171] width 80 height 242
click at [67, 80] on div "Driver-K41 K58 K44 K81 BUS-905" at bounding box center [46, 78] width 72 height 13
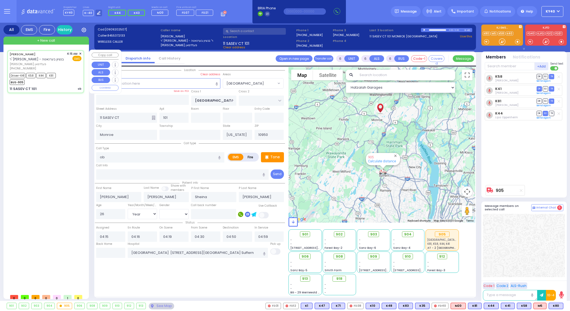
select select "[GEOGRAPHIC_DATA]"
select select "Year"
select select "[DEMOGRAPHIC_DATA]"
select select
radio input "true"
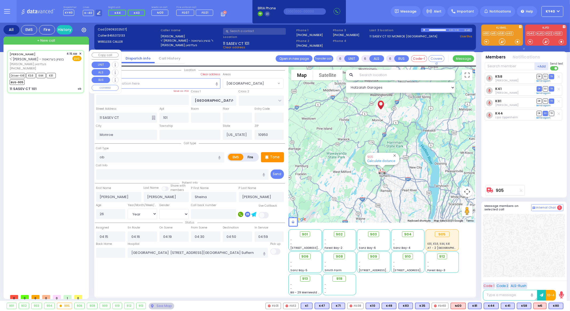
select select "Year"
select select "[DEMOGRAPHIC_DATA]"
select select "Hatzalah Garages"
select select "[GEOGRAPHIC_DATA]"
select select
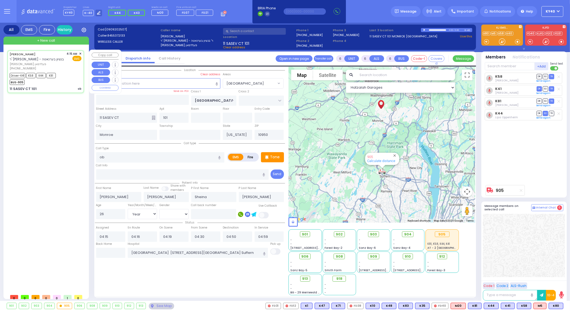
radio input "true"
select select "Year"
select select "[DEMOGRAPHIC_DATA]"
select select "Hatzalah Garages"
select select "[GEOGRAPHIC_DATA]"
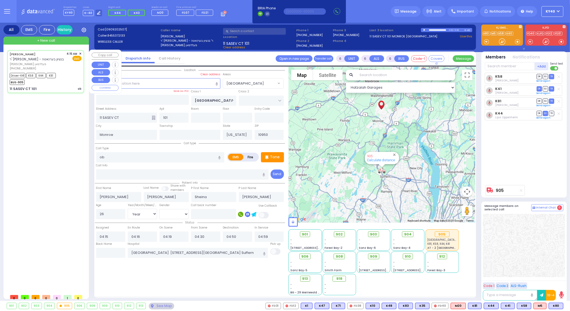
select select
radio input "true"
select select "Year"
select select "[DEMOGRAPHIC_DATA]"
select select "Hatzalah Garages"
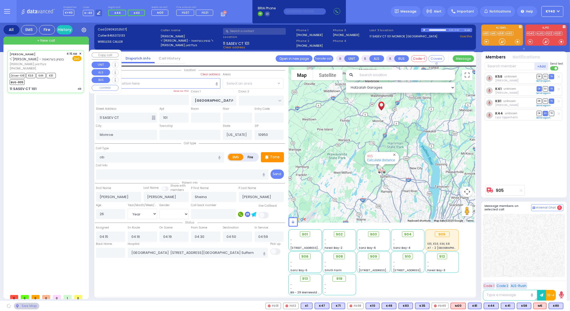
select select "[GEOGRAPHIC_DATA]"
select select
radio input "true"
select select "Year"
select select "[DEMOGRAPHIC_DATA]"
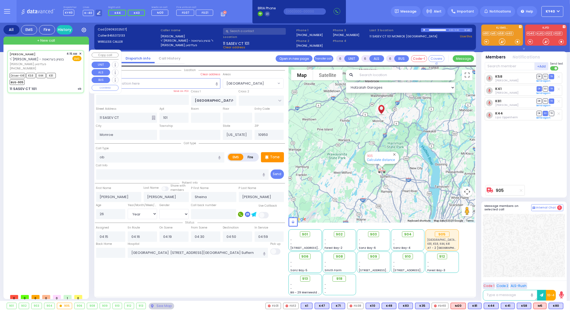
select select "Hatzalah Garages"
select select "[GEOGRAPHIC_DATA]"
select select
radio input "true"
select select "Year"
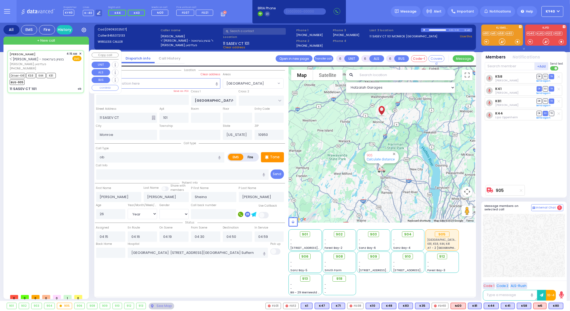
select select "[DEMOGRAPHIC_DATA]"
select select "Hatzalah Garages"
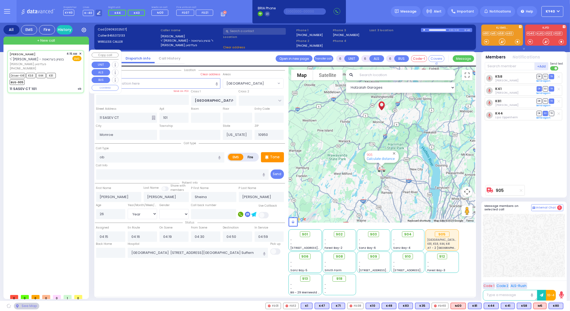
select select
radio input "true"
select select "Year"
select select "[DEMOGRAPHIC_DATA]"
select select "Hatzalah Garages"
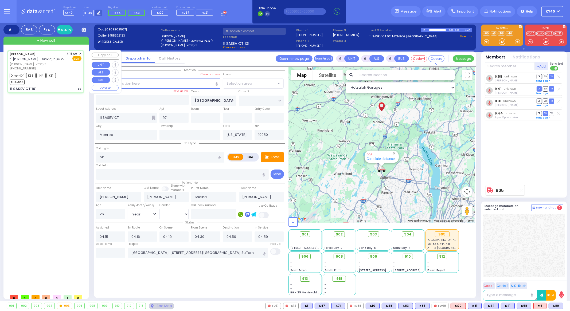
select select "[GEOGRAPHIC_DATA]"
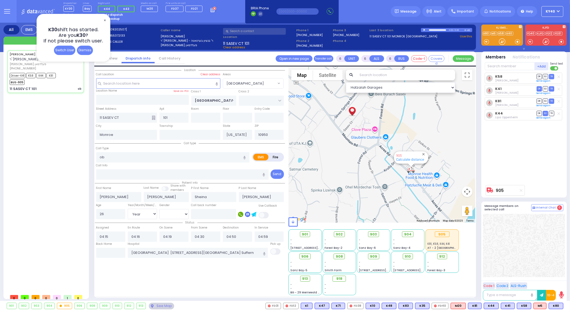
click at [105, 20] on span "✕" at bounding box center [105, 20] width 4 height 6
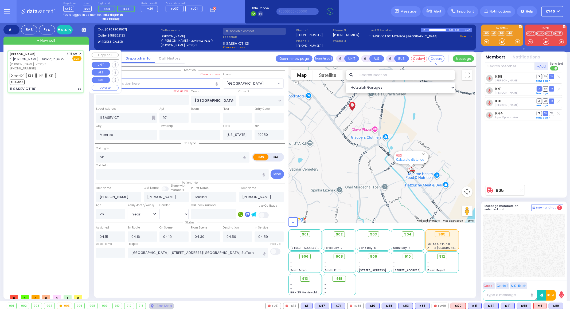
click at [73, 72] on div "Driver-K41 K58 K44 K81 BUS-905" at bounding box center [46, 78] width 72 height 13
select select
radio input "true"
select select "Year"
select select "[DEMOGRAPHIC_DATA]"
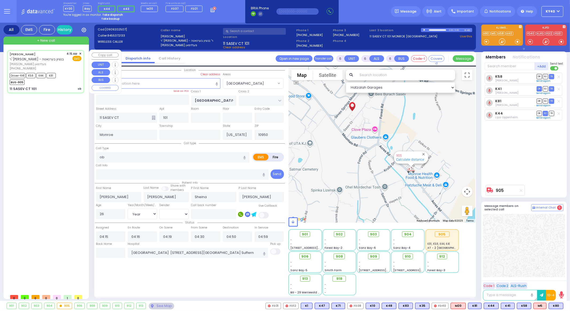
select select "Hatzalah Garages"
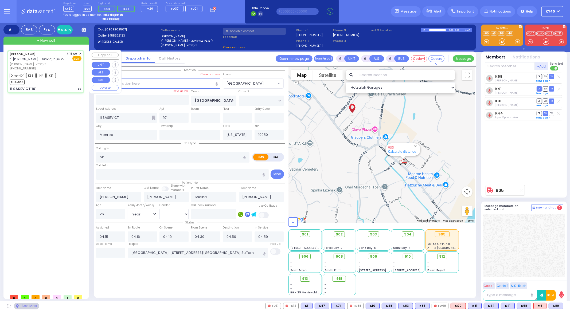
click at [73, 72] on div "Driver-K41 K58 K44 K81 BUS-905" at bounding box center [46, 78] width 72 height 13
select select "[GEOGRAPHIC_DATA]"
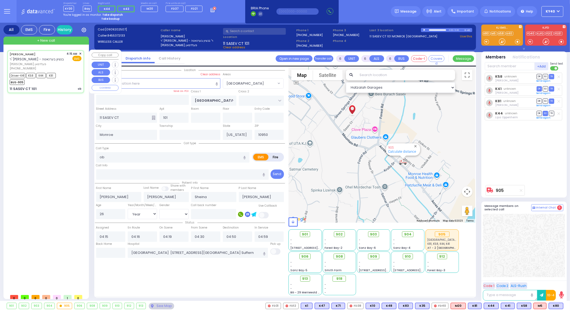
select select
radio input "true"
select select "Year"
select select "[DEMOGRAPHIC_DATA]"
select select "Hatzalah Garages"
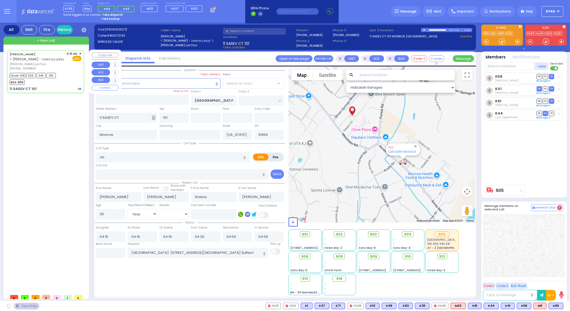
select select "[GEOGRAPHIC_DATA]"
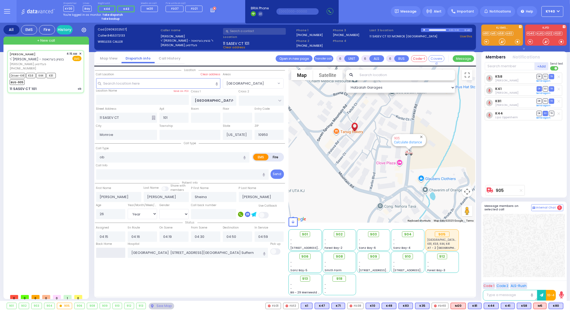
click at [120, 256] on input "text" at bounding box center [110, 253] width 29 height 10
type input "05:42"
select select
radio input "true"
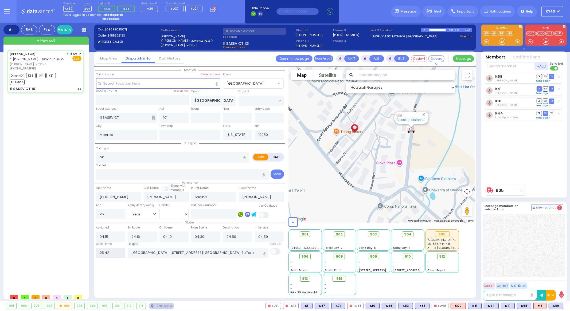
select select
